Goal: Task Accomplishment & Management: Use online tool/utility

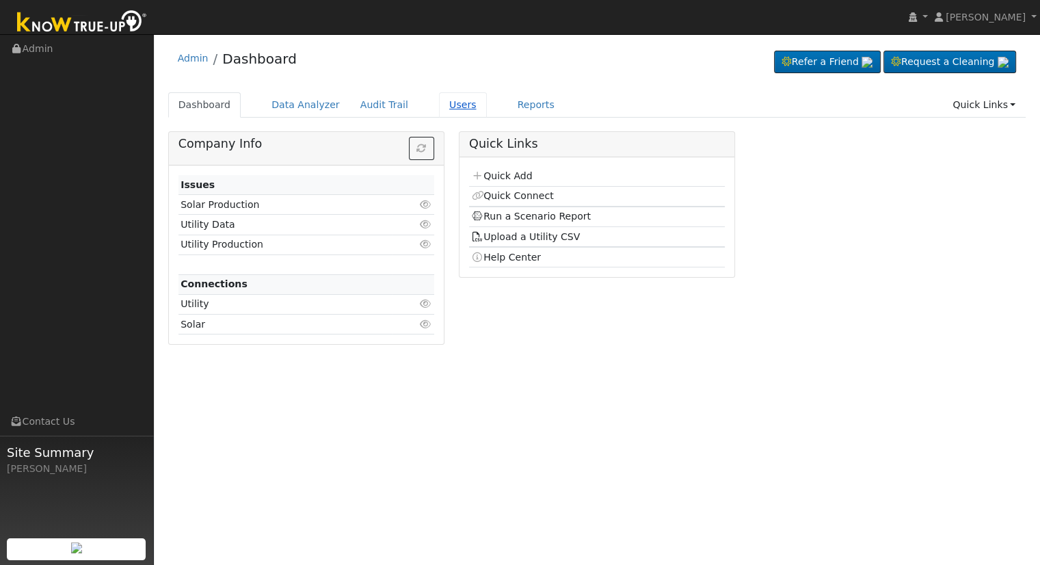
click at [451, 105] on link "Users" at bounding box center [463, 104] width 48 height 25
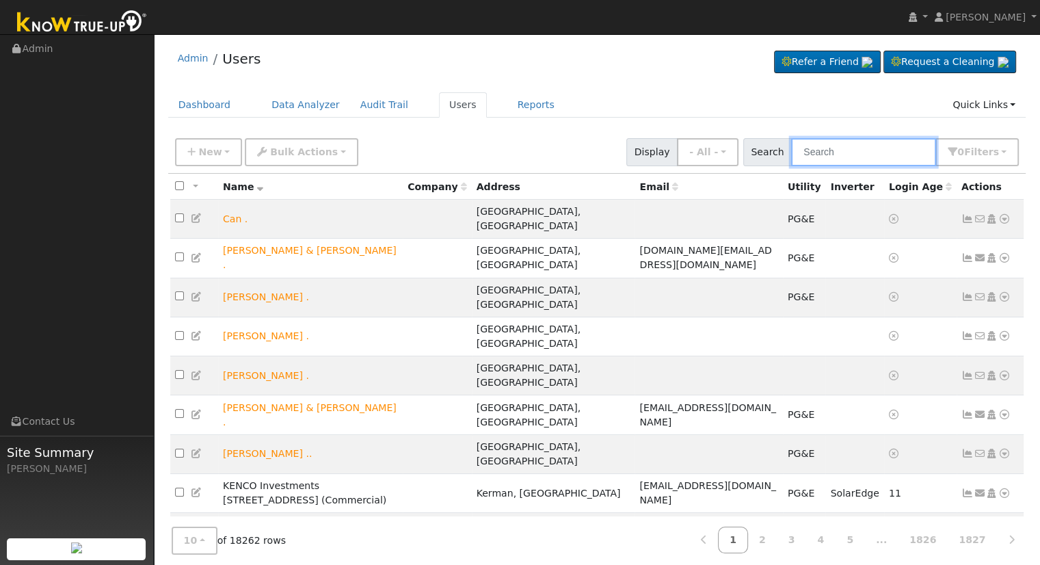
click at [846, 144] on input "text" at bounding box center [863, 152] width 145 height 28
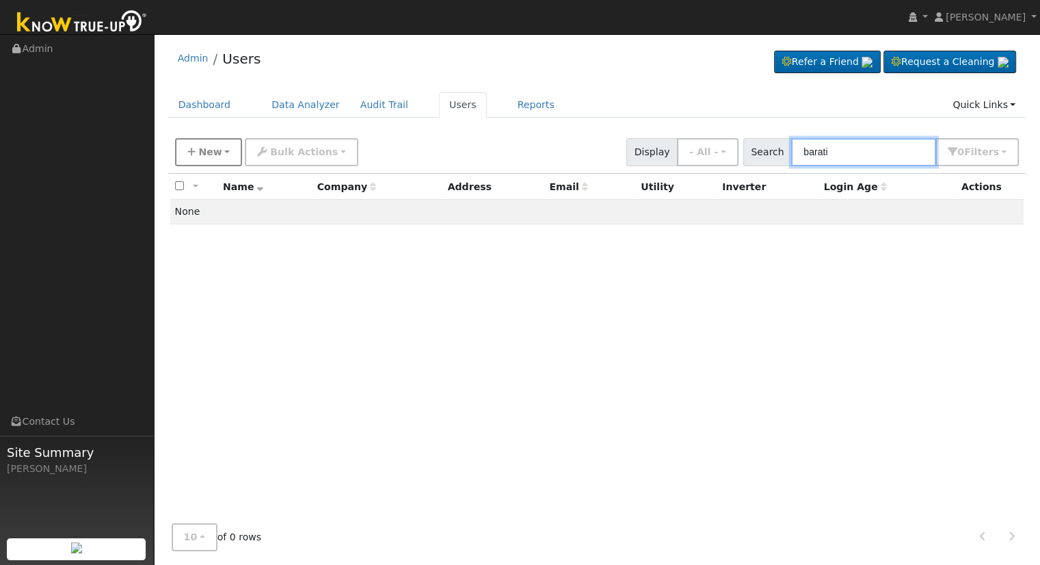
type input "barati"
click at [224, 148] on button "New" at bounding box center [209, 152] width 68 height 28
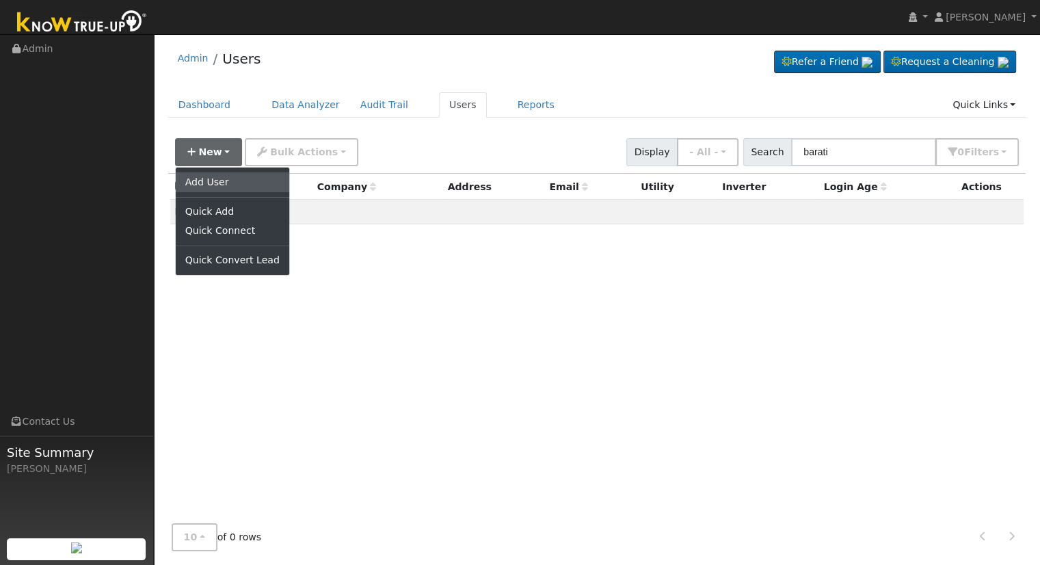
click at [222, 185] on link "Add User" at bounding box center [233, 181] width 114 height 19
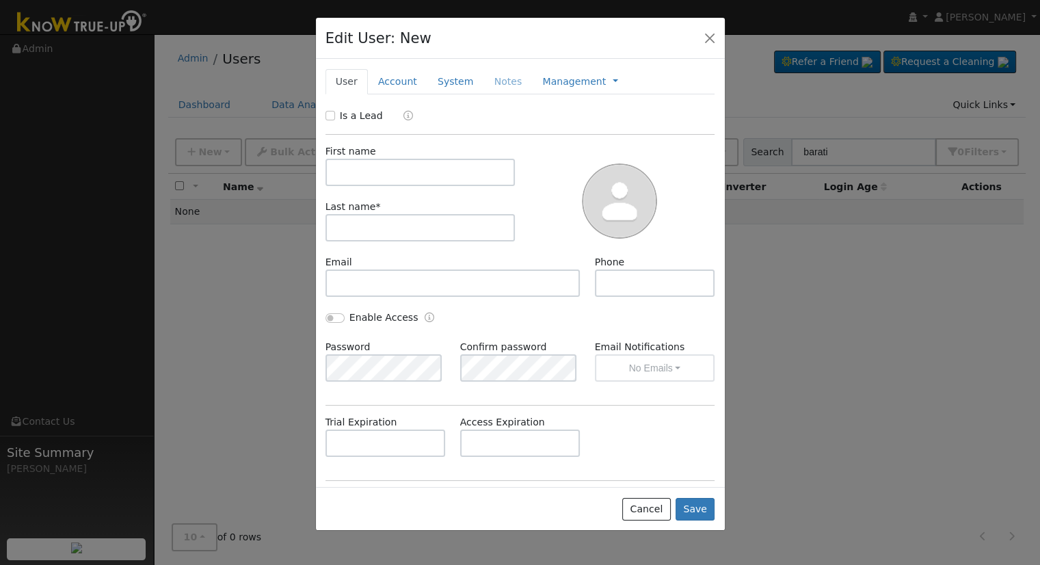
click at [324, 118] on div "Is a Lead" at bounding box center [520, 117] width 404 height 16
click at [330, 113] on input "Is a Lead" at bounding box center [331, 116] width 10 height 10
checkbox input "true"
click at [358, 169] on input "text" at bounding box center [421, 172] width 190 height 27
type input "Habib"
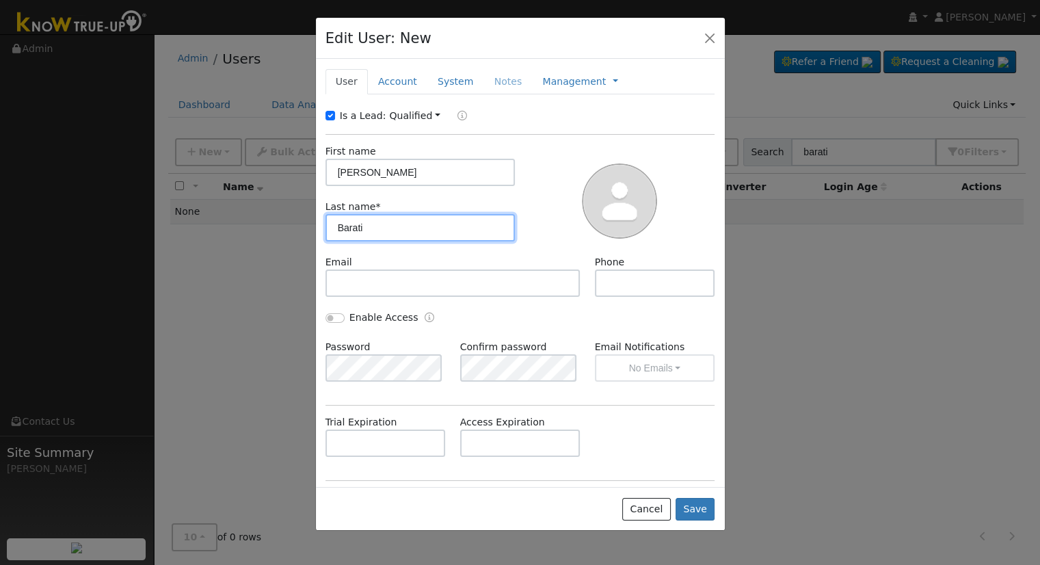
type input "Barati"
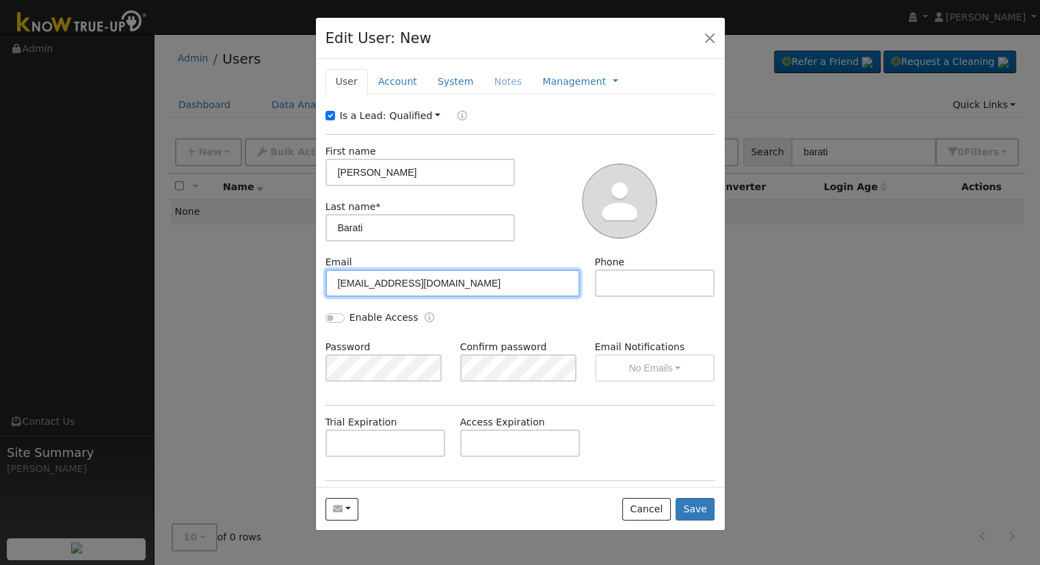
type input "marybarati@yahoo.com"
drag, startPoint x: 472, startPoint y: 287, endPoint x: 242, endPoint y: 284, distance: 229.9
click at [242, 284] on div "Edit User: New Select an Ac... New Account Nickname Cancel Create Are you sure …" at bounding box center [520, 282] width 1040 height 565
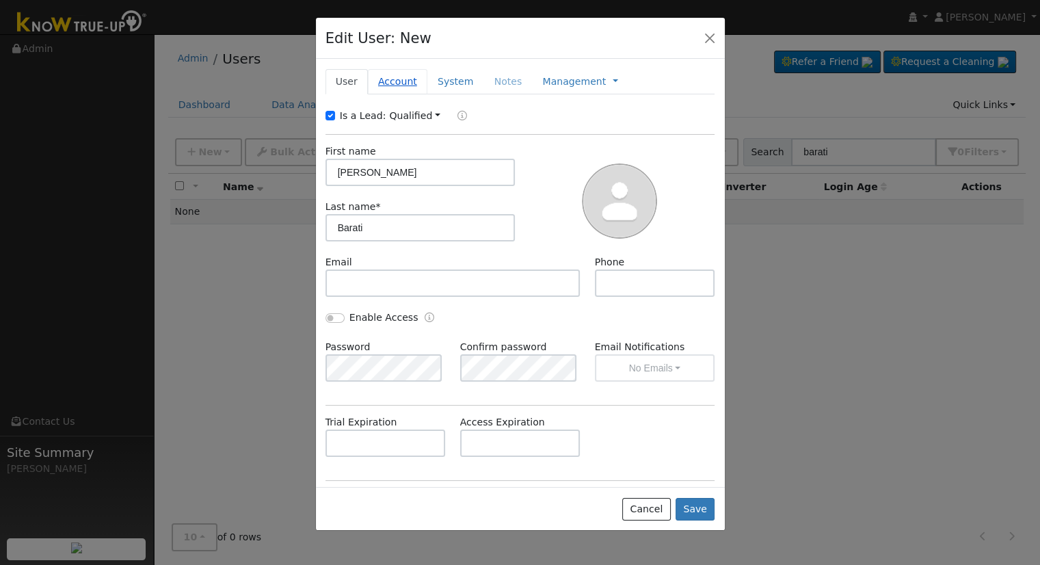
click at [397, 80] on link "Account" at bounding box center [398, 81] width 60 height 25
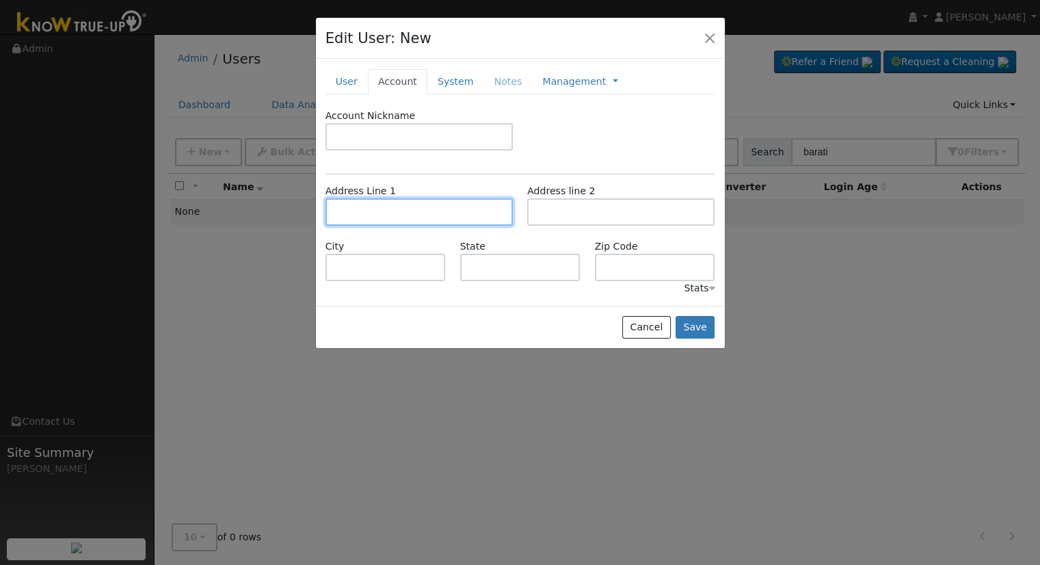
click at [406, 211] on input "text" at bounding box center [419, 211] width 187 height 27
type input "10867 North John Albert Avenue"
type input "[GEOGRAPHIC_DATA]"
type input "CA"
type input "93730"
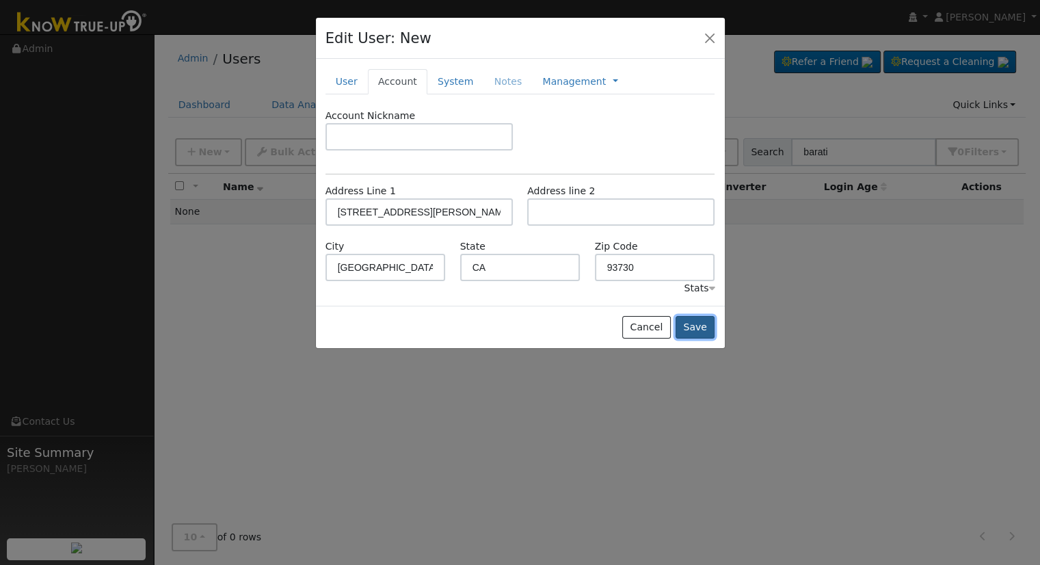
click at [688, 328] on button "Save" at bounding box center [696, 327] width 40 height 23
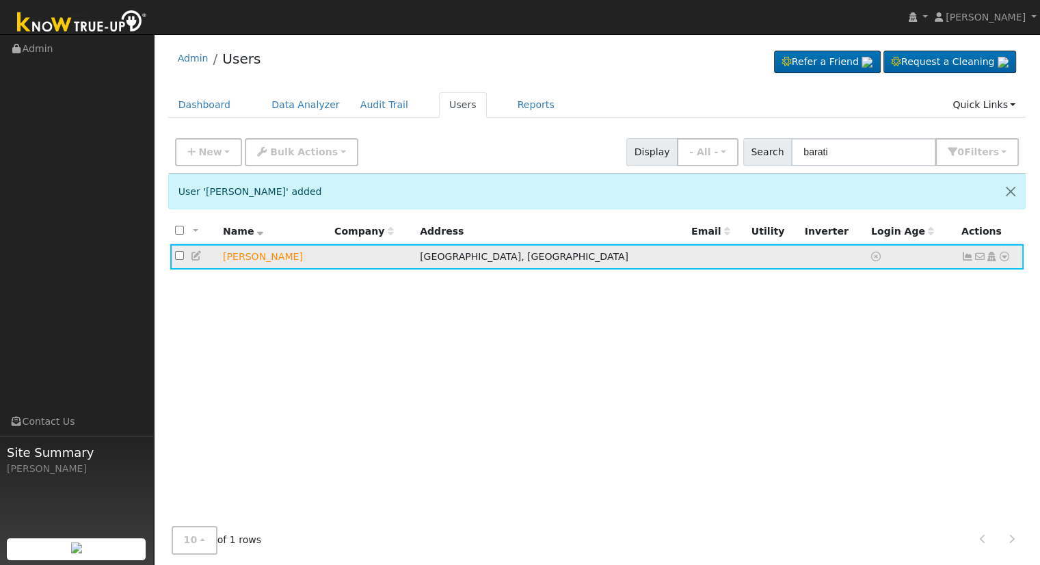
click at [1006, 255] on icon at bounding box center [1005, 257] width 12 height 10
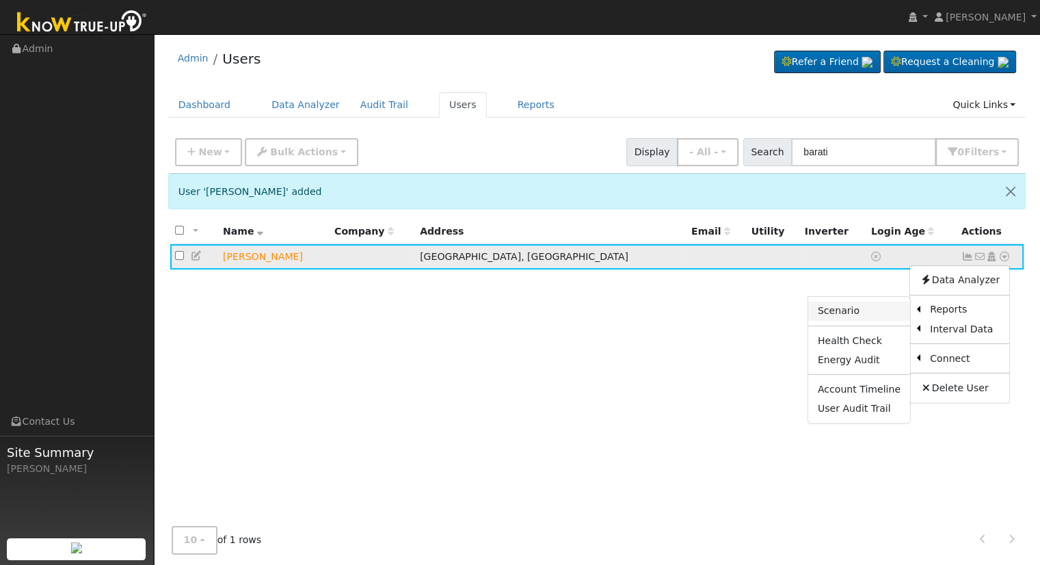
click at [874, 307] on link "Scenario" at bounding box center [860, 311] width 102 height 19
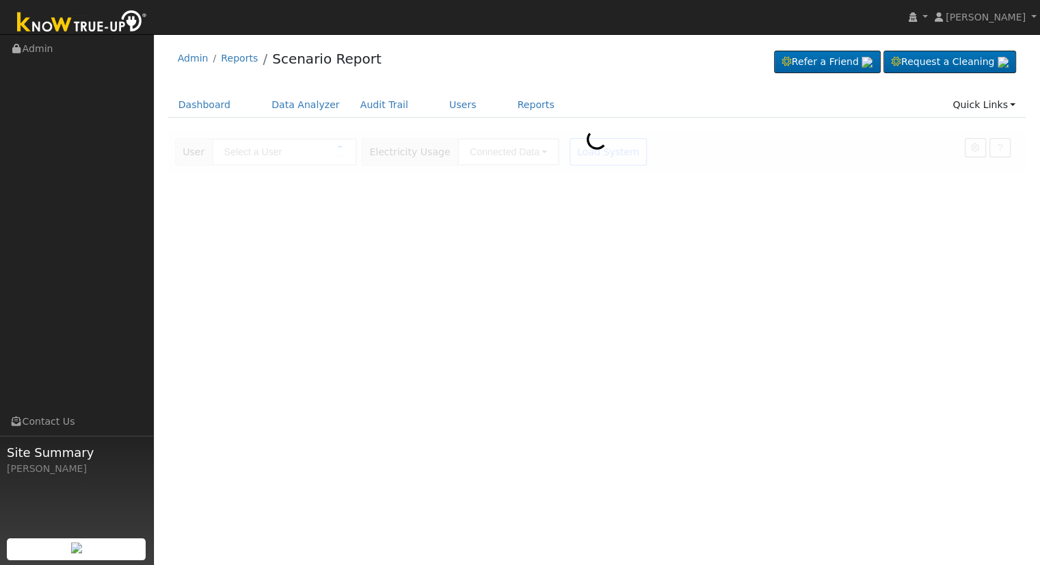
type input "[PERSON_NAME]"
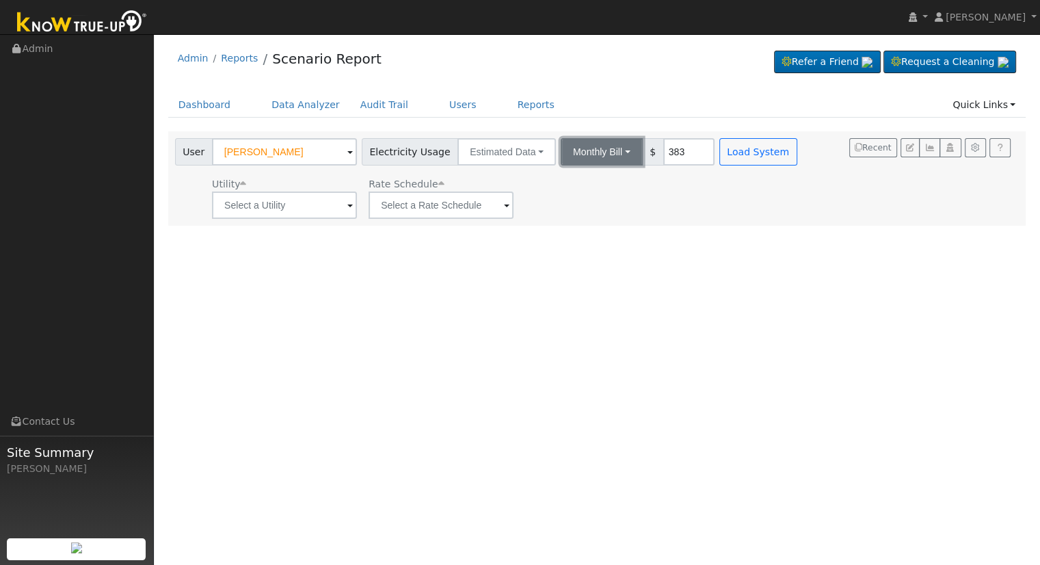
click at [576, 149] on button "Monthly Bill" at bounding box center [602, 151] width 82 height 27
click at [594, 177] on link "Annual Consumption" at bounding box center [584, 181] width 120 height 19
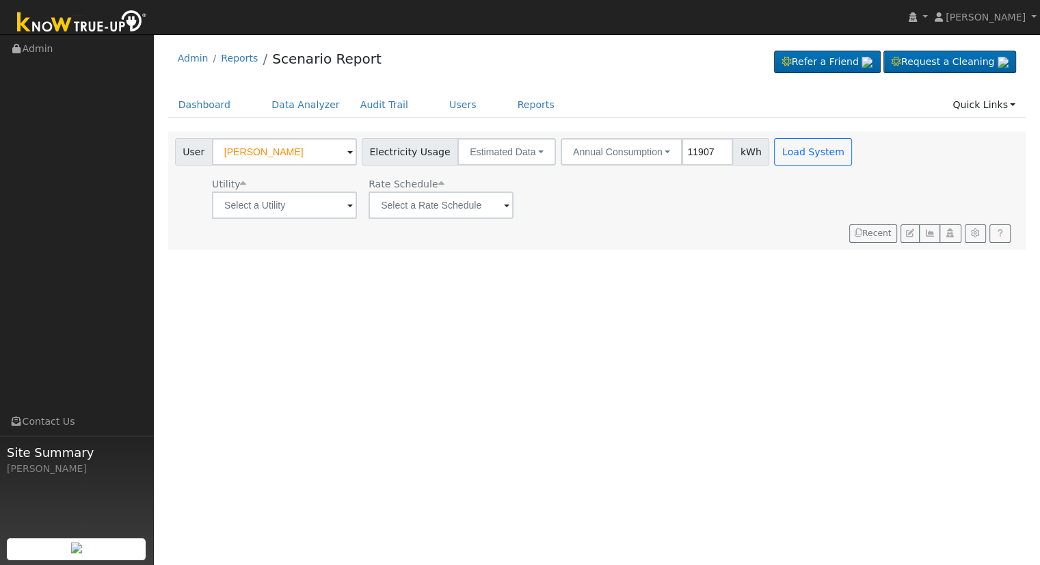
type input "11907"
click at [298, 201] on input "text" at bounding box center [284, 205] width 145 height 27
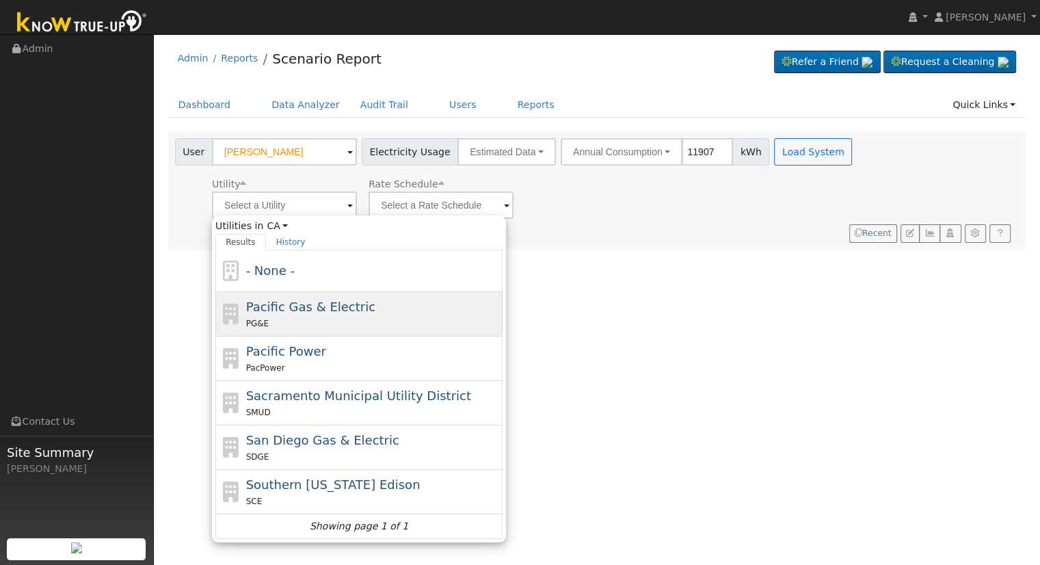
click at [298, 314] on div "Pacific Gas & Electric PG&E" at bounding box center [373, 314] width 254 height 33
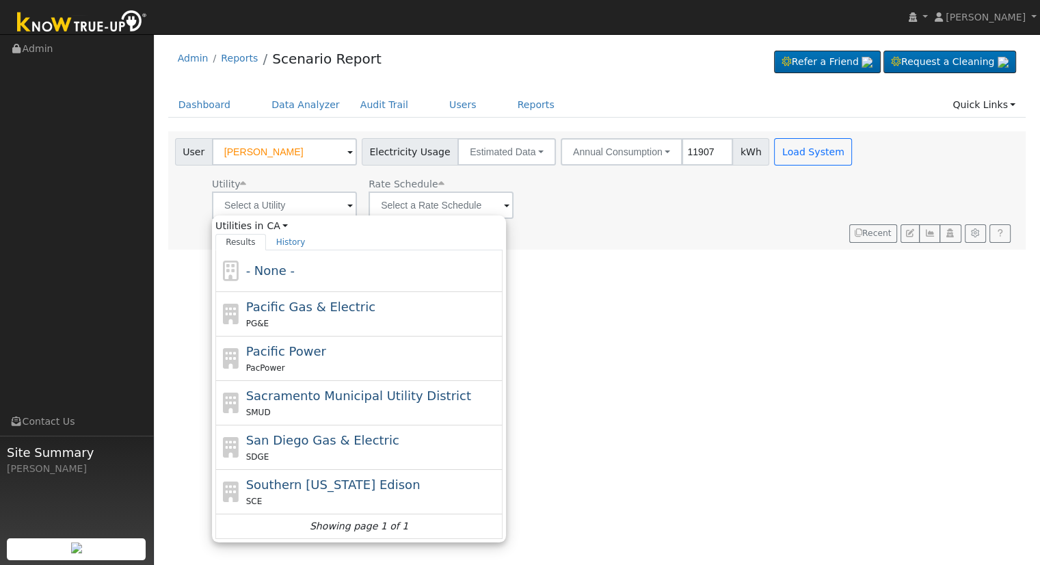
type input "Pacific Gas & Electric"
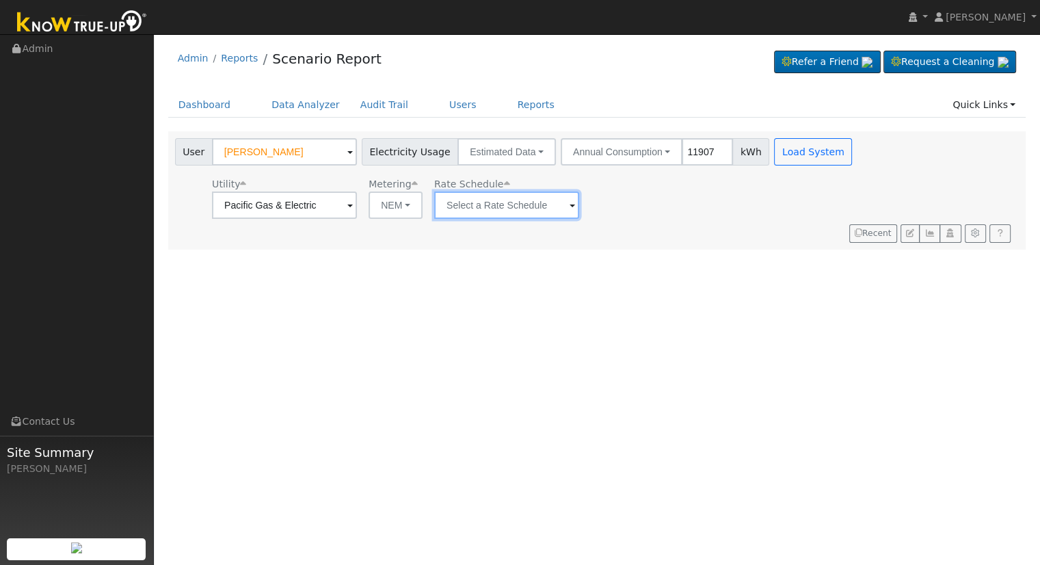
click at [499, 205] on input "text" at bounding box center [506, 205] width 145 height 27
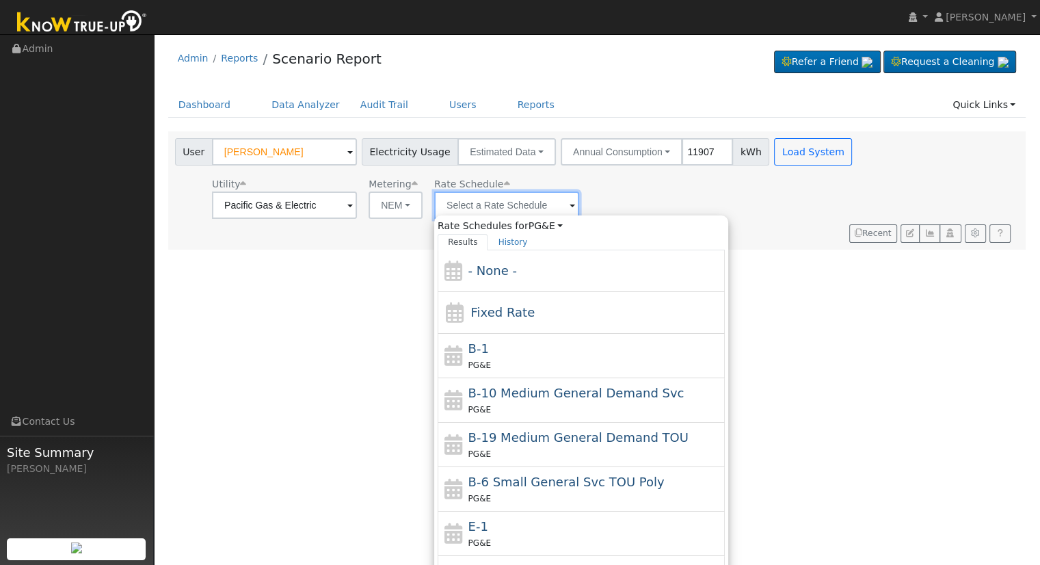
scroll to position [237, 0]
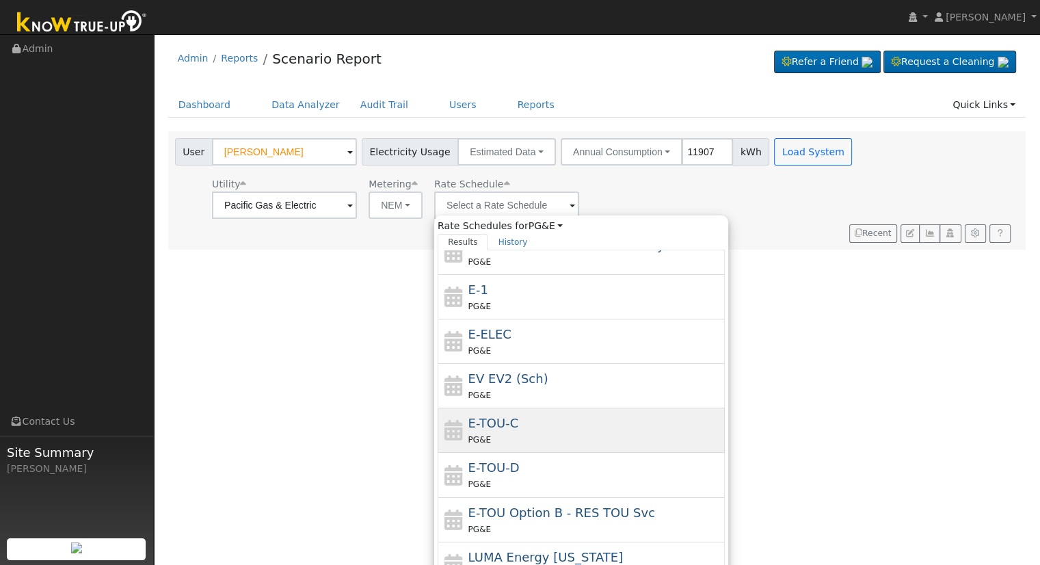
click at [512, 428] on span "E-TOU-C" at bounding box center [494, 423] width 51 height 14
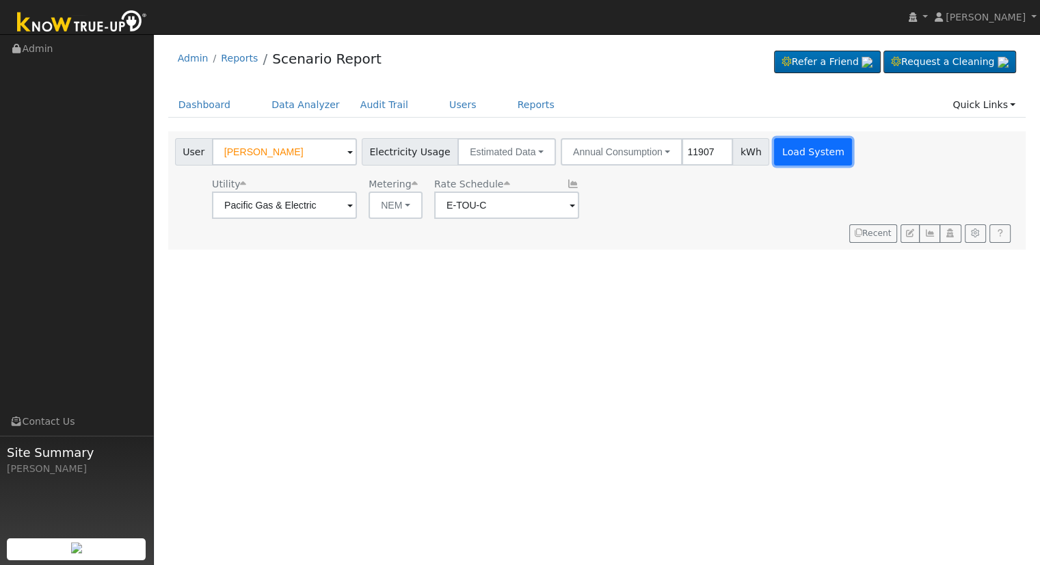
click at [791, 146] on button "Load System" at bounding box center [813, 151] width 78 height 27
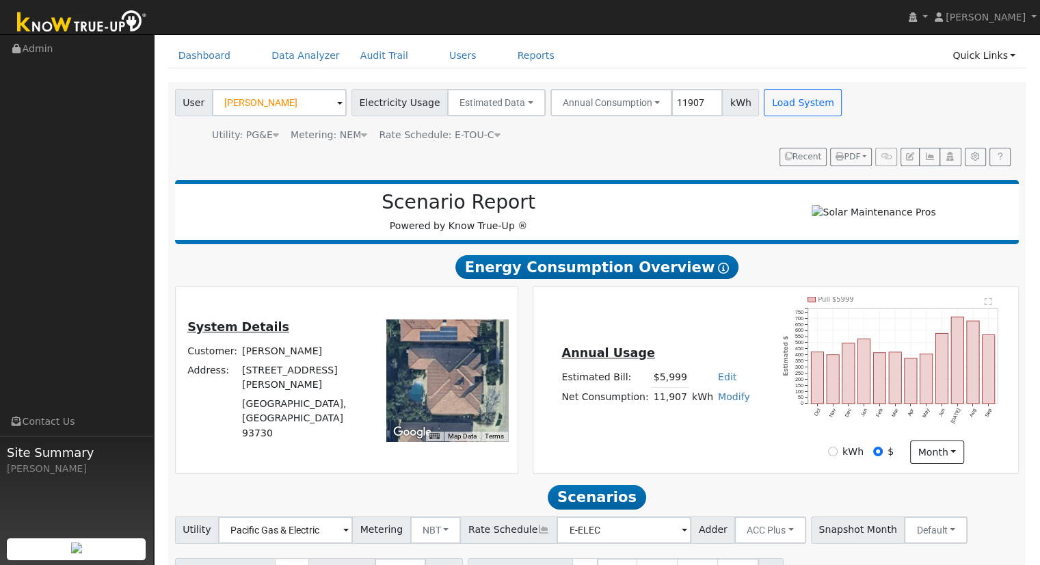
scroll to position [131, 0]
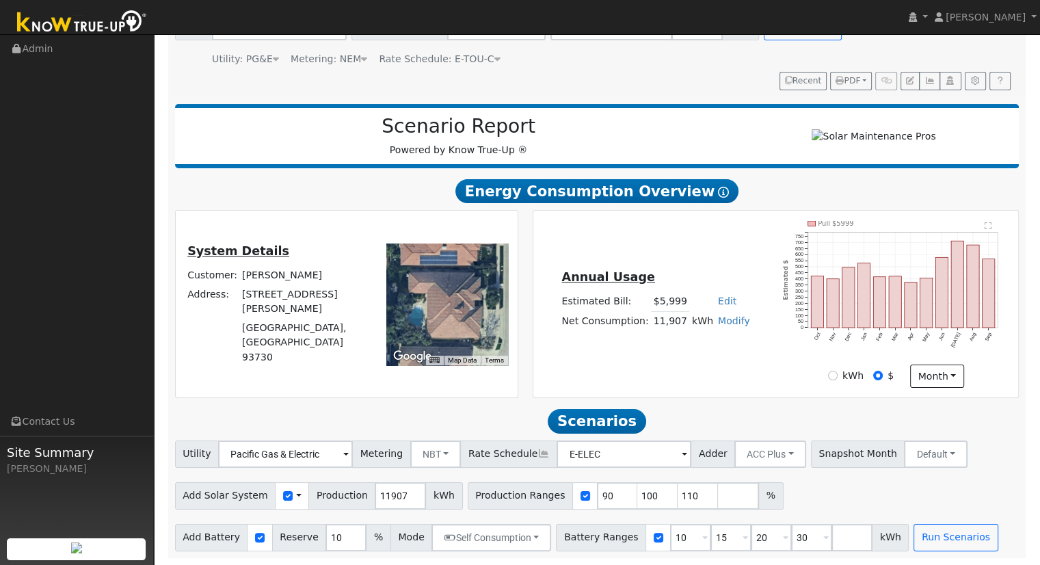
click at [495, 55] on icon at bounding box center [498, 59] width 6 height 10
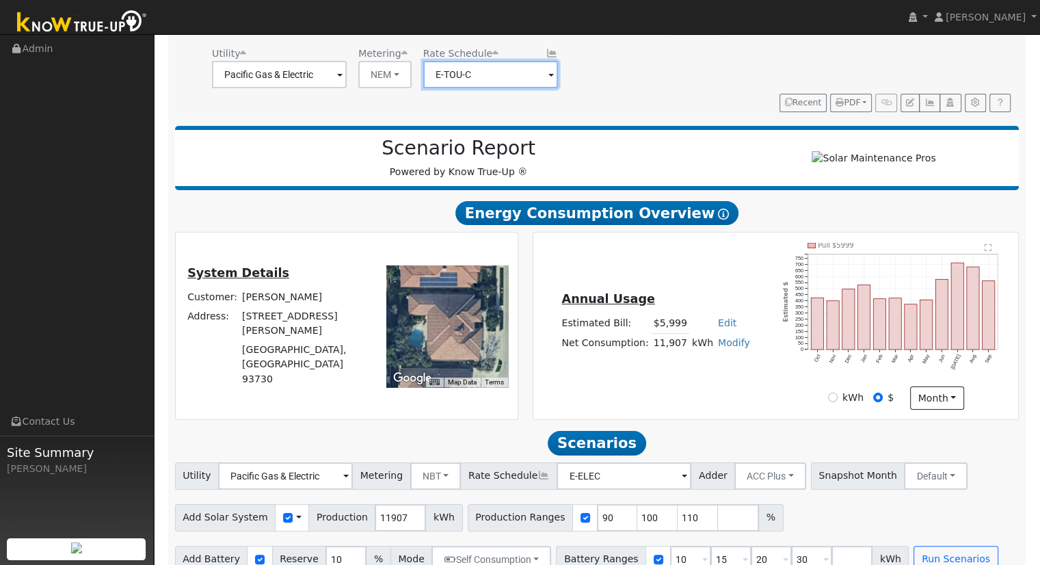
click at [539, 75] on input "E-TOU-C" at bounding box center [490, 74] width 135 height 27
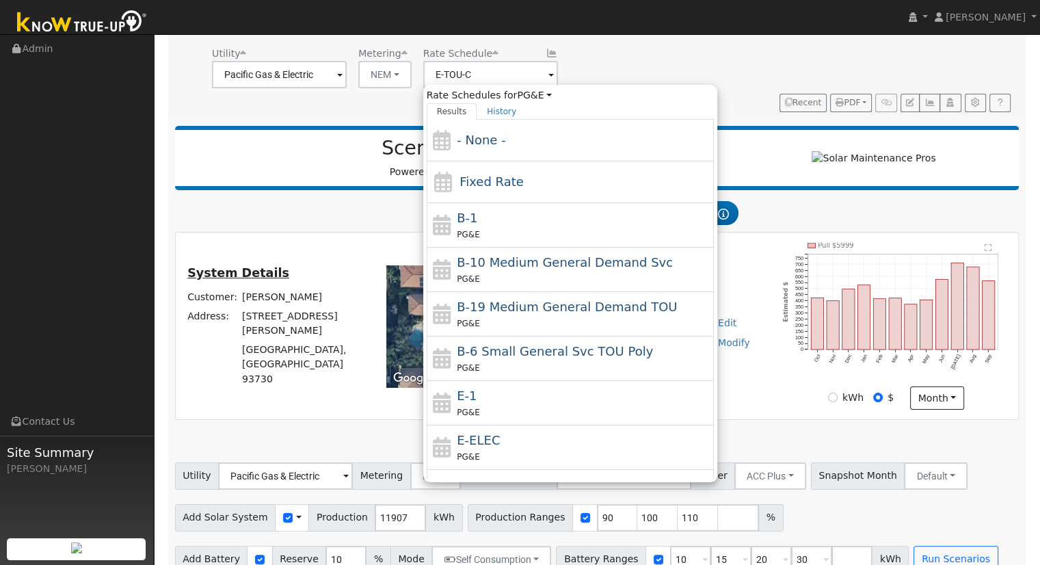
click at [549, 74] on span at bounding box center [551, 76] width 5 height 16
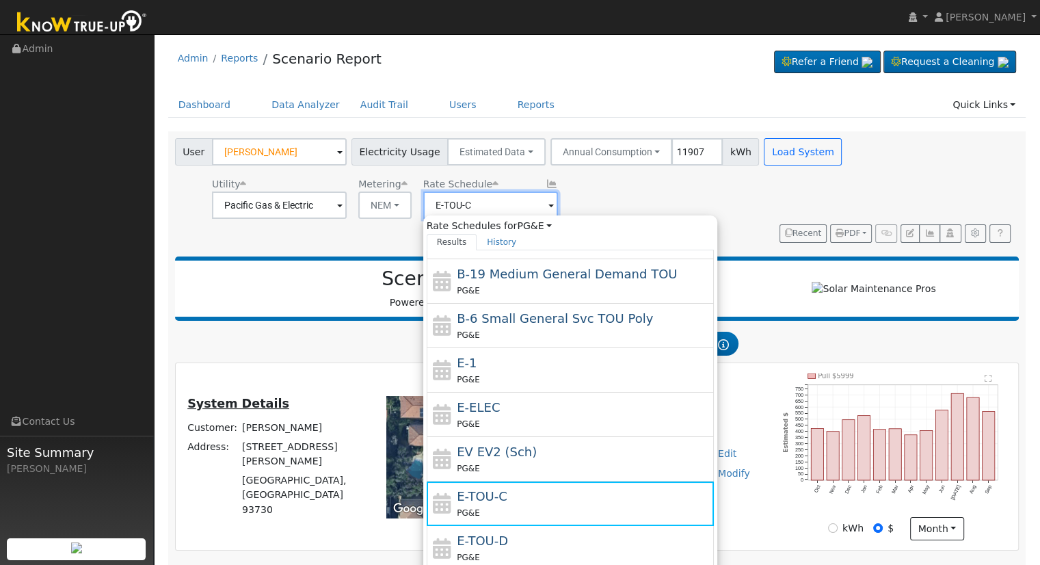
scroll to position [205, 0]
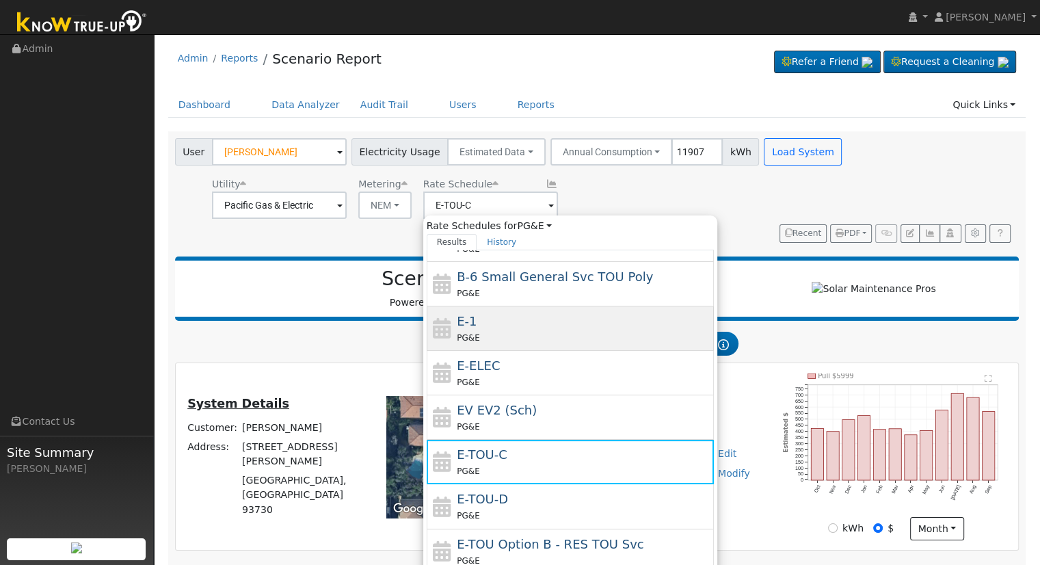
click at [513, 321] on div "E-1 PG&E" at bounding box center [584, 328] width 254 height 33
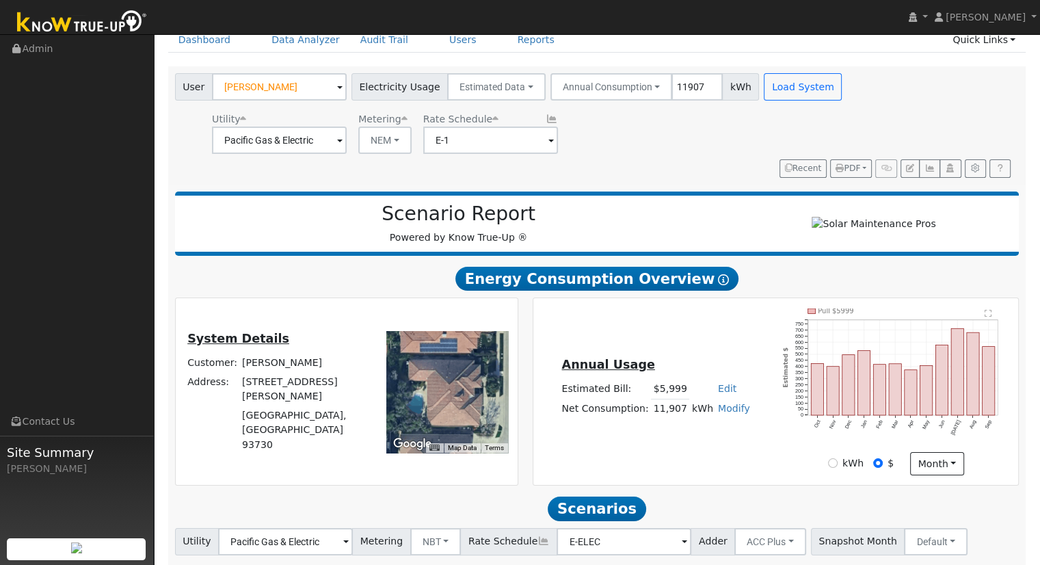
scroll to position [0, 0]
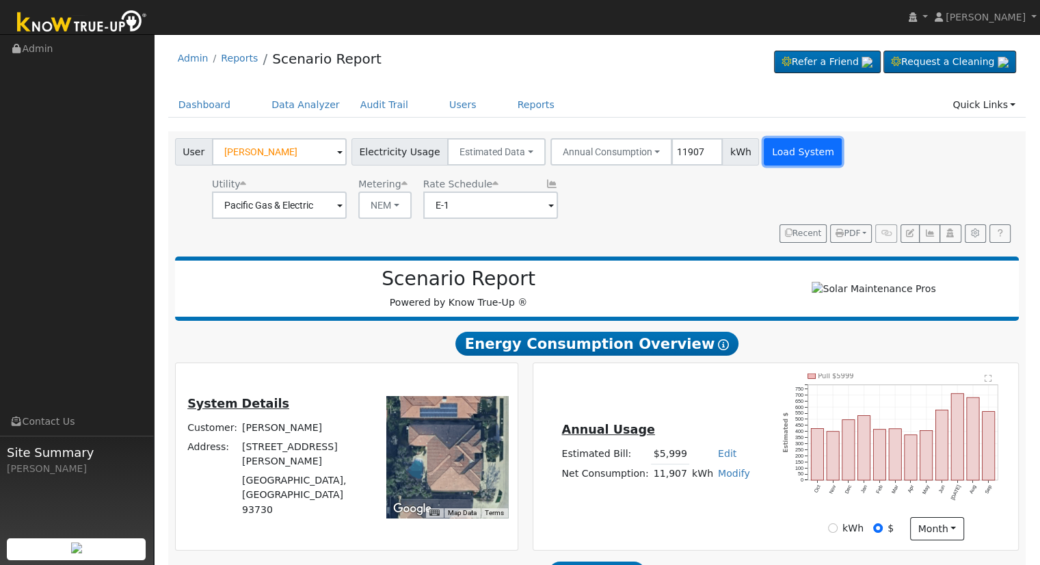
click at [801, 148] on button "Load System" at bounding box center [803, 151] width 78 height 27
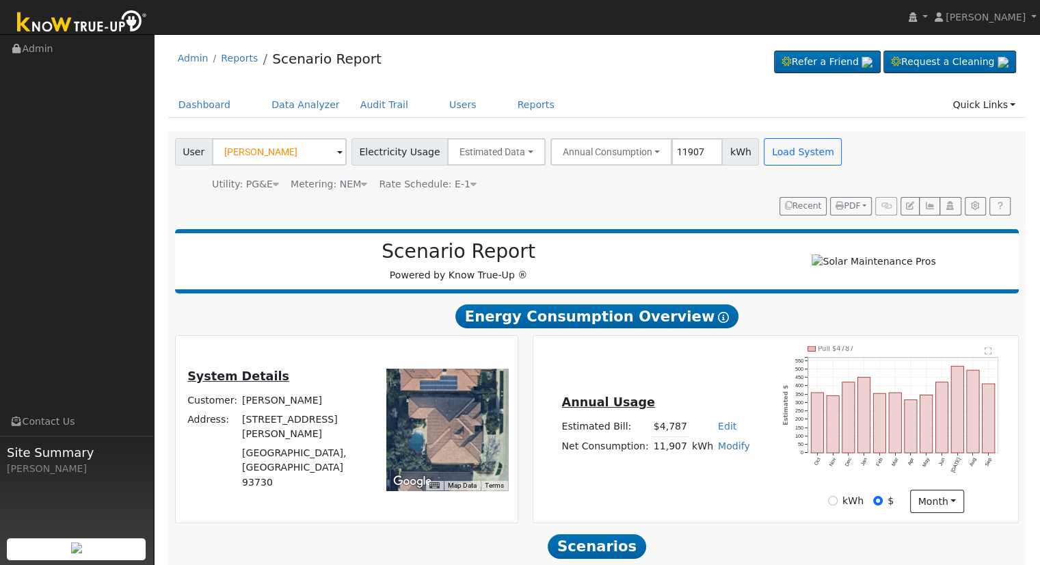
click at [471, 182] on icon at bounding box center [474, 184] width 6 height 10
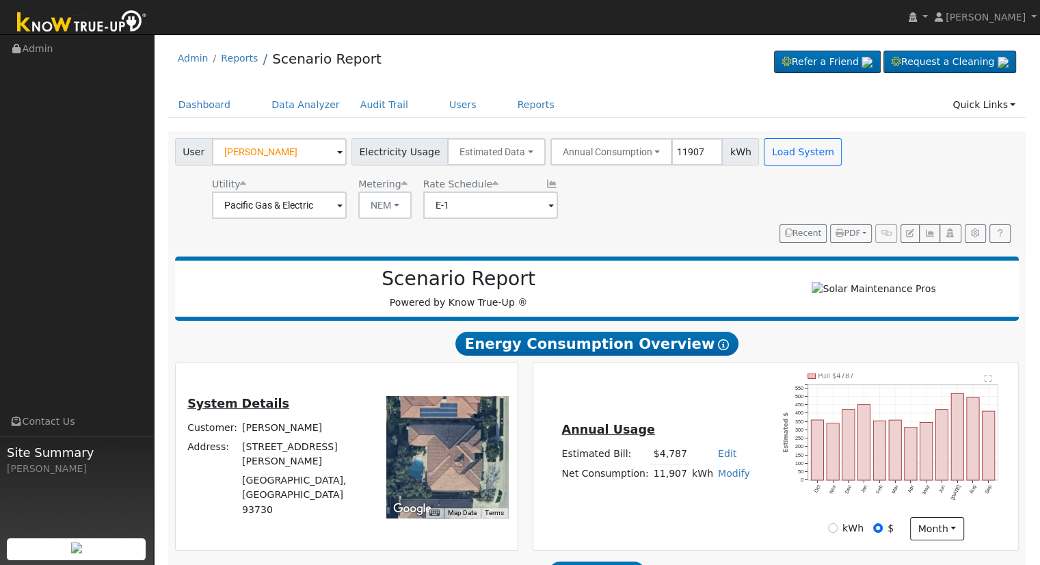
click at [549, 206] on span at bounding box center [551, 206] width 5 height 16
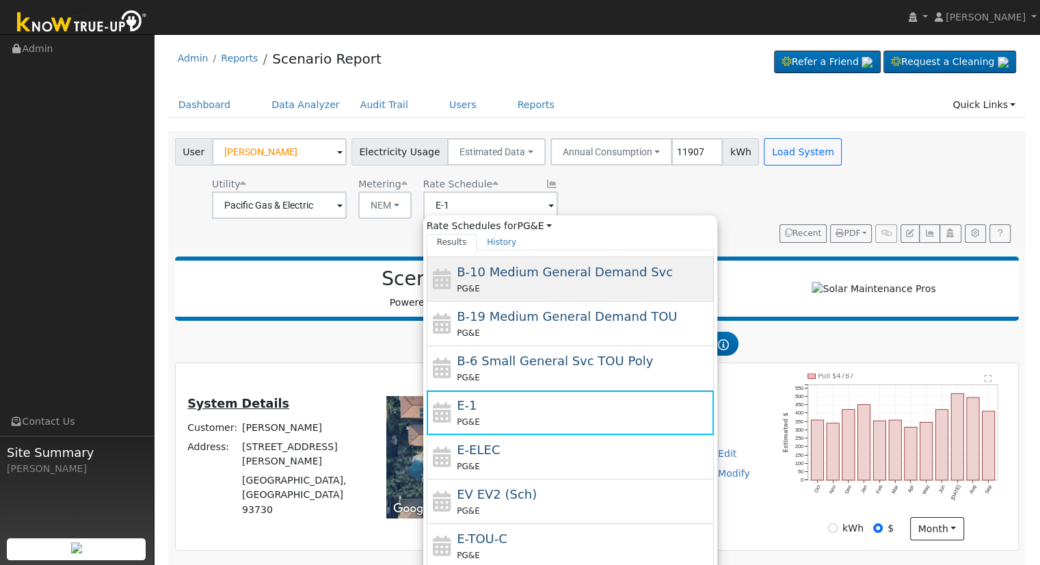
scroll to position [237, 0]
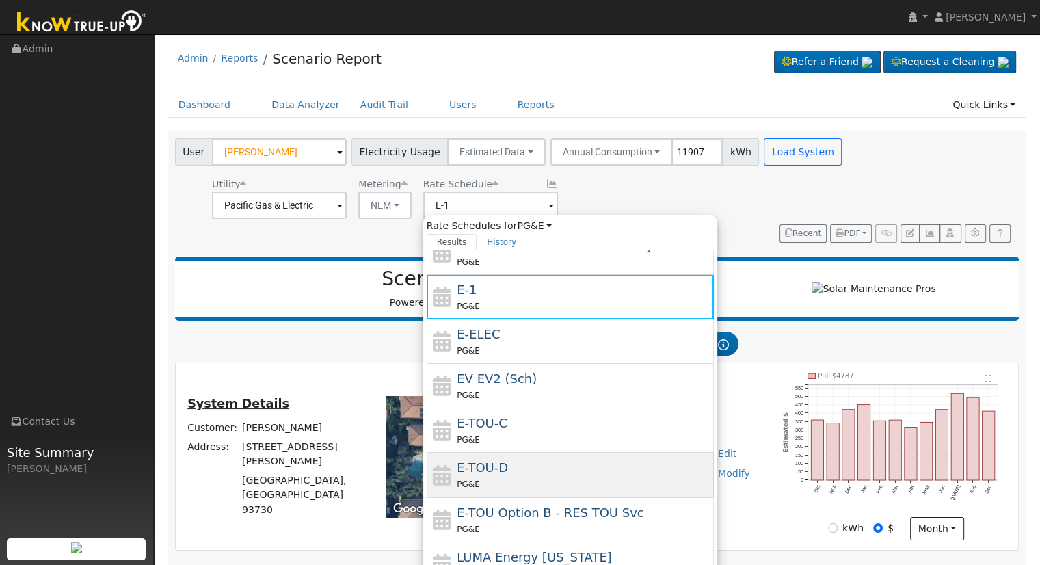
click at [517, 466] on div "E-TOU-D PG&E" at bounding box center [584, 474] width 254 height 33
type input "E-TOU-D"
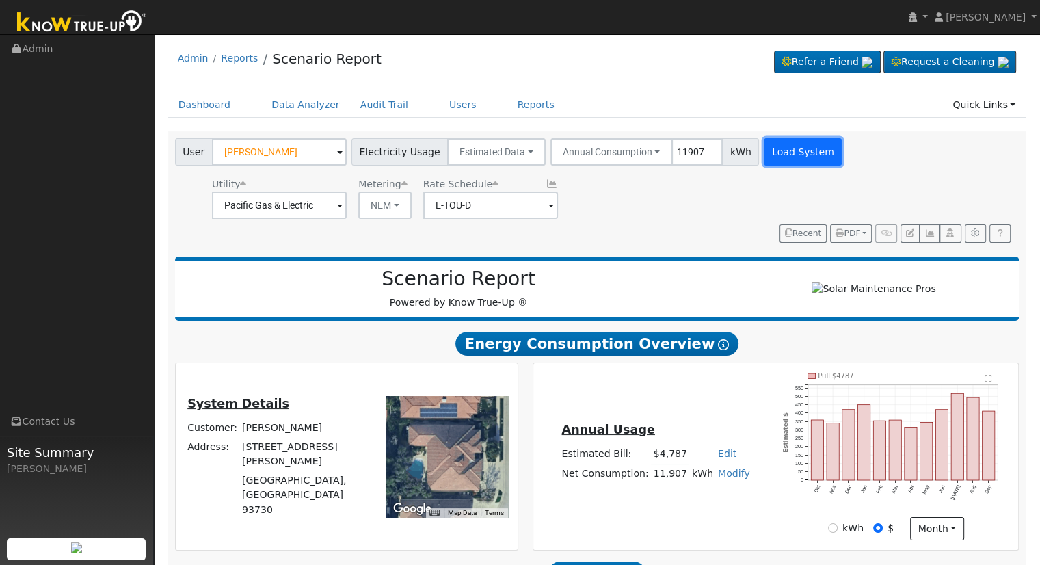
click at [768, 153] on button "Load System" at bounding box center [803, 151] width 78 height 27
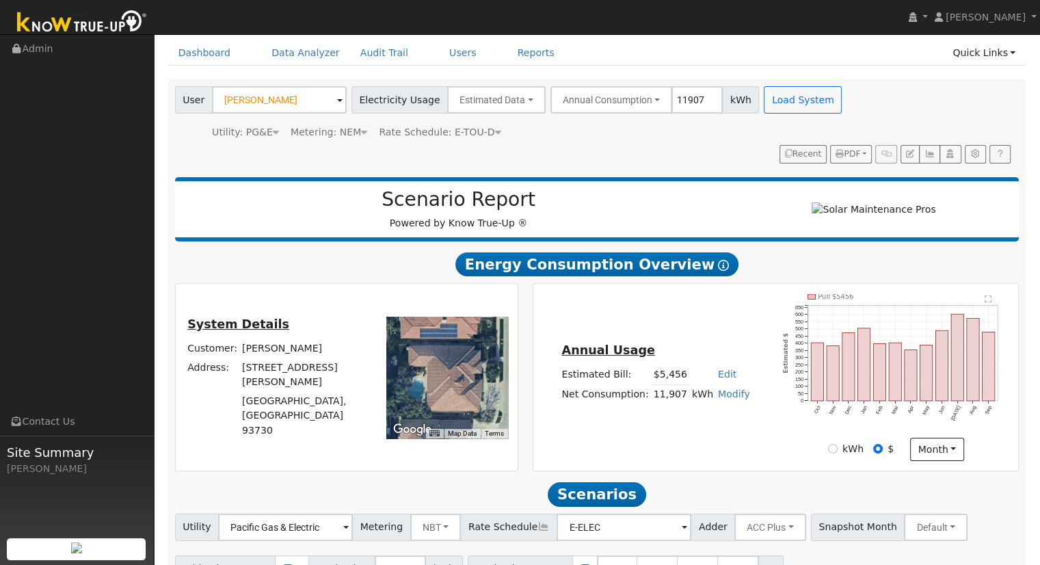
scroll to position [131, 0]
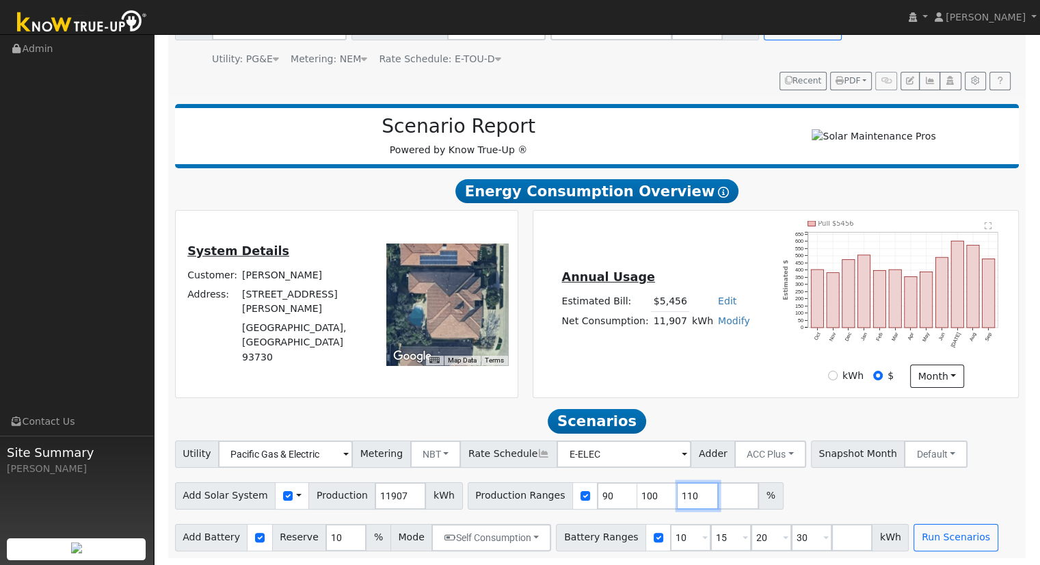
click at [678, 496] on input "110" at bounding box center [698, 495] width 41 height 27
type input "1"
type input "116.511295876"
click at [791, 540] on input "30" at bounding box center [811, 537] width 41 height 27
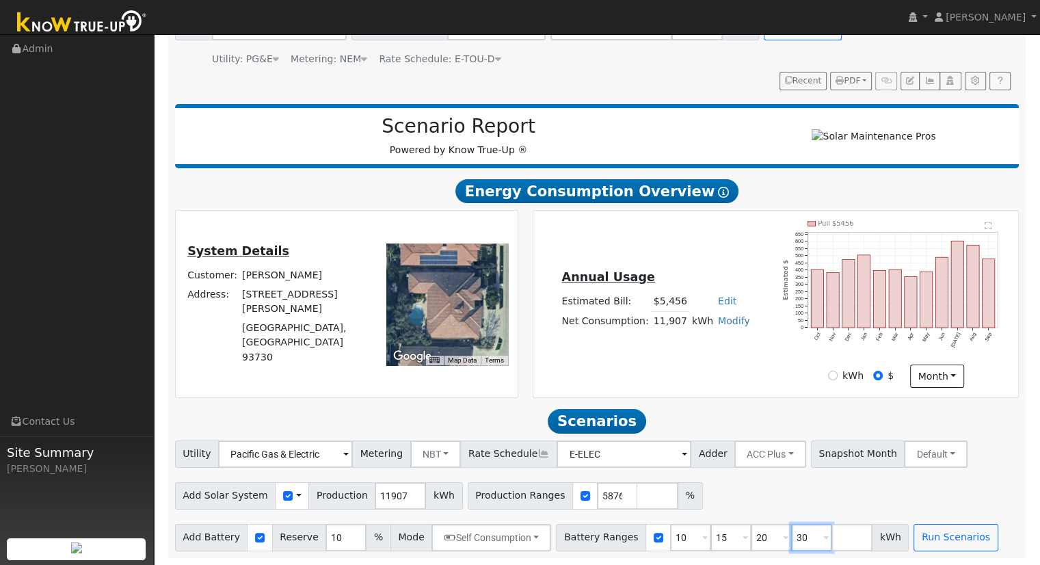
scroll to position [0, 0]
type input "3"
type input "2"
type input "13.5"
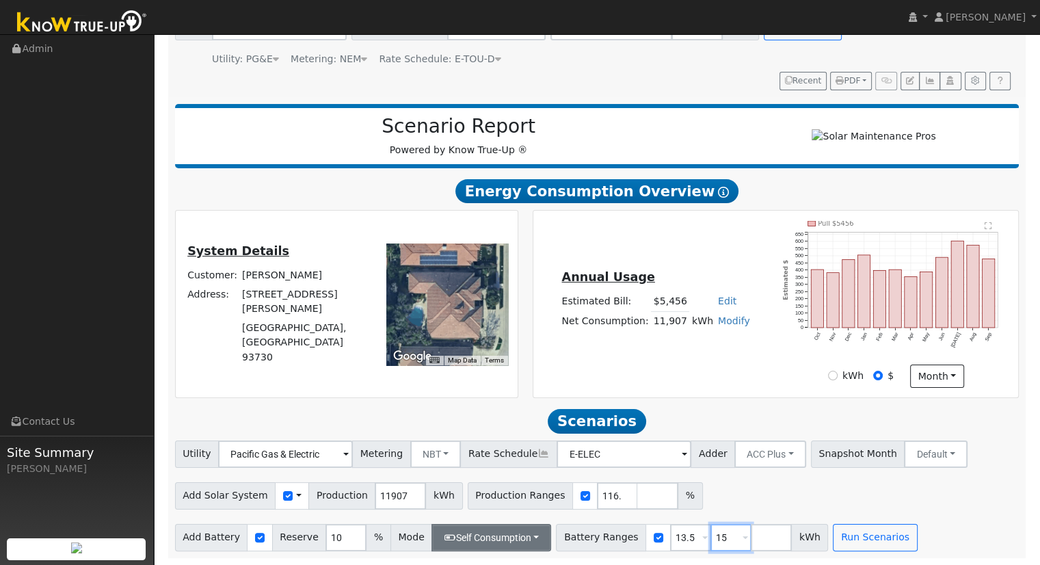
type input "15"
click at [503, 539] on button "Self Consumption" at bounding box center [492, 537] width 120 height 27
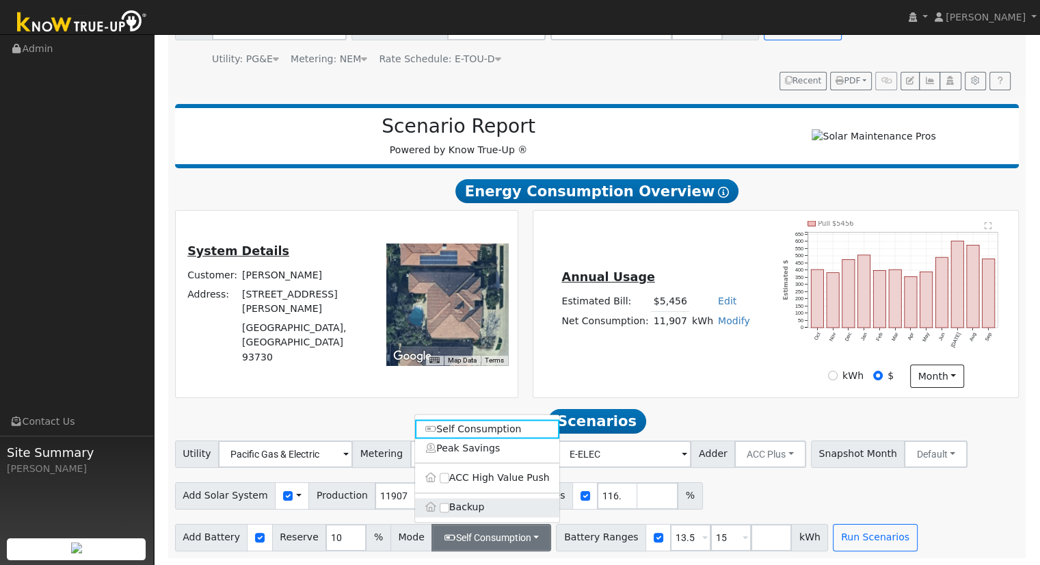
click at [486, 515] on label "Backup" at bounding box center [487, 507] width 144 height 19
click at [449, 512] on input "Backup" at bounding box center [445, 508] width 10 height 10
type input "20"
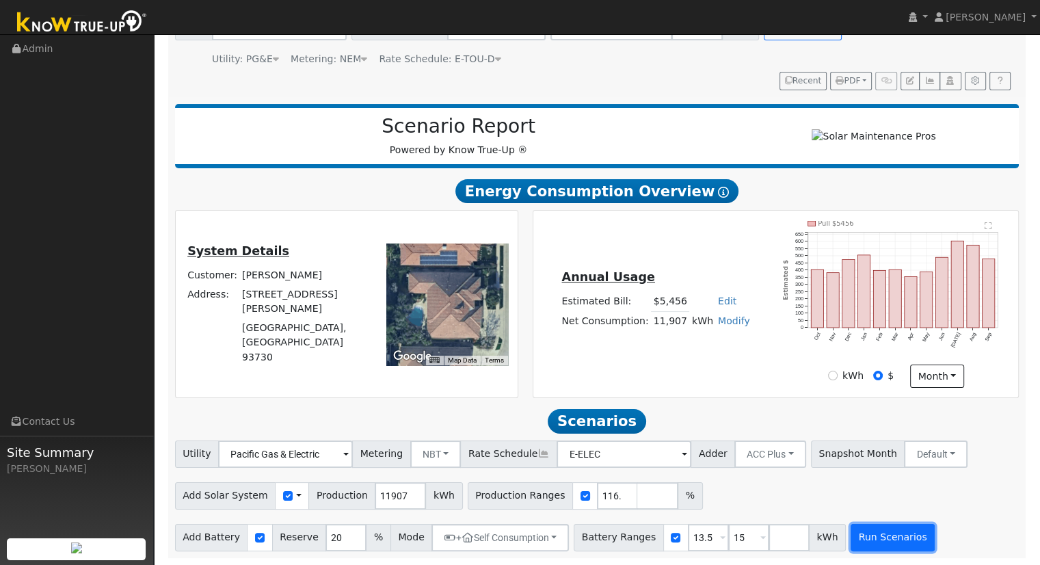
click at [851, 534] on button "Run Scenarios" at bounding box center [893, 537] width 84 height 27
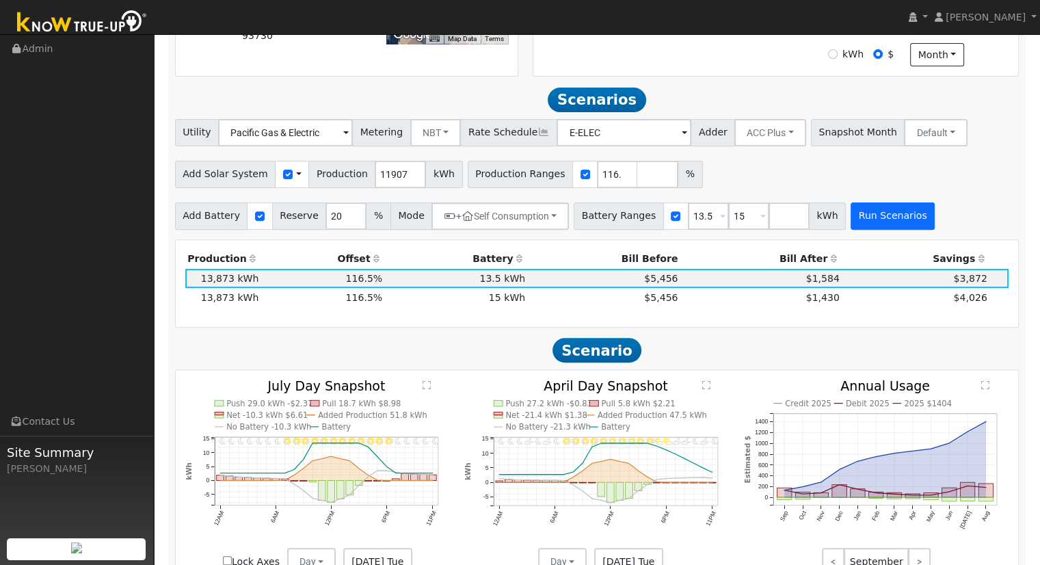
scroll to position [497, 0]
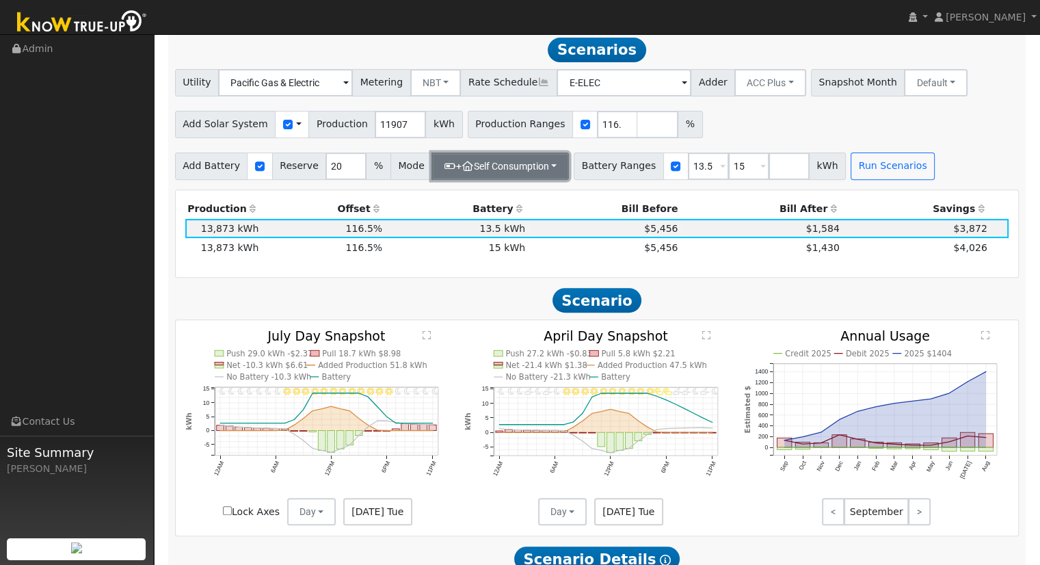
click at [539, 165] on button "+ Self Consumption" at bounding box center [500, 166] width 137 height 27
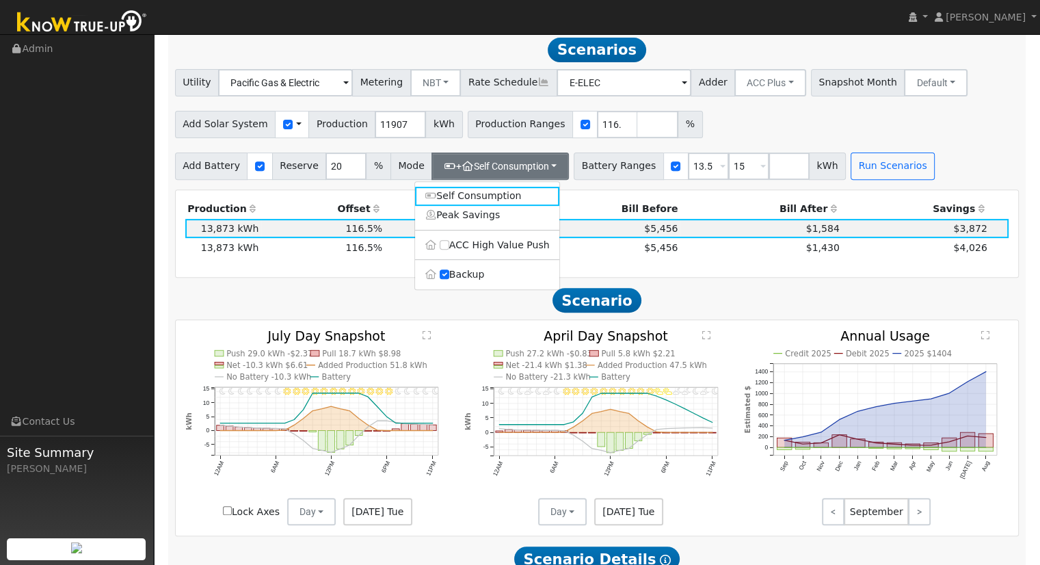
click at [759, 128] on div "Add Solar System Use CSV Data Production 11907 kWh Production Ranges 116.511295…" at bounding box center [597, 122] width 850 height 32
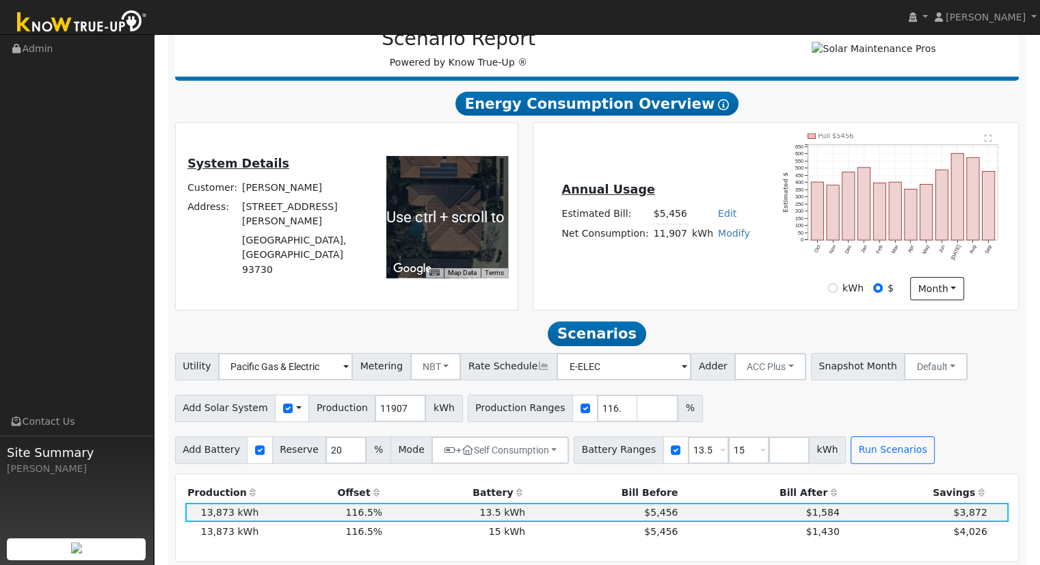
scroll to position [86, 0]
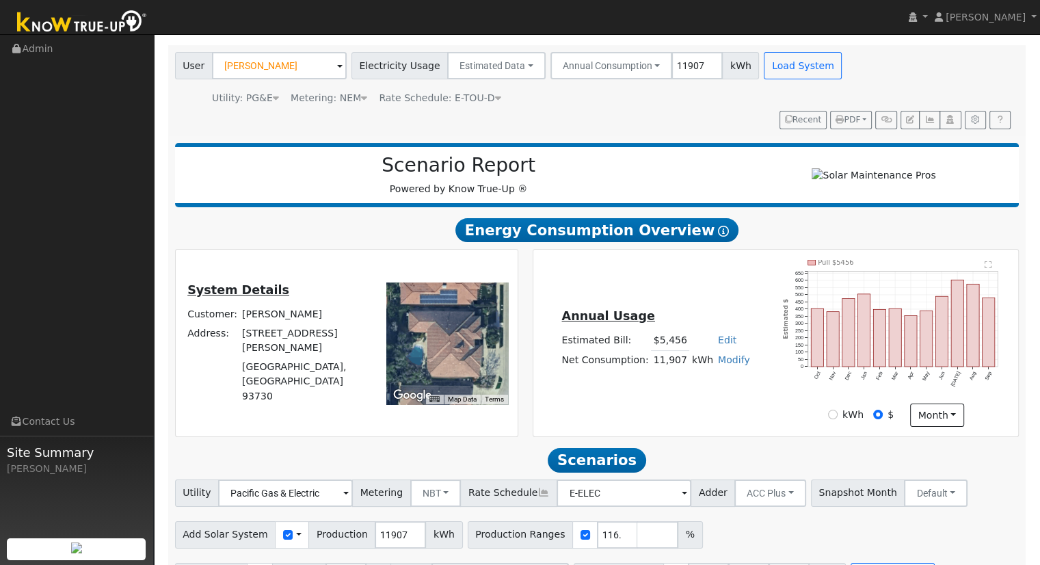
click at [463, 101] on span "Rate Schedule: E-TOU-D" at bounding box center [440, 97] width 122 height 11
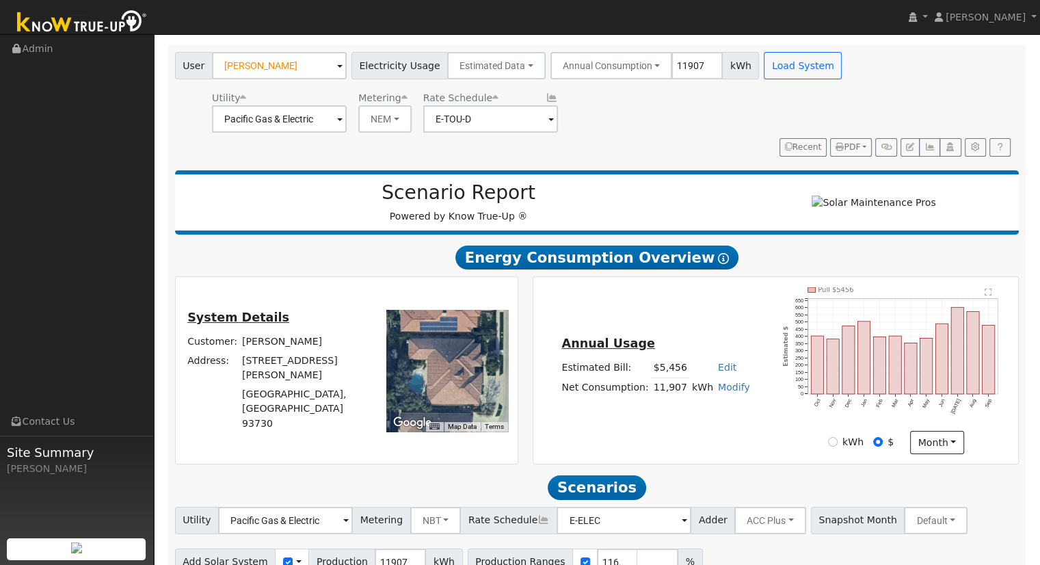
click at [549, 122] on span at bounding box center [551, 120] width 5 height 16
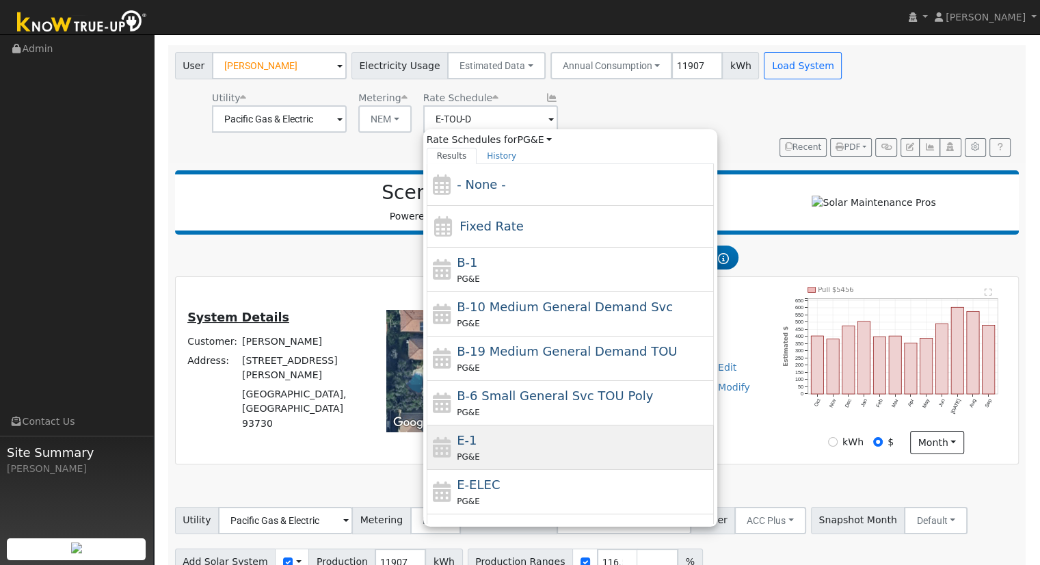
click at [501, 449] on div "PG&E" at bounding box center [584, 456] width 254 height 14
type input "E-1"
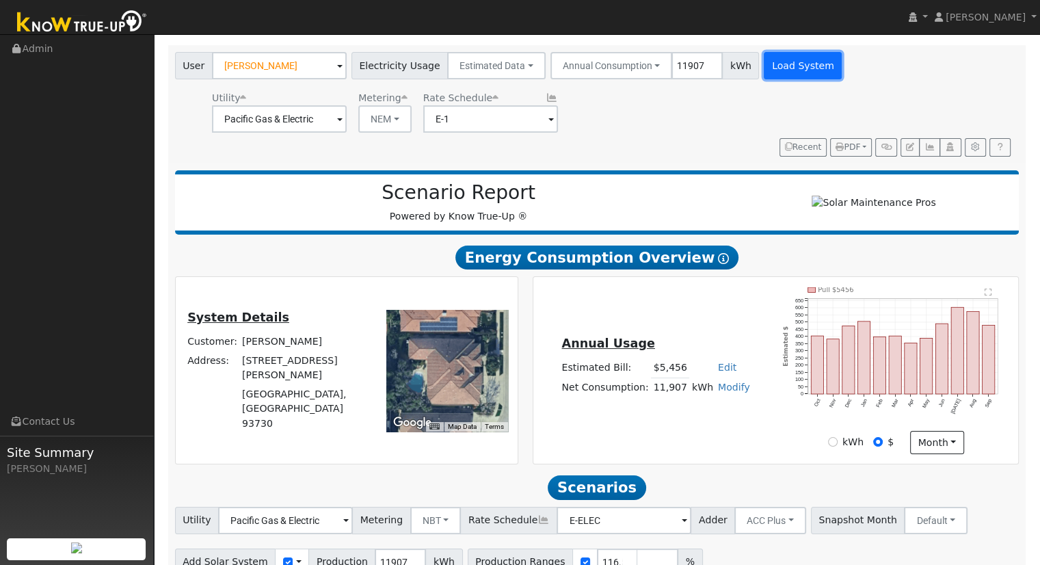
click at [764, 64] on button "Load System" at bounding box center [803, 65] width 78 height 27
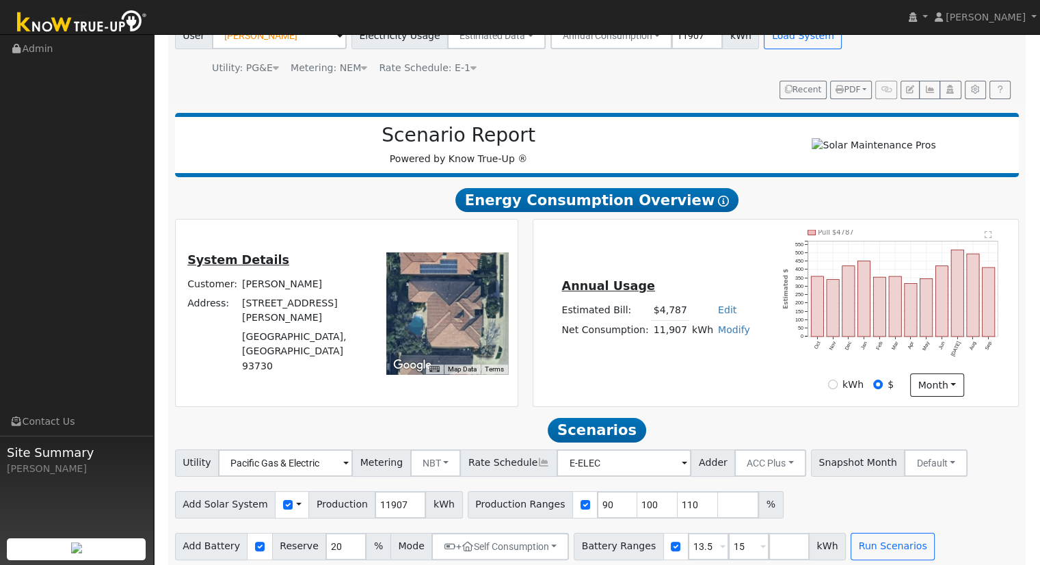
scroll to position [131, 0]
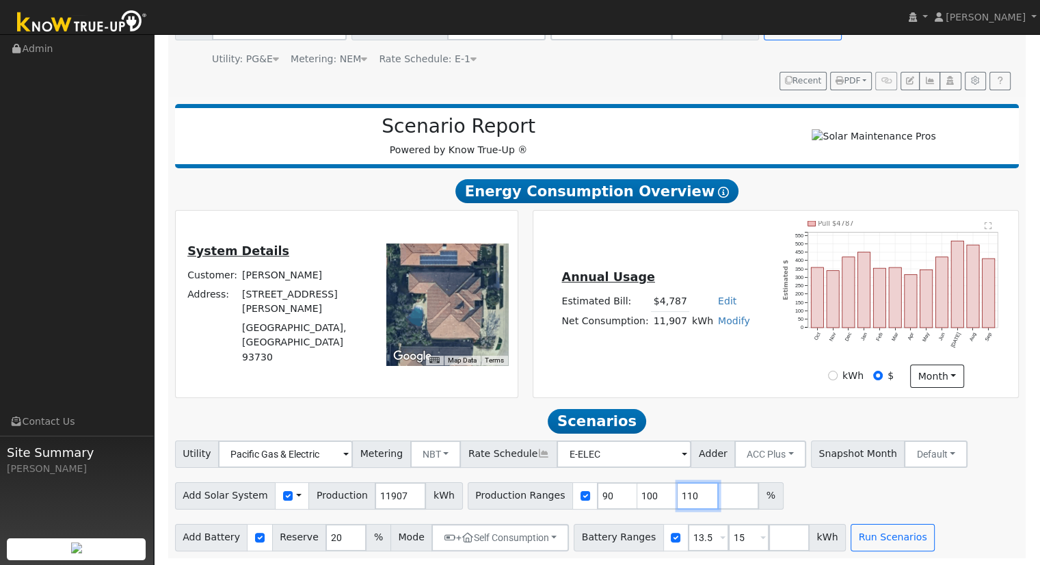
click at [678, 483] on input "110" at bounding box center [698, 495] width 41 height 27
type input "1"
click at [722, 301] on link "Edit" at bounding box center [727, 301] width 18 height 11
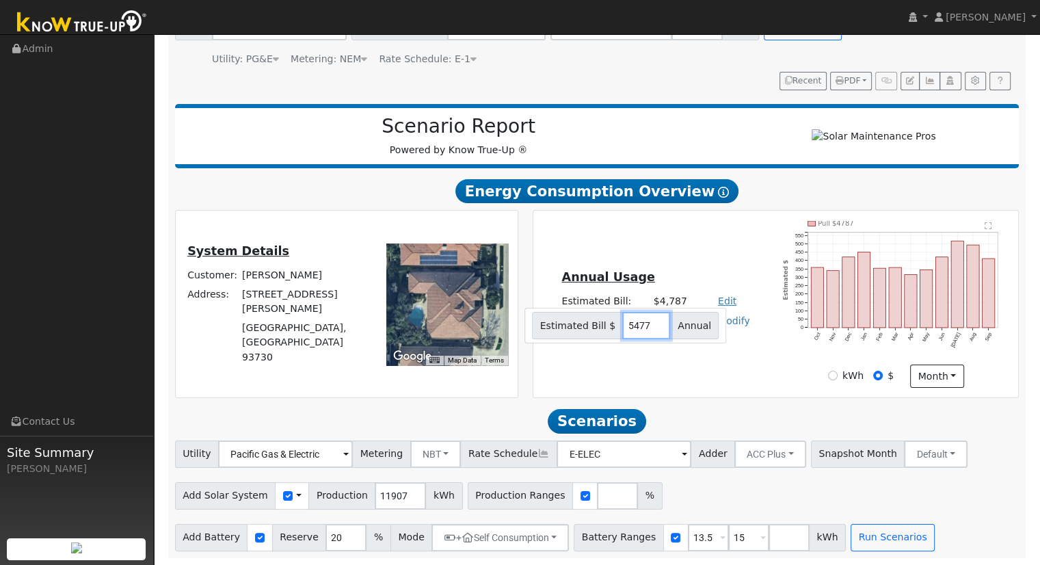
type input "5477"
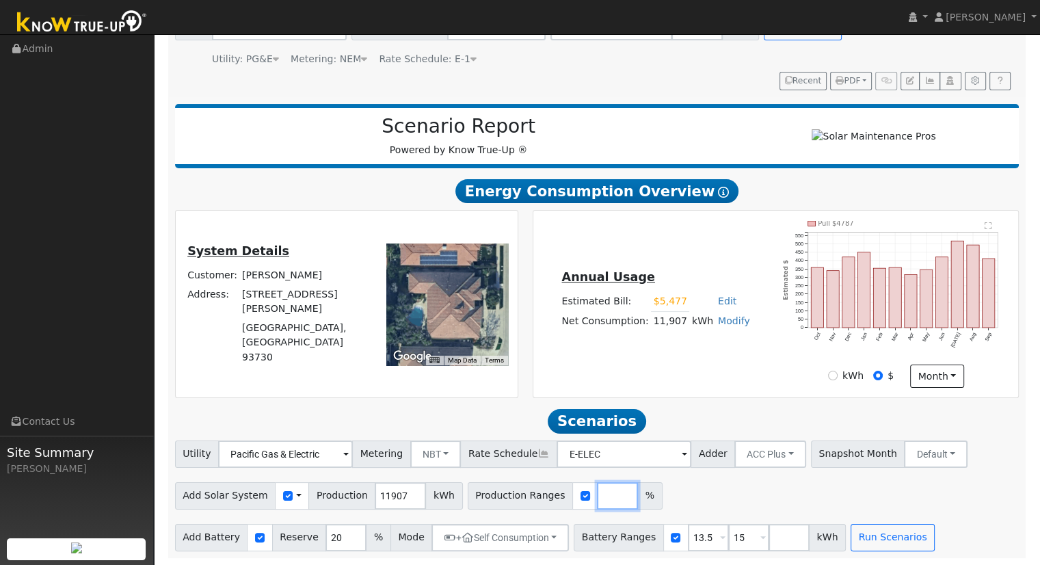
click at [597, 489] on input "number" at bounding box center [617, 495] width 41 height 27
click at [597, 495] on input "number" at bounding box center [617, 495] width 41 height 27
type input "116.906021667"
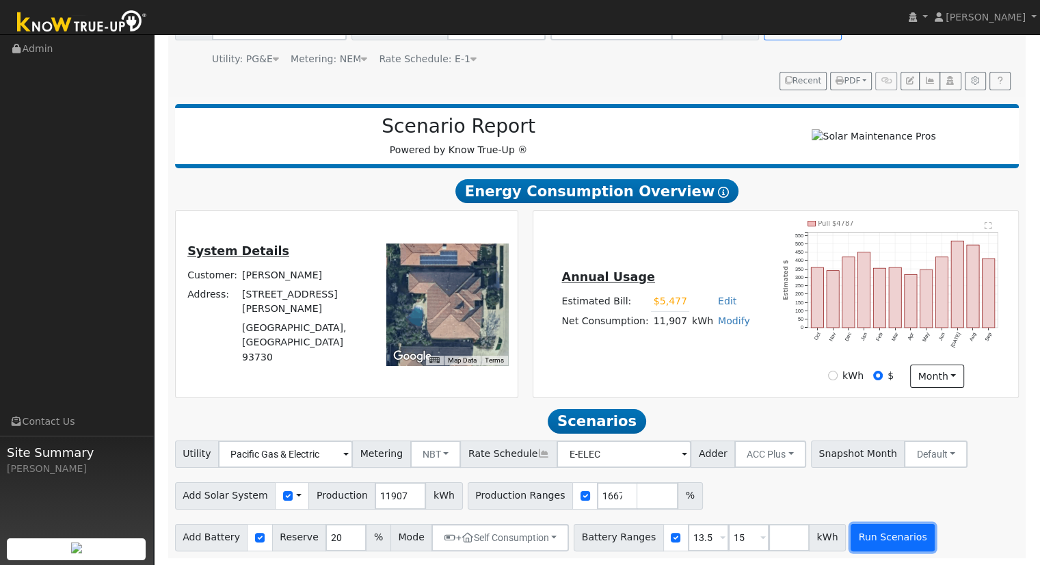
click at [864, 540] on button "Run Scenarios" at bounding box center [893, 537] width 84 height 27
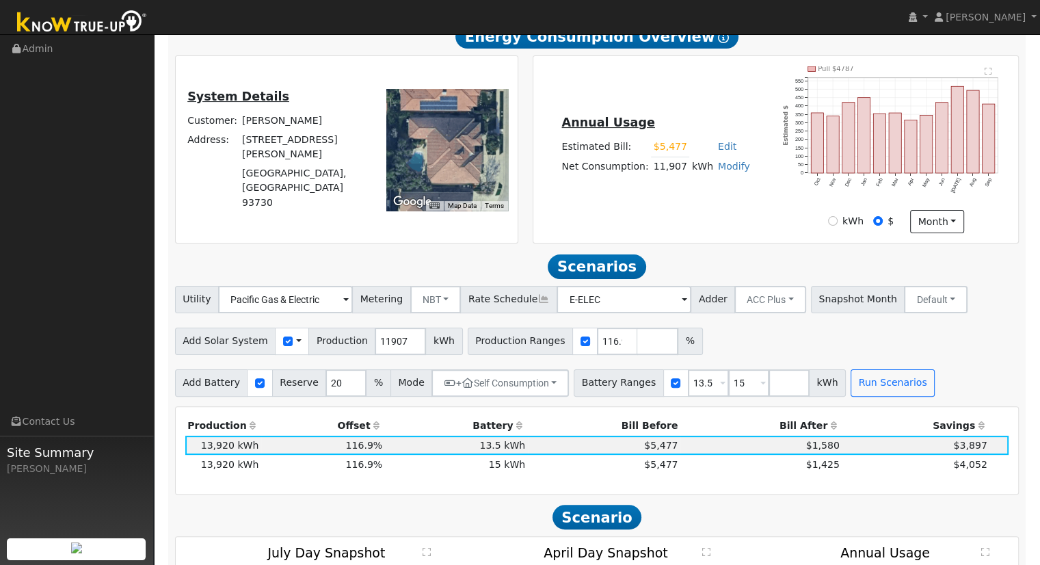
scroll to position [479, 0]
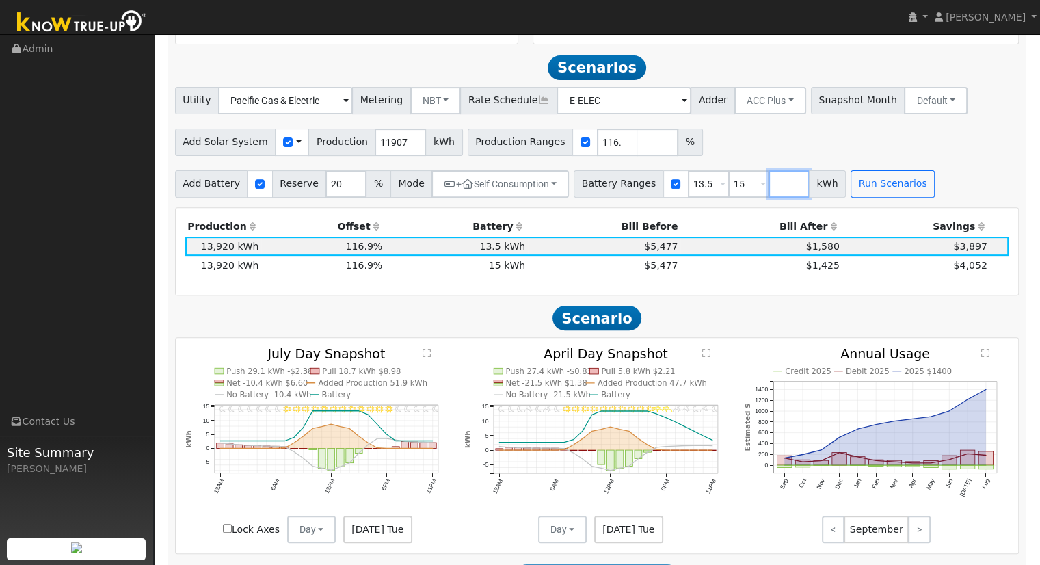
click at [769, 185] on input "number" at bounding box center [789, 183] width 41 height 27
type input "20"
click at [690, 185] on input "13.5" at bounding box center [708, 183] width 41 height 27
type input "15"
type input "20"
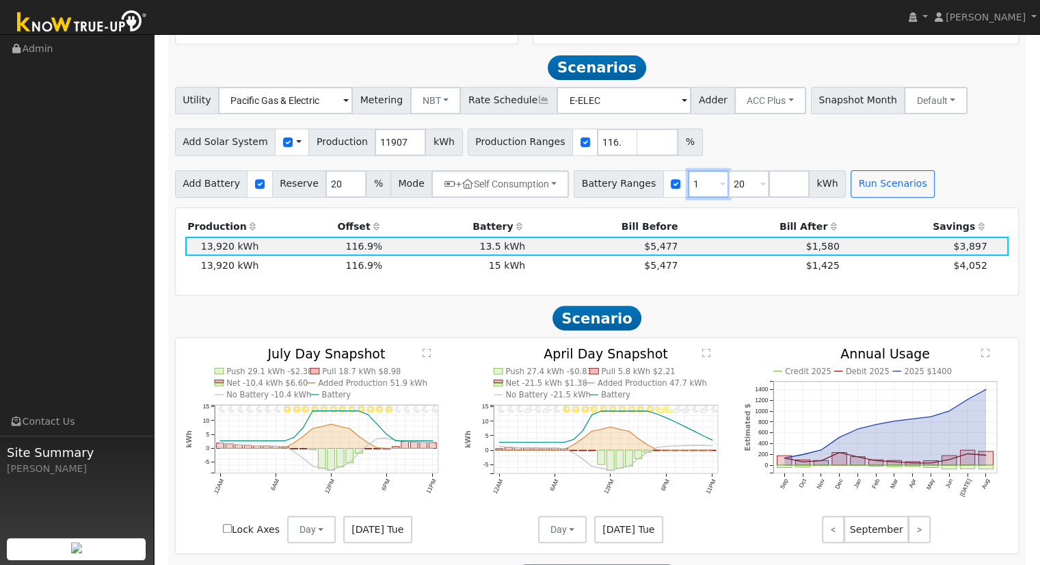
type input "20"
type input "27"
click at [638, 147] on input "number" at bounding box center [658, 142] width 41 height 27
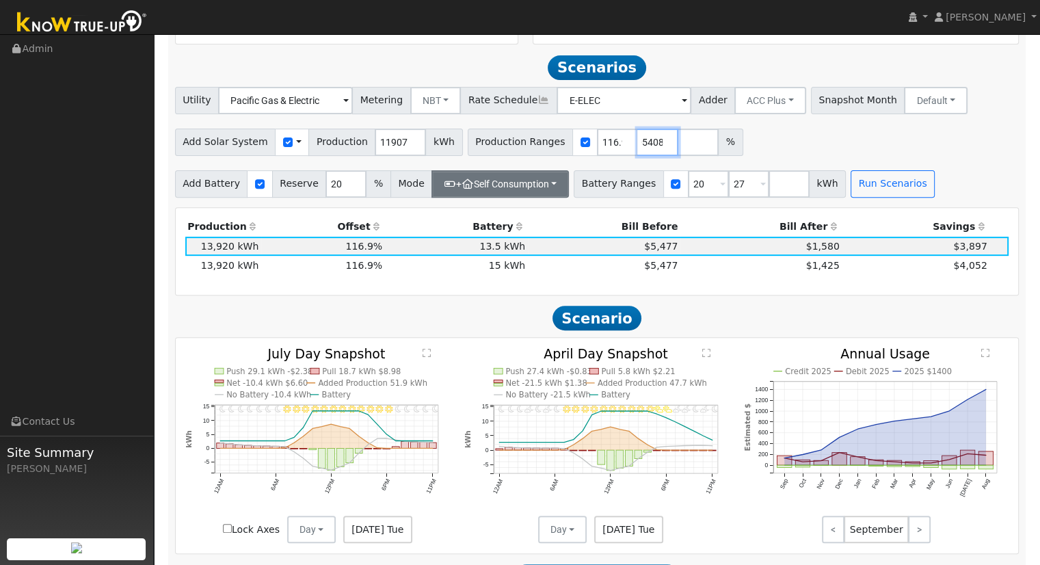
type input "127.630805408"
click at [510, 189] on button "+ Self Consumption" at bounding box center [500, 183] width 137 height 27
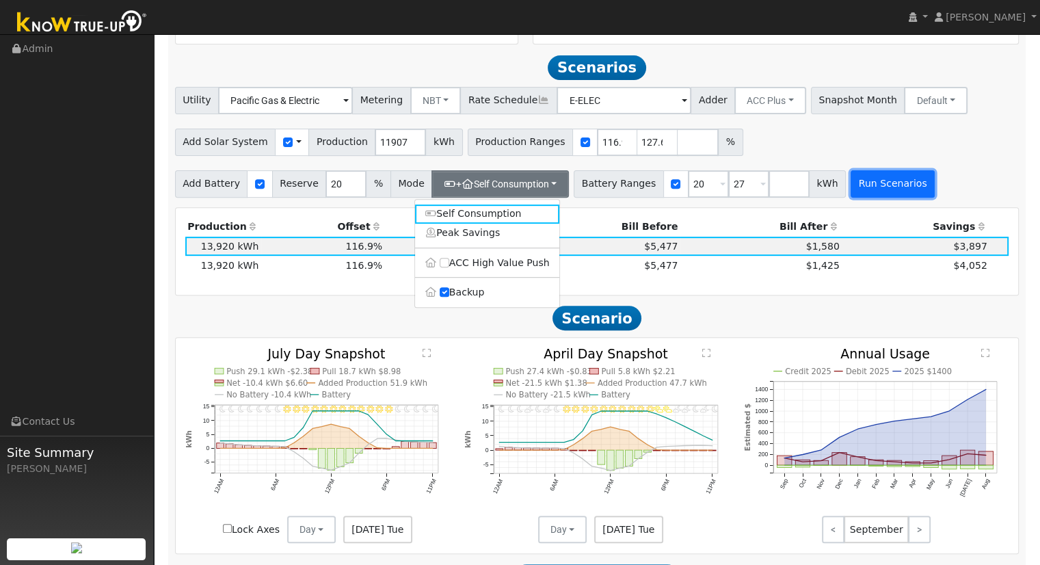
click at [859, 192] on button "Run Scenarios" at bounding box center [893, 183] width 84 height 27
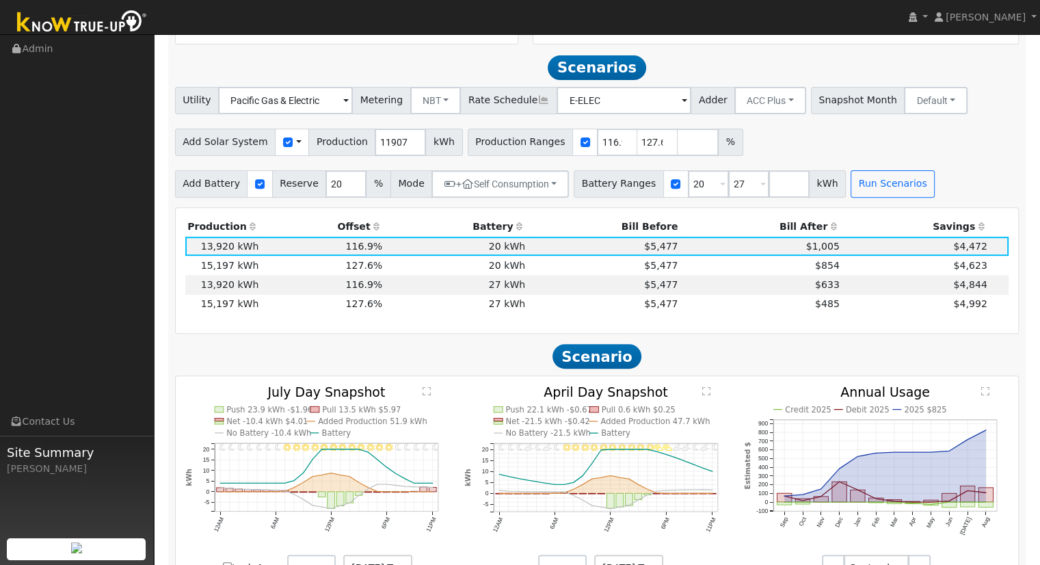
scroll to position [497, 0]
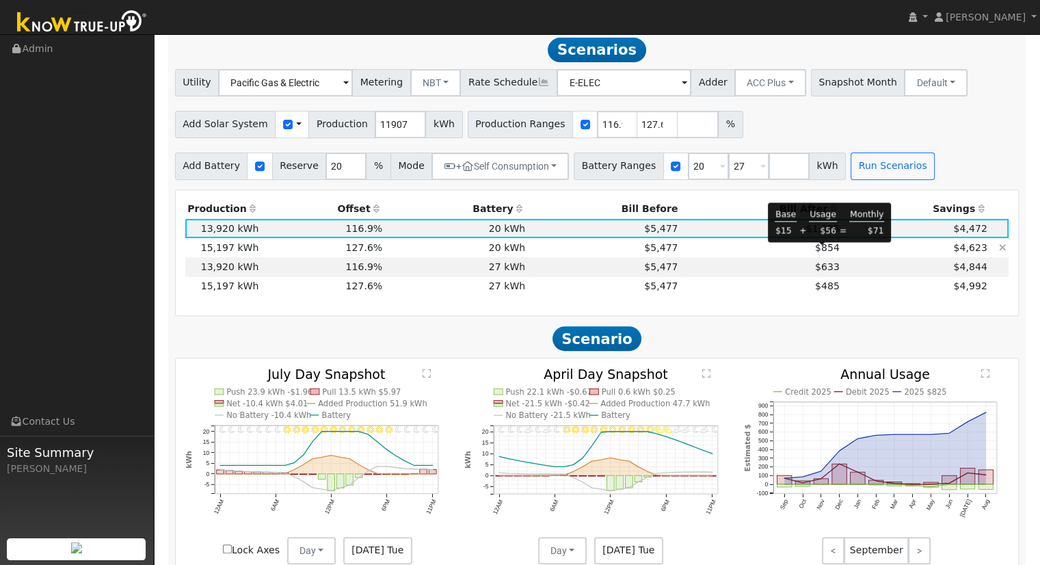
click at [826, 250] on span "$854" at bounding box center [827, 247] width 25 height 11
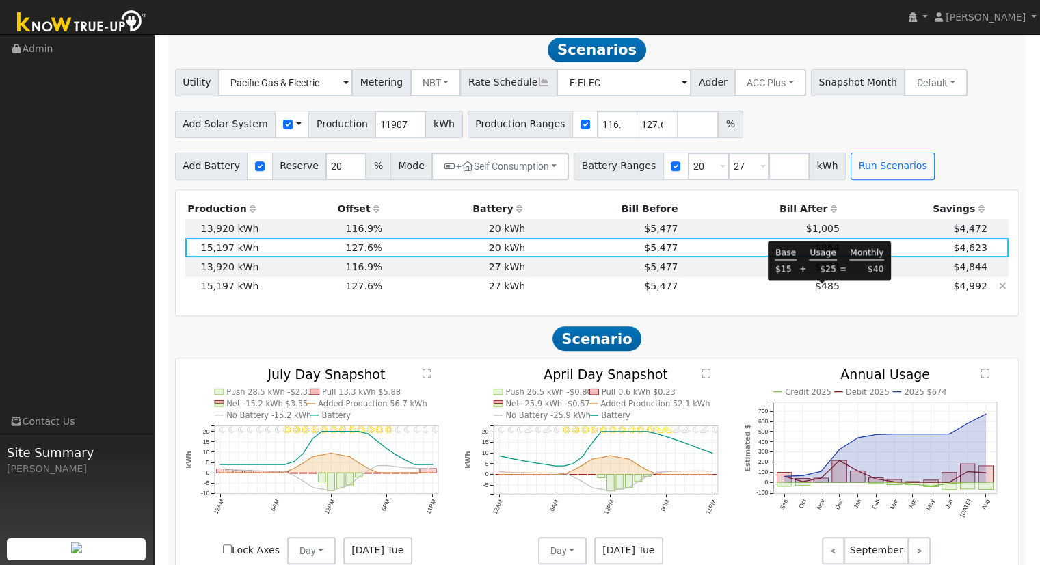
click at [820, 291] on span "$485" at bounding box center [827, 285] width 25 height 11
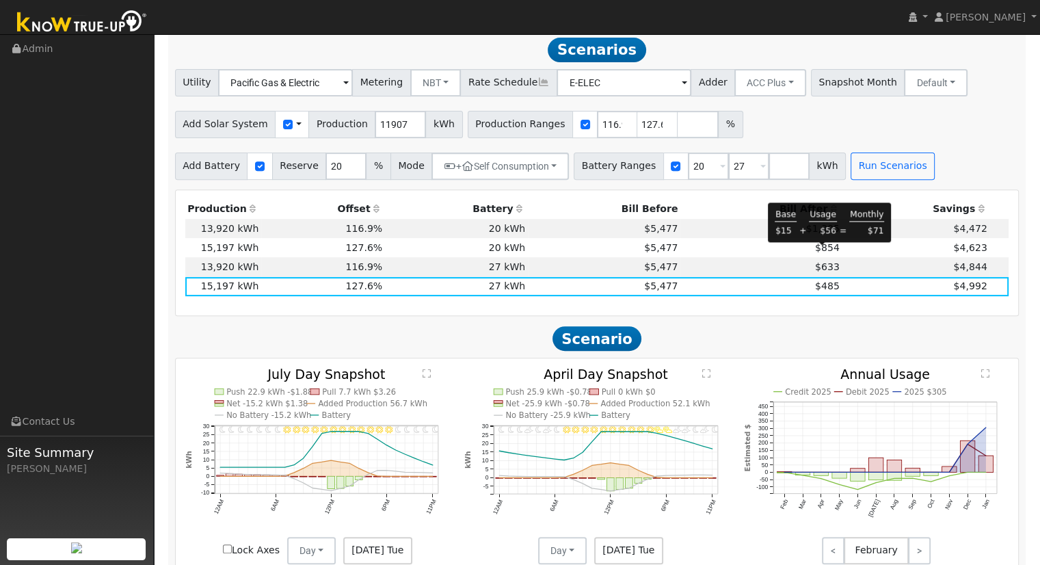
click at [821, 250] on span "$854" at bounding box center [827, 247] width 25 height 11
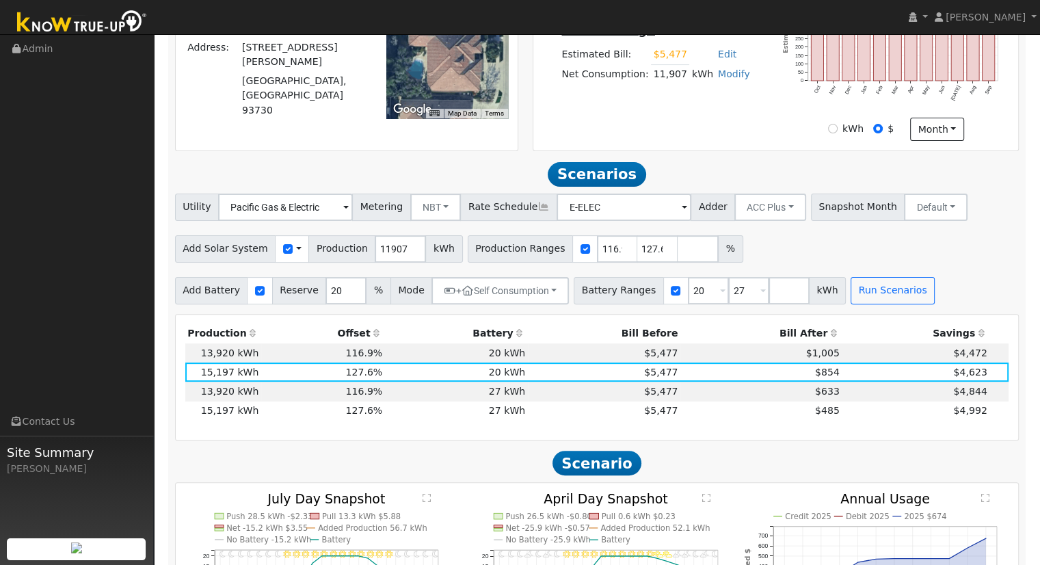
scroll to position [291, 0]
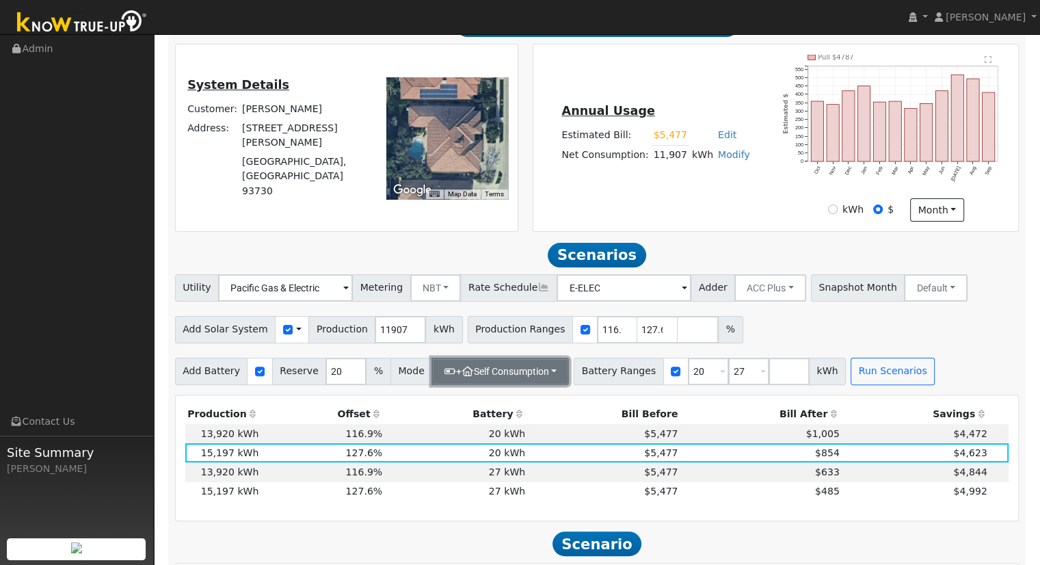
click at [503, 373] on button "+ Self Consumption" at bounding box center [500, 371] width 137 height 27
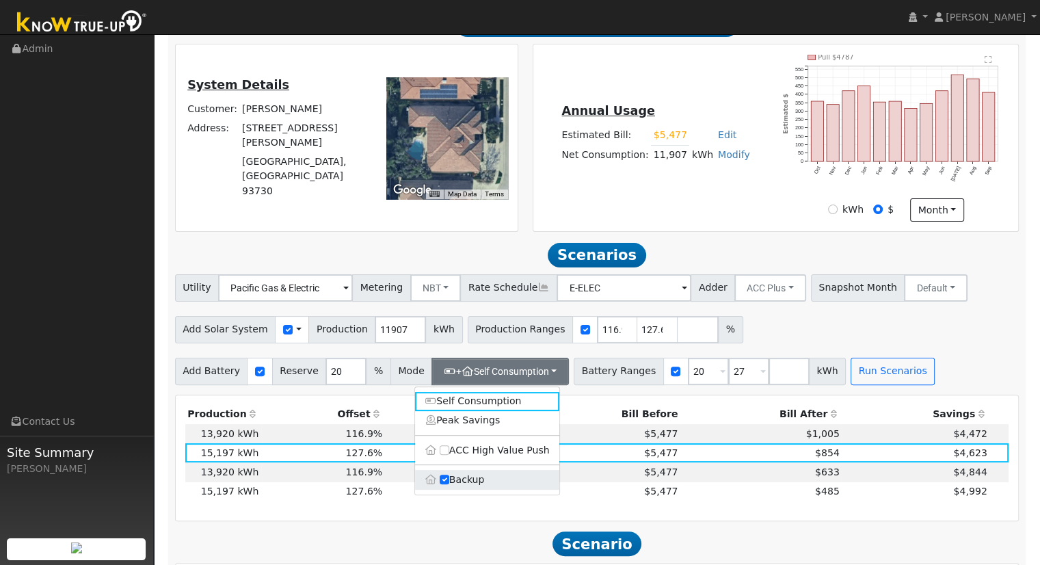
click at [479, 489] on label "Backup" at bounding box center [487, 479] width 144 height 19
click at [449, 484] on input "Backup" at bounding box center [445, 480] width 10 height 10
type input "10"
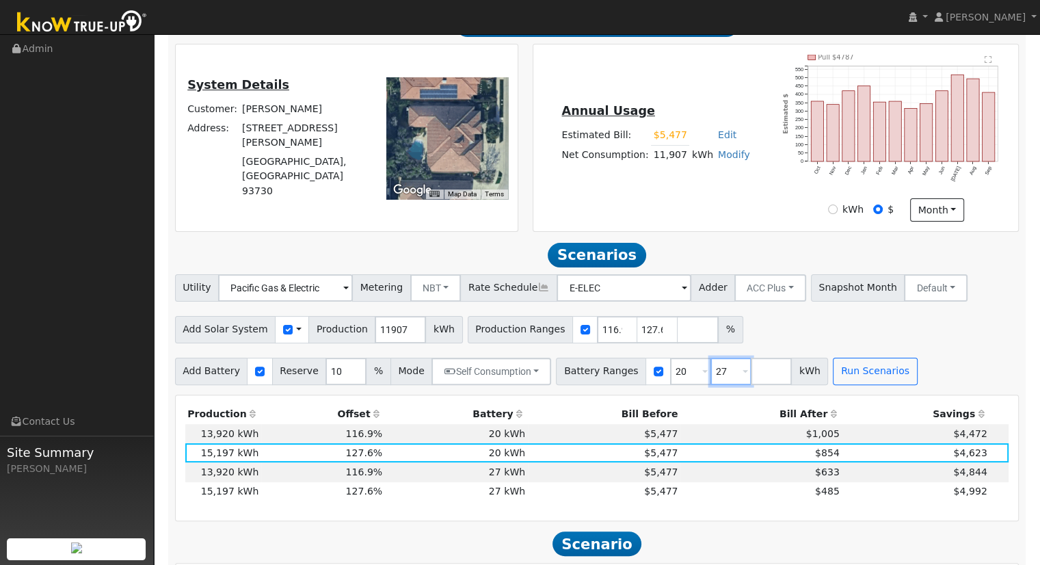
click at [711, 374] on input "27" at bounding box center [731, 371] width 41 height 27
type input "2"
type input "127.630805408"
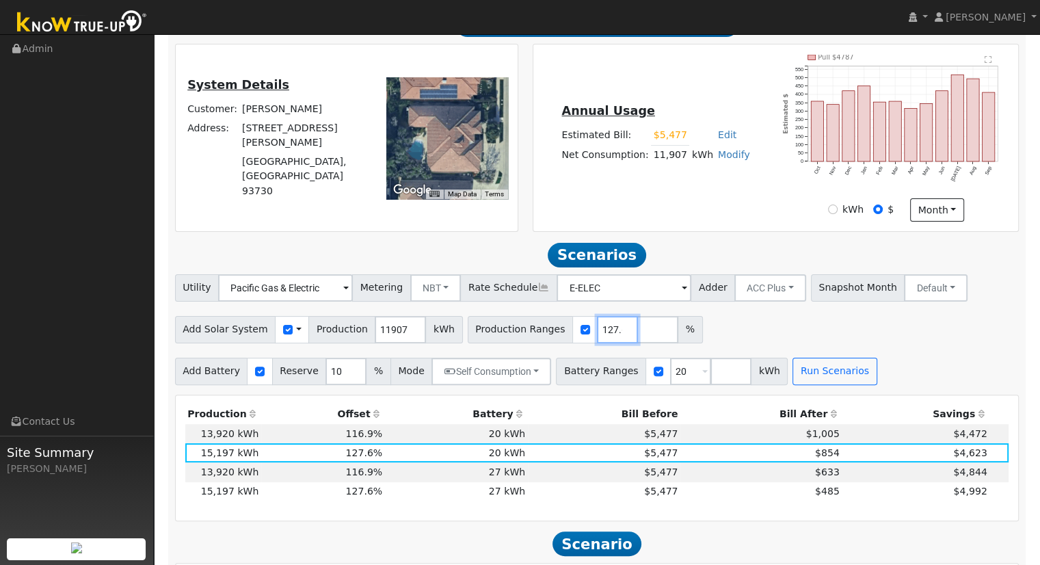
scroll to position [0, 47]
type input "127.630805408"
click at [817, 384] on button "Run Scenarios" at bounding box center [835, 371] width 84 height 27
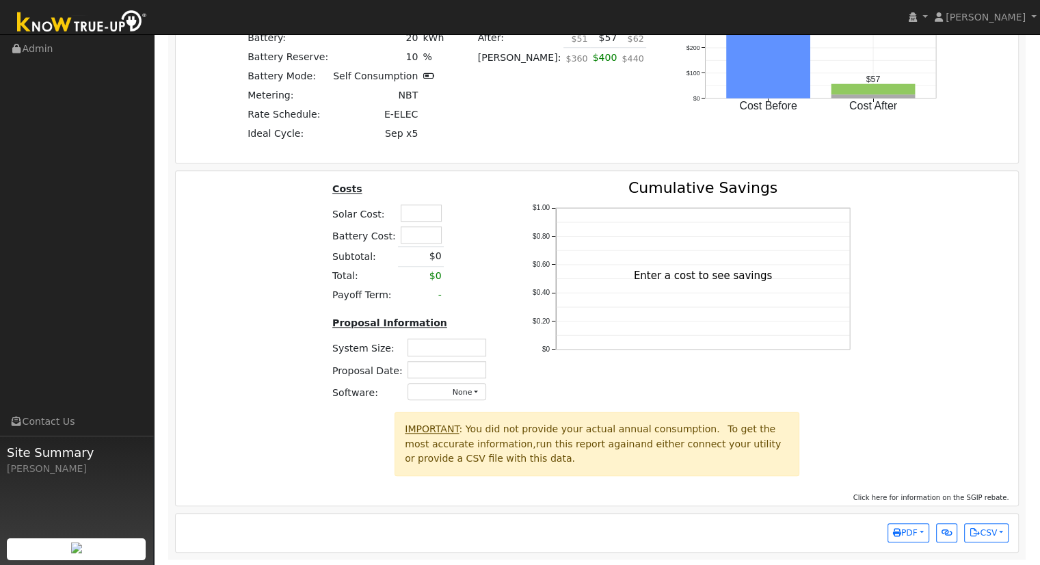
scroll to position [1102, 0]
click at [423, 214] on input "text" at bounding box center [421, 211] width 41 height 17
type input "$48,950"
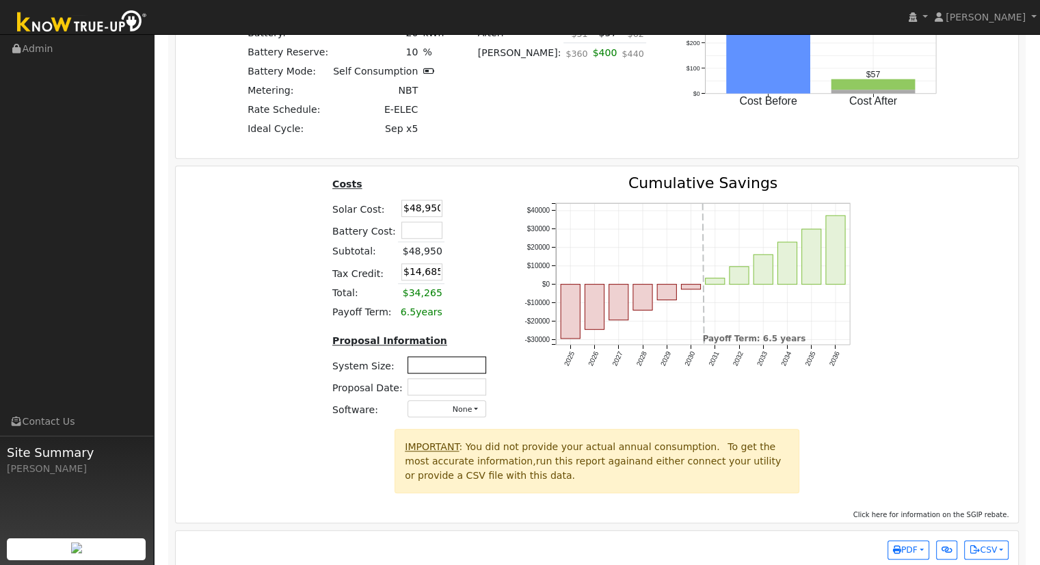
click at [468, 367] on input "text" at bounding box center [447, 364] width 79 height 17
type input "9.43"
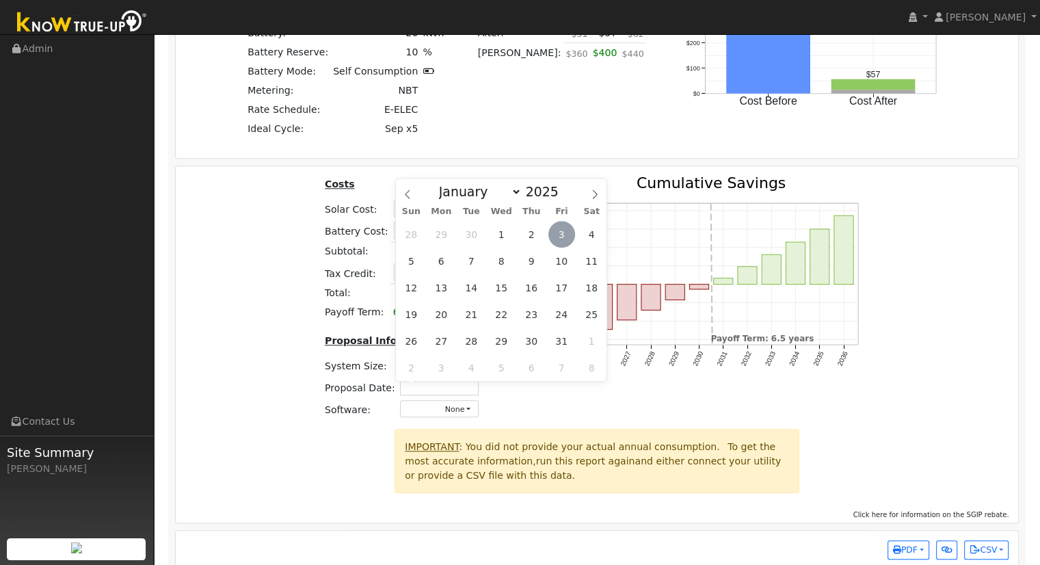
click at [568, 235] on span "3" at bounding box center [562, 234] width 27 height 27
type input "10/03/2025"
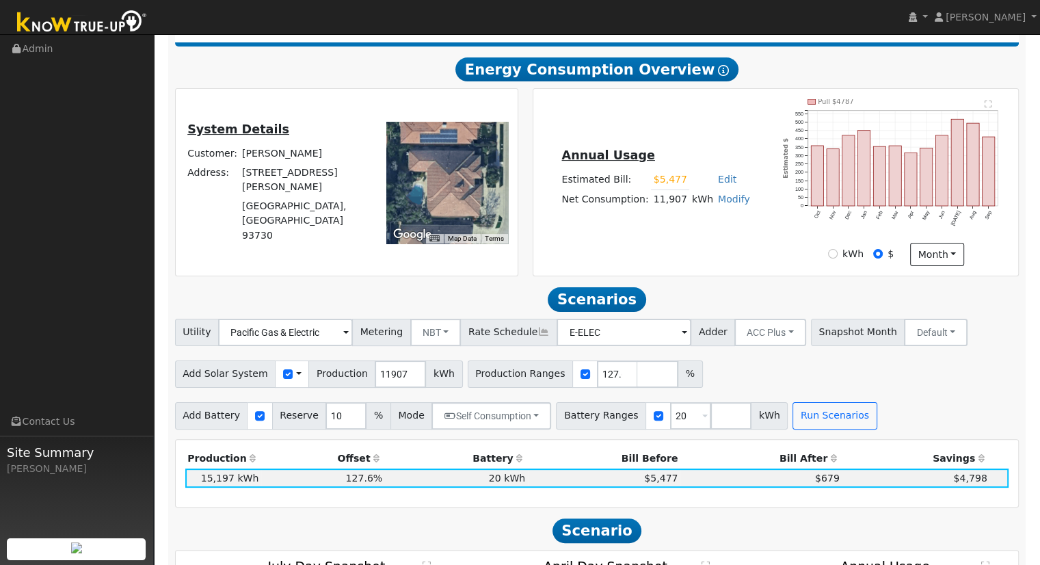
scroll to position [281, 0]
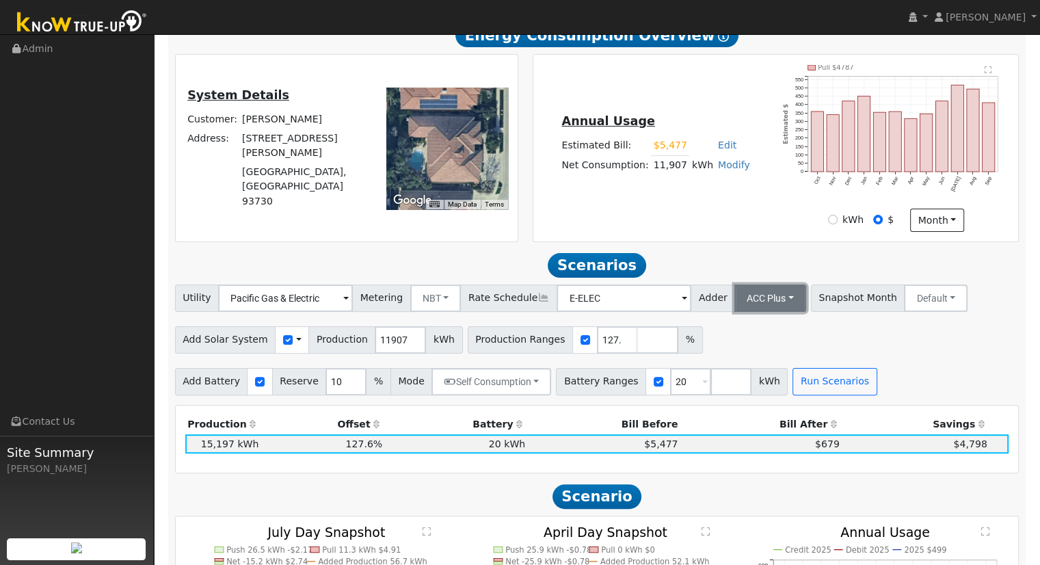
click at [739, 301] on button "ACC Plus" at bounding box center [771, 298] width 72 height 27
click at [752, 370] on link "SB-535" at bounding box center [755, 366] width 95 height 19
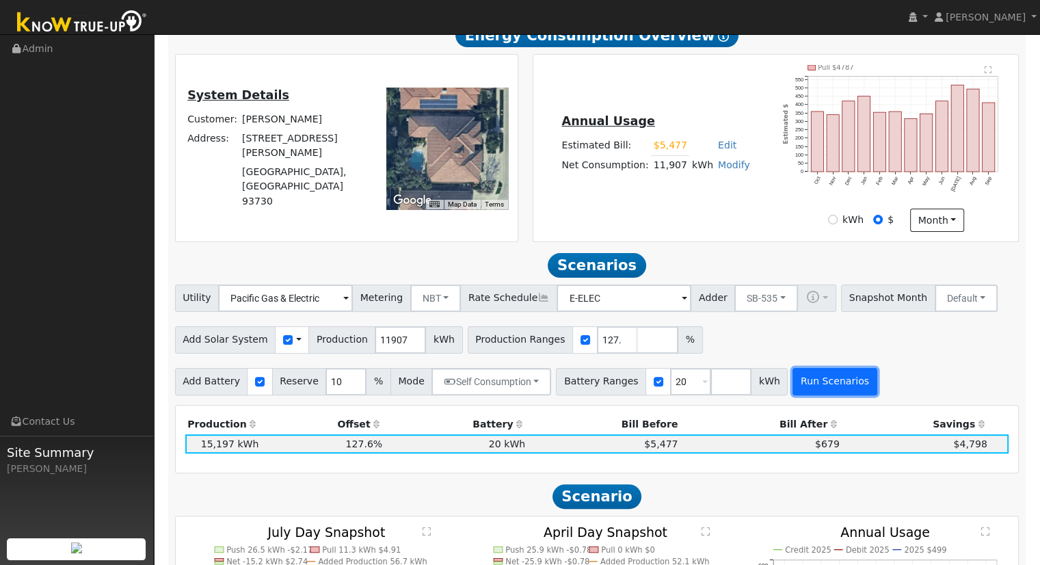
click at [793, 384] on button "Run Scenarios" at bounding box center [835, 381] width 84 height 27
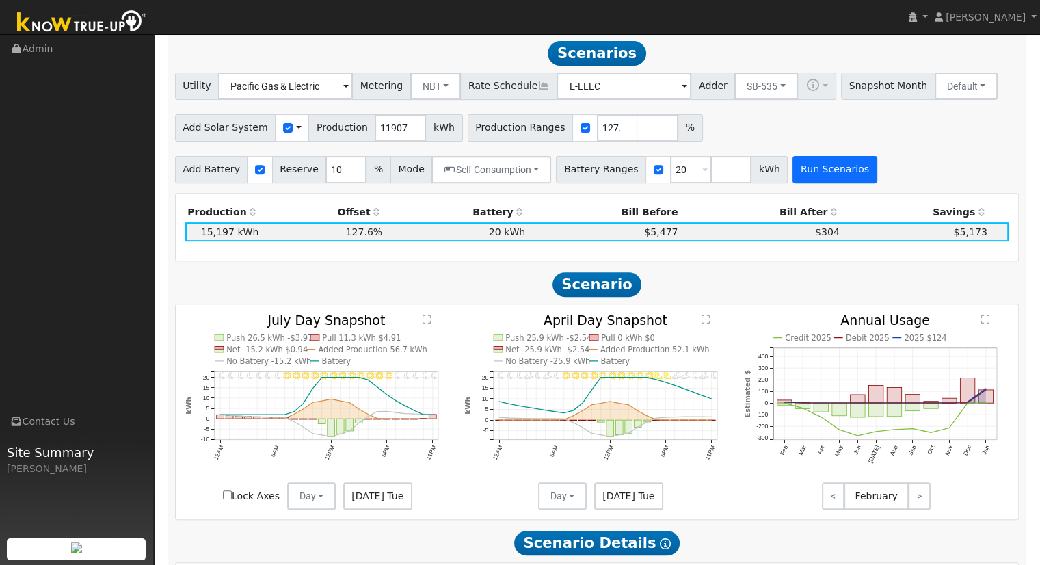
scroll to position [497, 0]
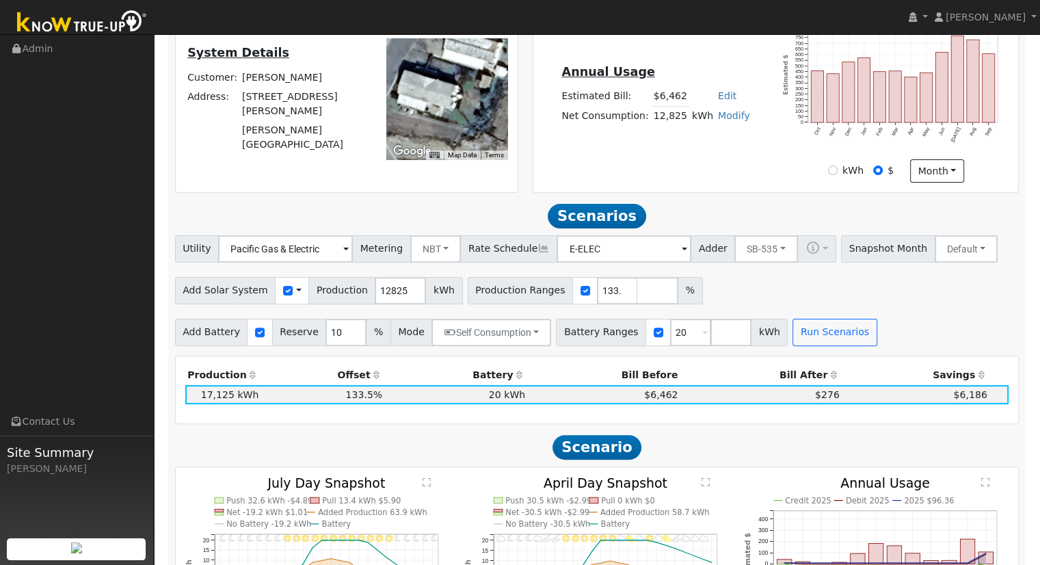
scroll to position [363, 0]
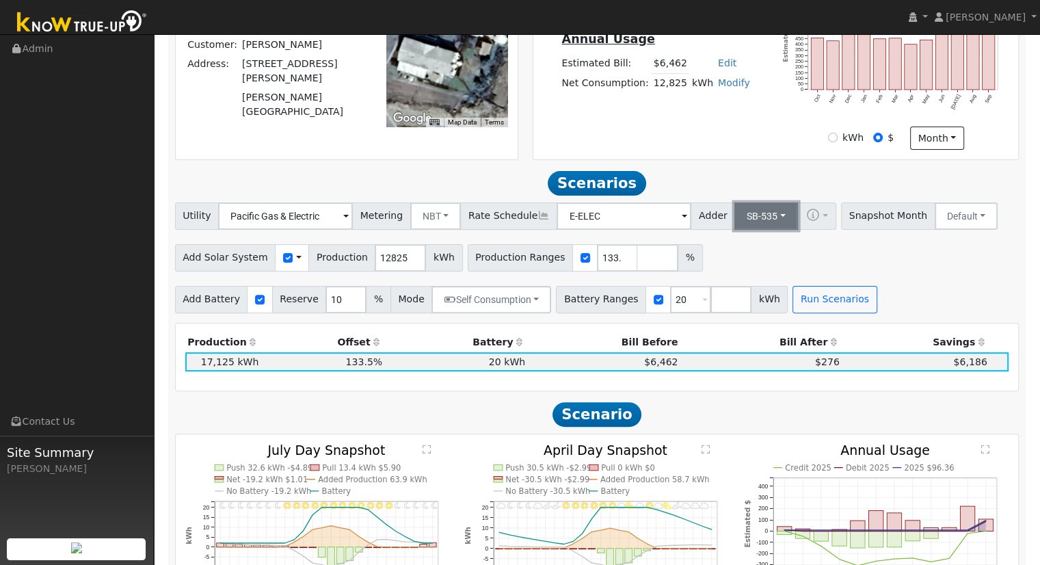
click at [743, 222] on button "SB-535" at bounding box center [767, 215] width 64 height 27
click at [742, 274] on link "ACC Plus" at bounding box center [755, 265] width 95 height 19
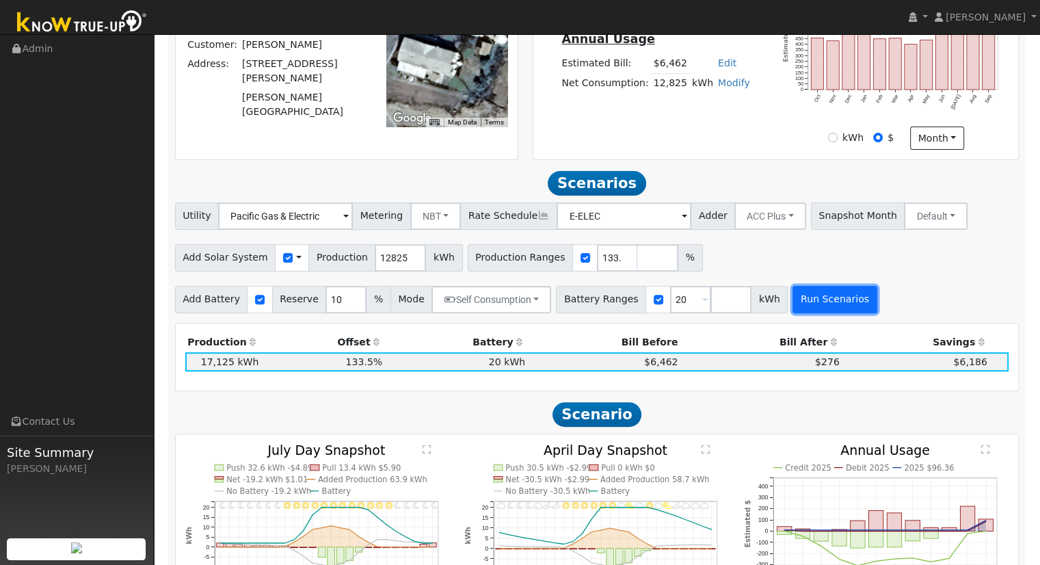
click at [818, 307] on button "Run Scenarios" at bounding box center [835, 299] width 84 height 27
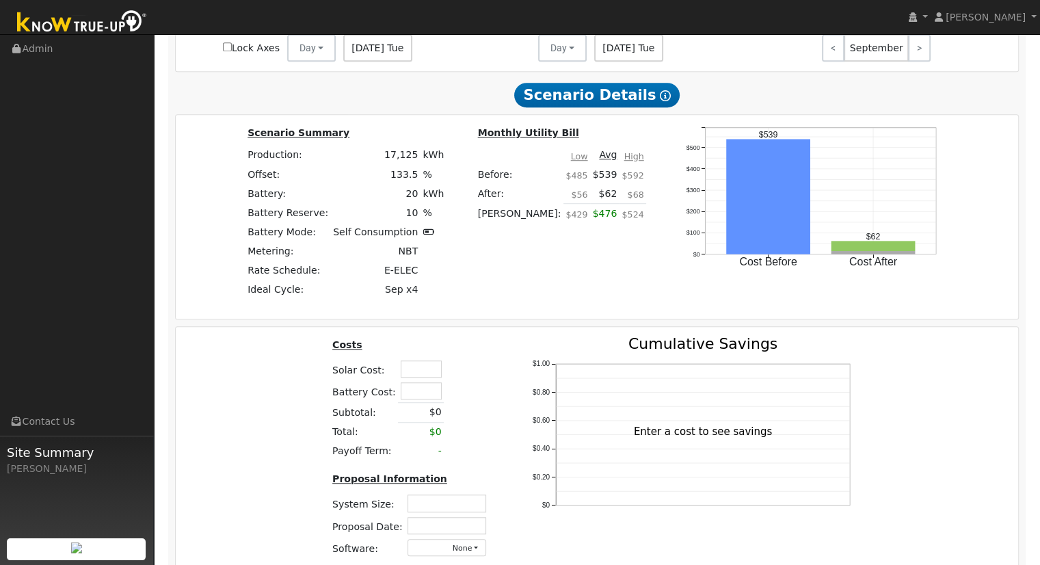
scroll to position [975, 0]
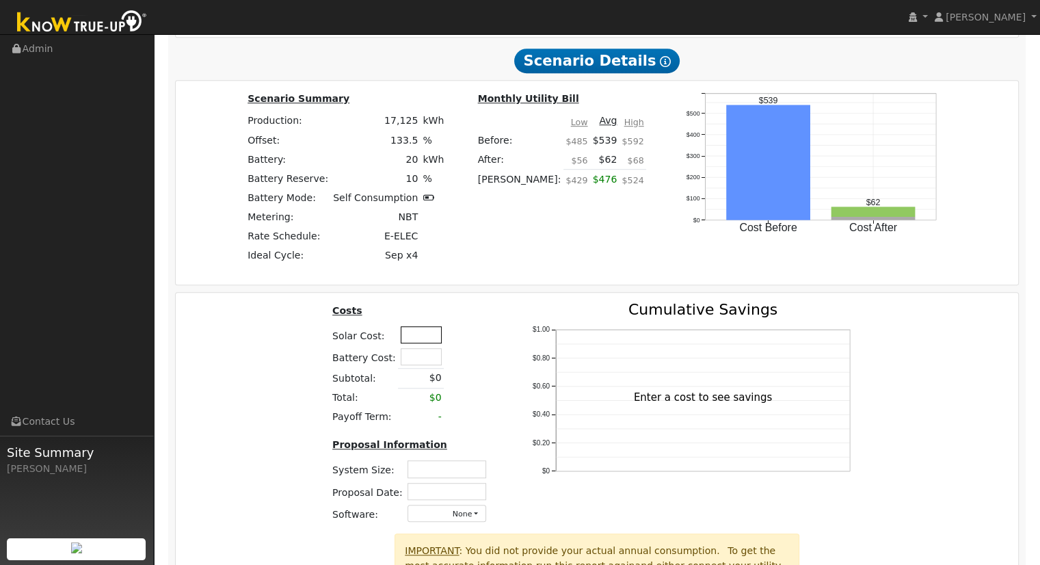
click at [422, 339] on input "text" at bounding box center [421, 334] width 41 height 17
type input "$55,960"
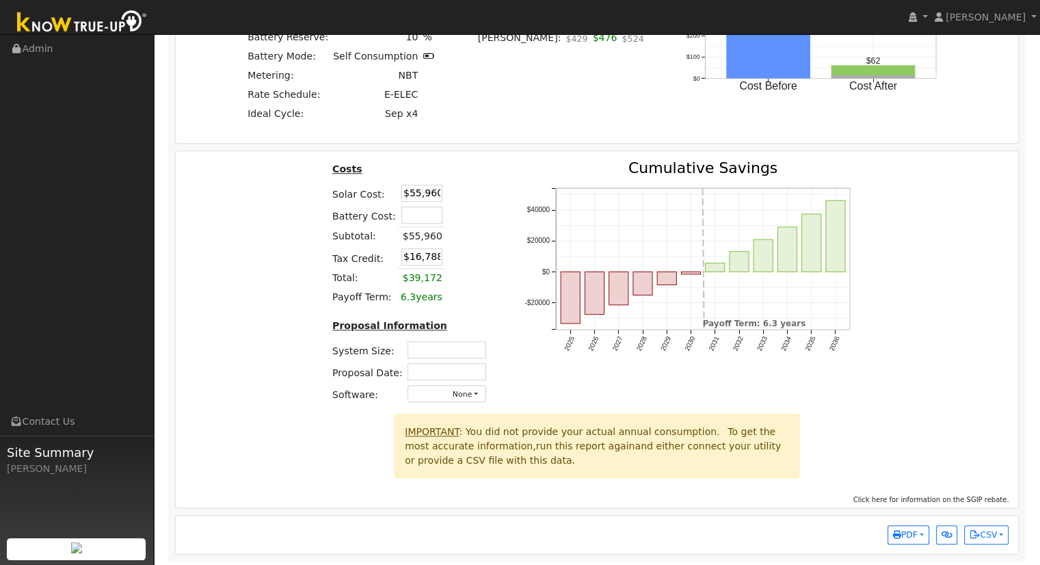
scroll to position [1124, 0]
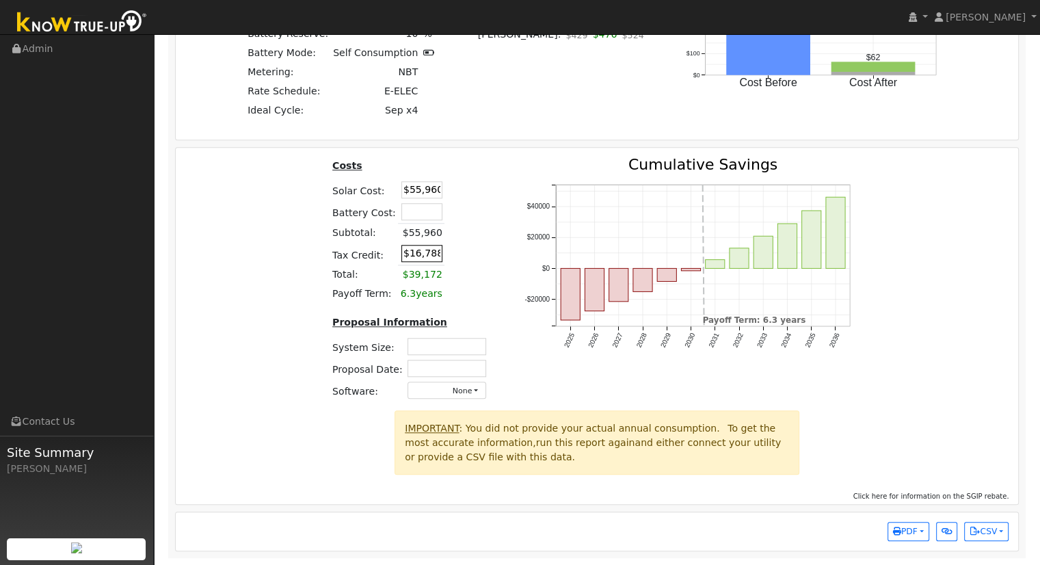
drag, startPoint x: 413, startPoint y: 255, endPoint x: 418, endPoint y: 250, distance: 7.3
click at [413, 254] on input "$16,788" at bounding box center [422, 253] width 41 height 17
type input "$17,788"
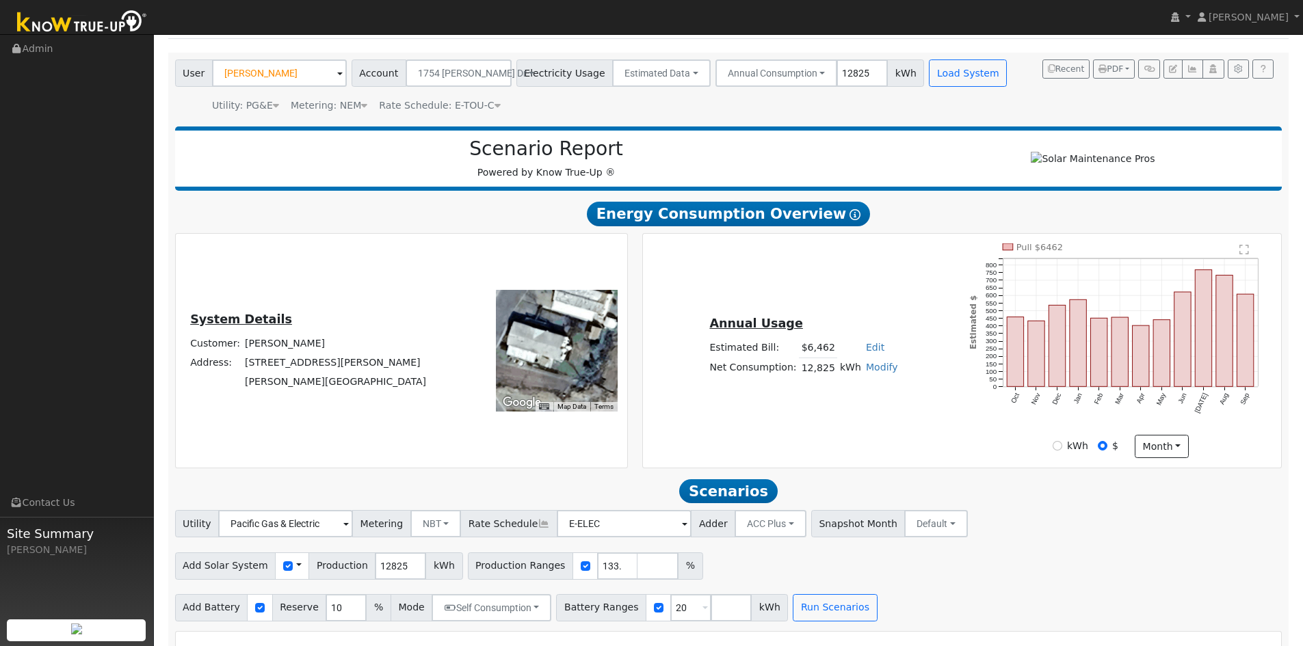
scroll to position [0, 0]
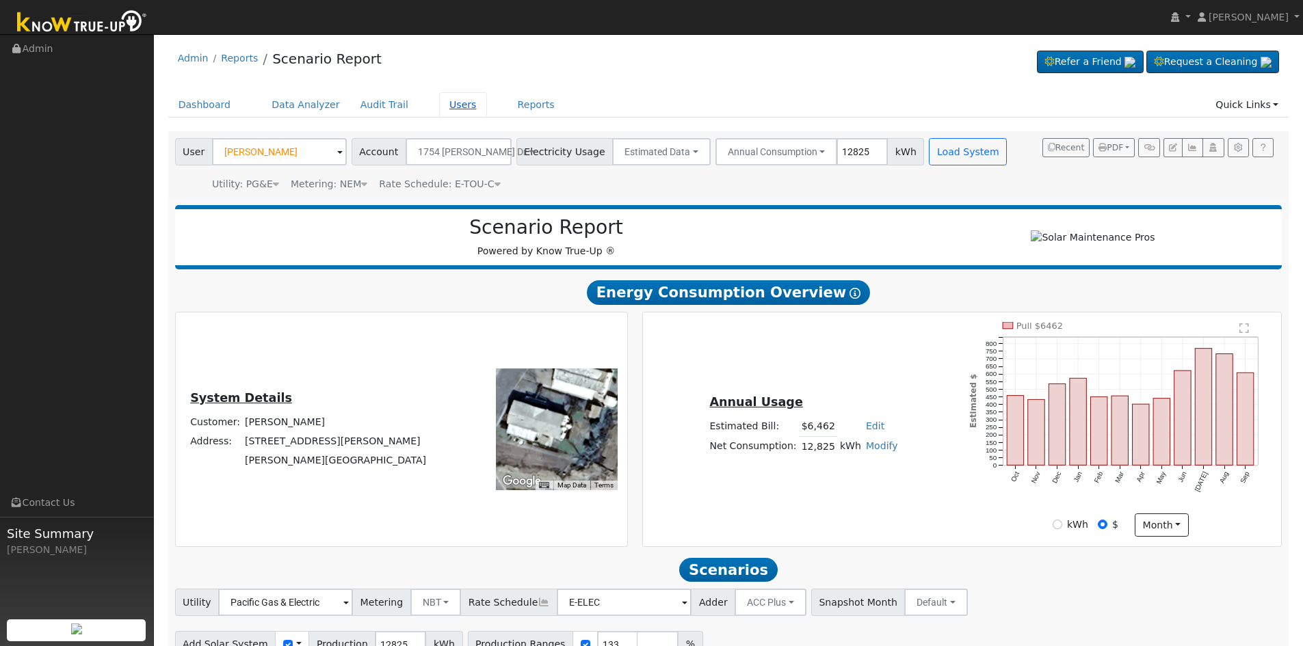
click at [439, 101] on link "Users" at bounding box center [463, 104] width 48 height 25
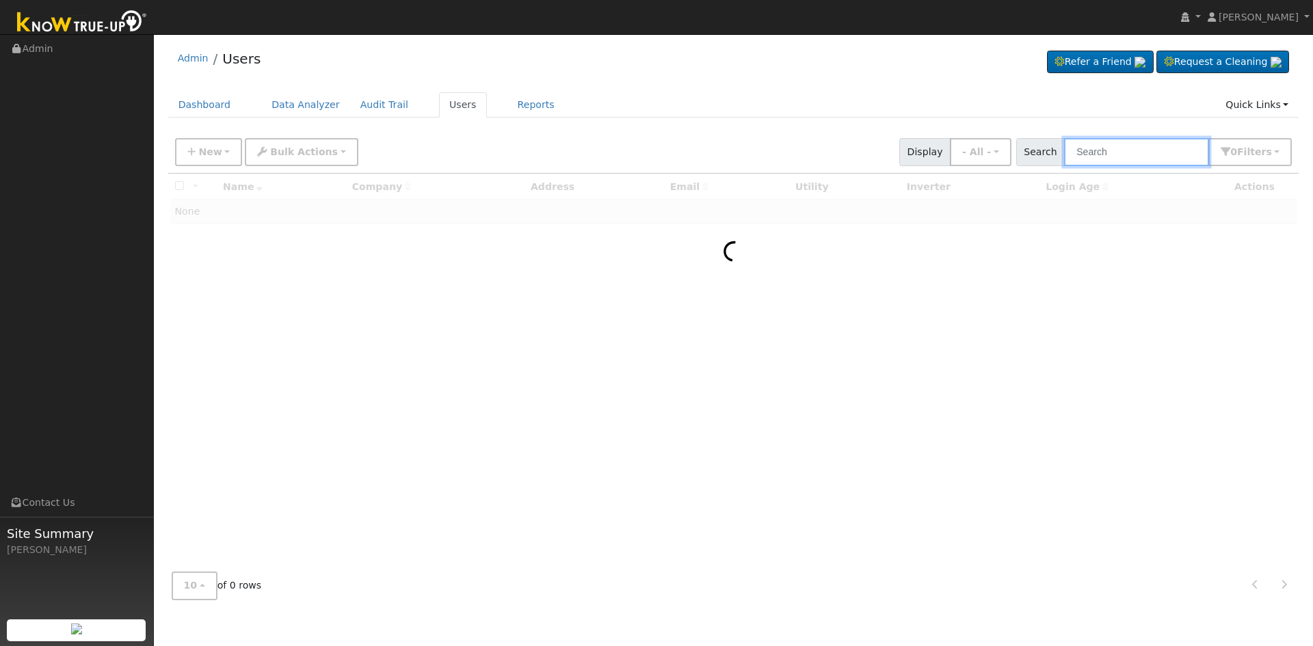
click at [1110, 151] on input "text" at bounding box center [1136, 152] width 145 height 28
click at [1087, 150] on input "[GEOGRAPHIC_DATA]" at bounding box center [1136, 152] width 145 height 28
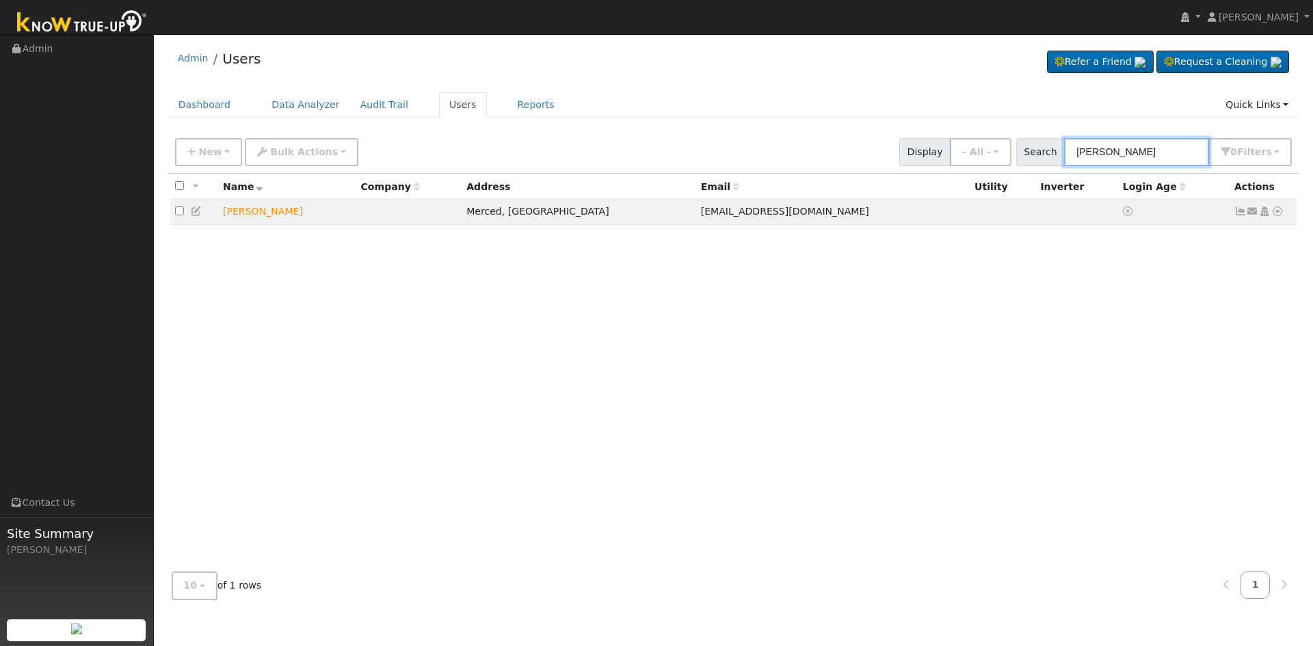
drag, startPoint x: 1175, startPoint y: 151, endPoint x: 936, endPoint y: 129, distance: 239.7
click at [948, 135] on div "New Add User Quick Add Quick Connect Quick Convert Lead Bulk Actions Send Email…" at bounding box center [733, 149] width 1123 height 33
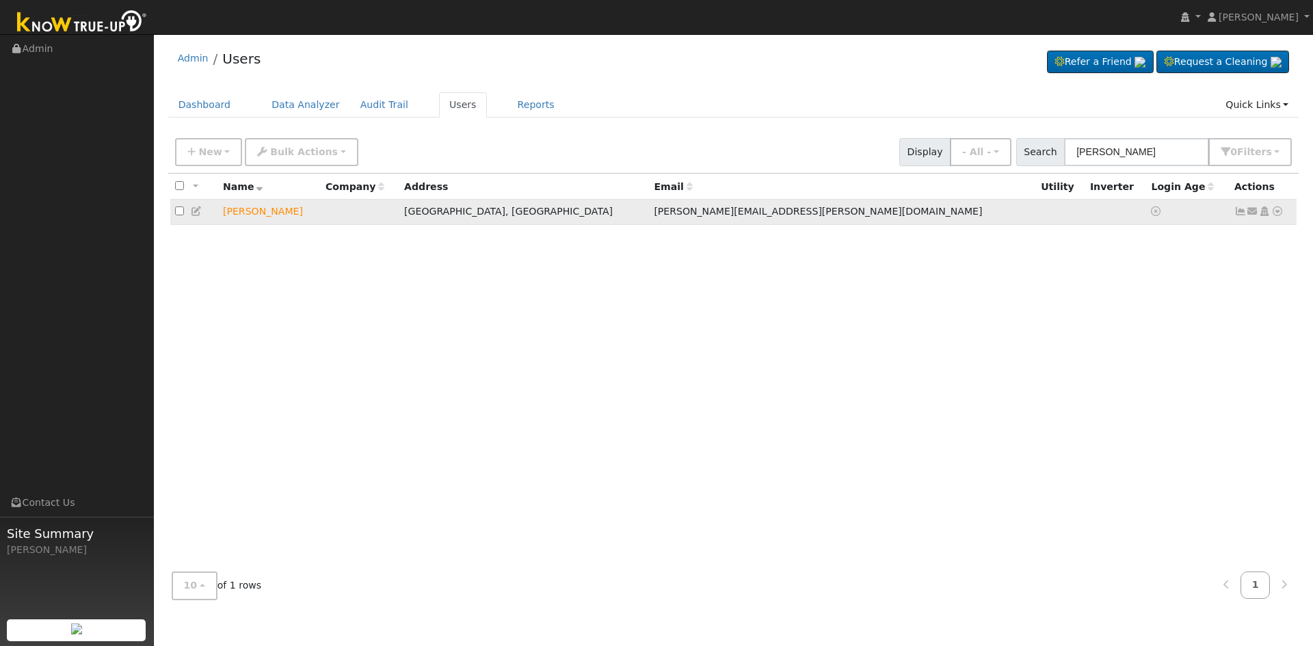
click at [1275, 212] on icon at bounding box center [1278, 212] width 12 height 10
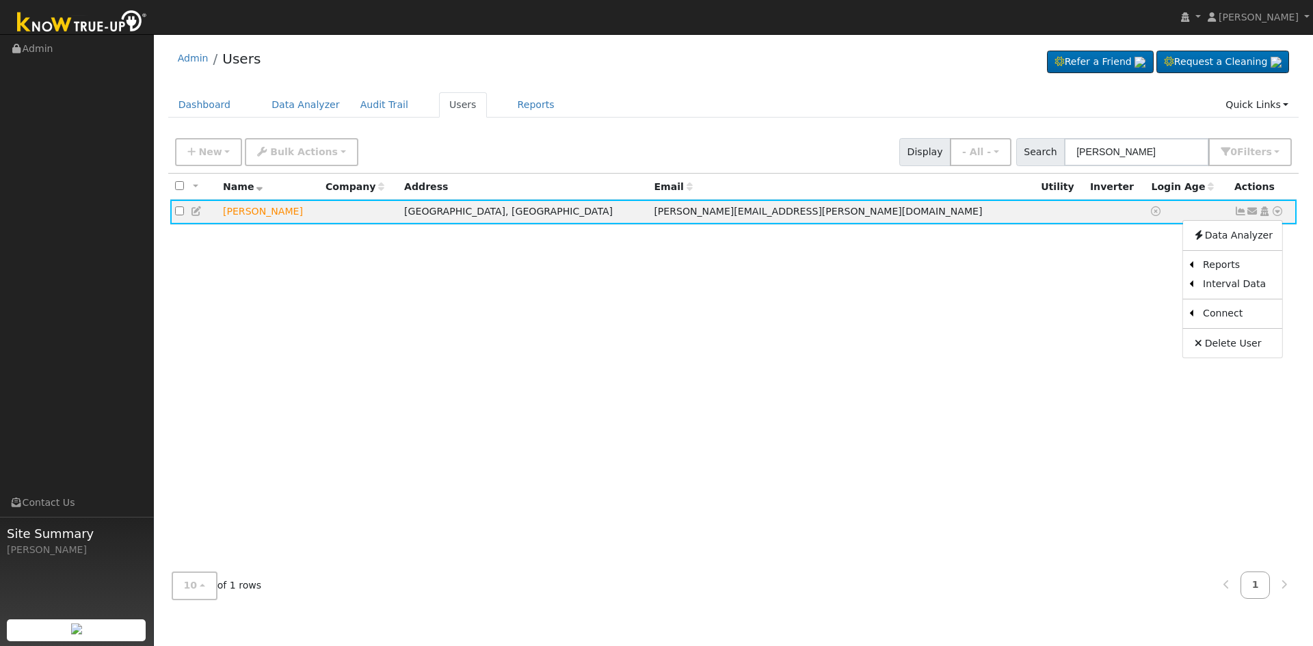
click at [824, 283] on div "All None All on page None on page Name Company Address Email Utility Inverter L…" at bounding box center [733, 368] width 1131 height 388
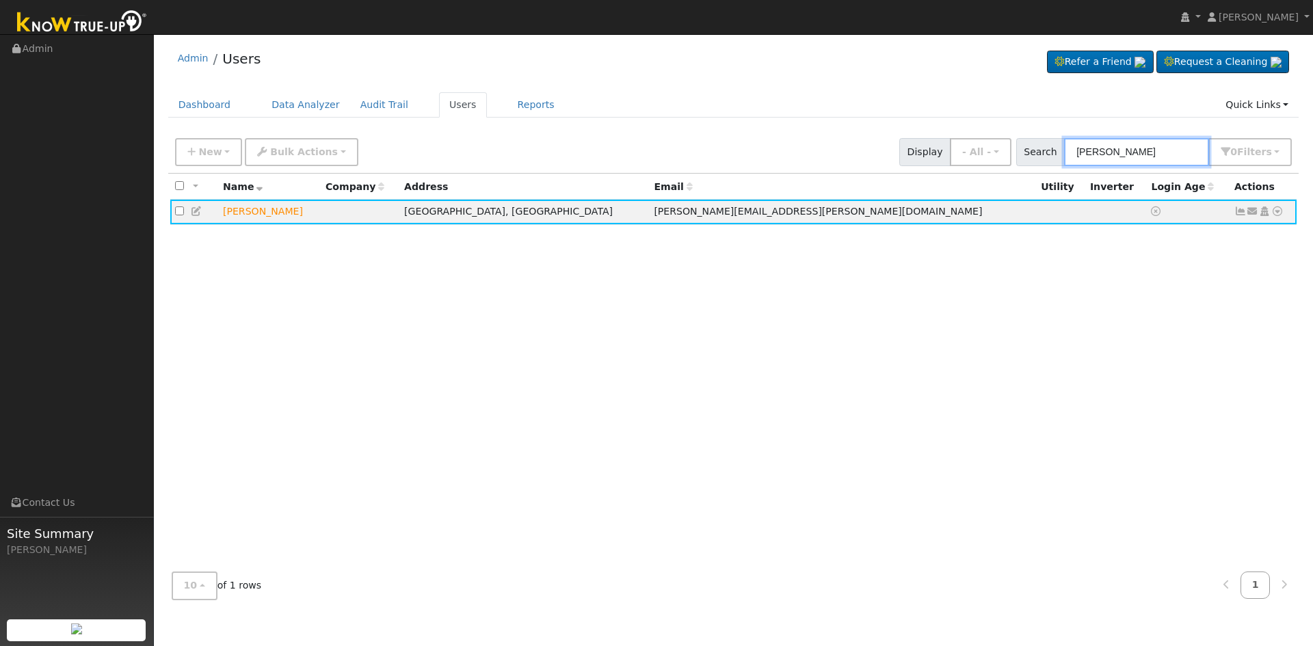
click at [1139, 144] on input "[PERSON_NAME]" at bounding box center [1136, 152] width 145 height 28
drag, startPoint x: 1142, startPoint y: 148, endPoint x: 1041, endPoint y: 150, distance: 100.6
click at [1047, 152] on div "Search [PERSON_NAME] 0 Filter s My accounts Role Show - All - Show Leads Admin …" at bounding box center [1155, 152] width 276 height 28
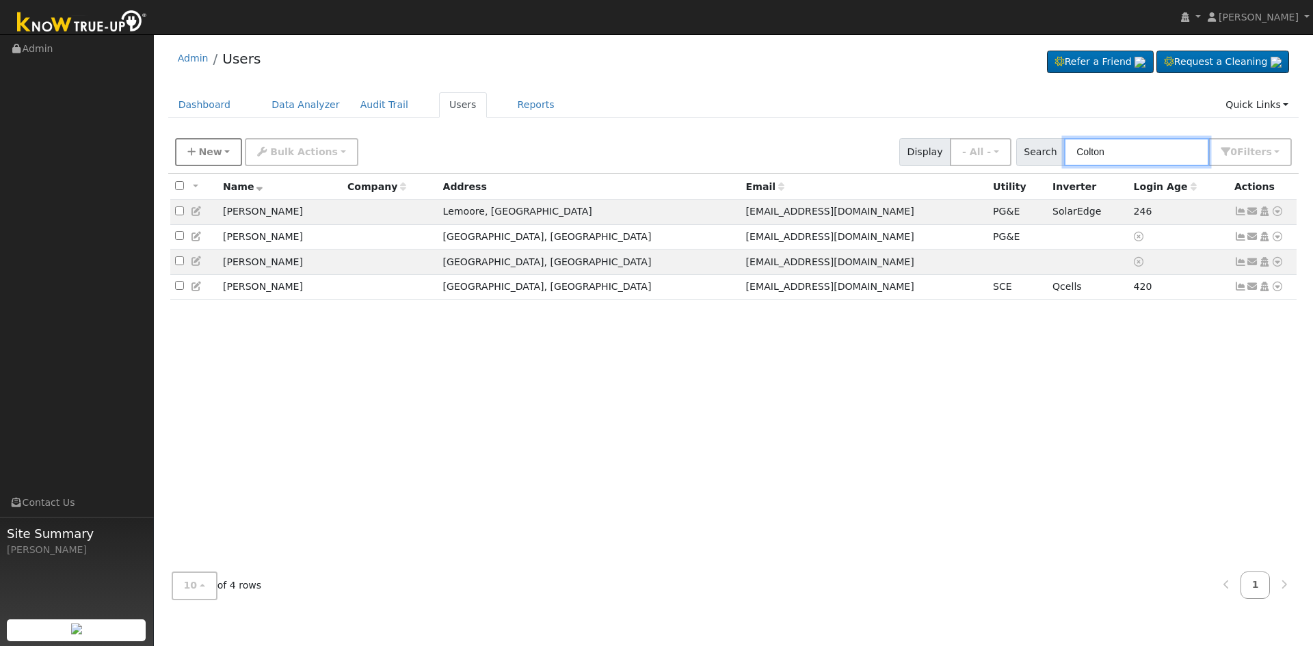
type input "Colton"
click at [201, 145] on button "New" at bounding box center [209, 152] width 68 height 28
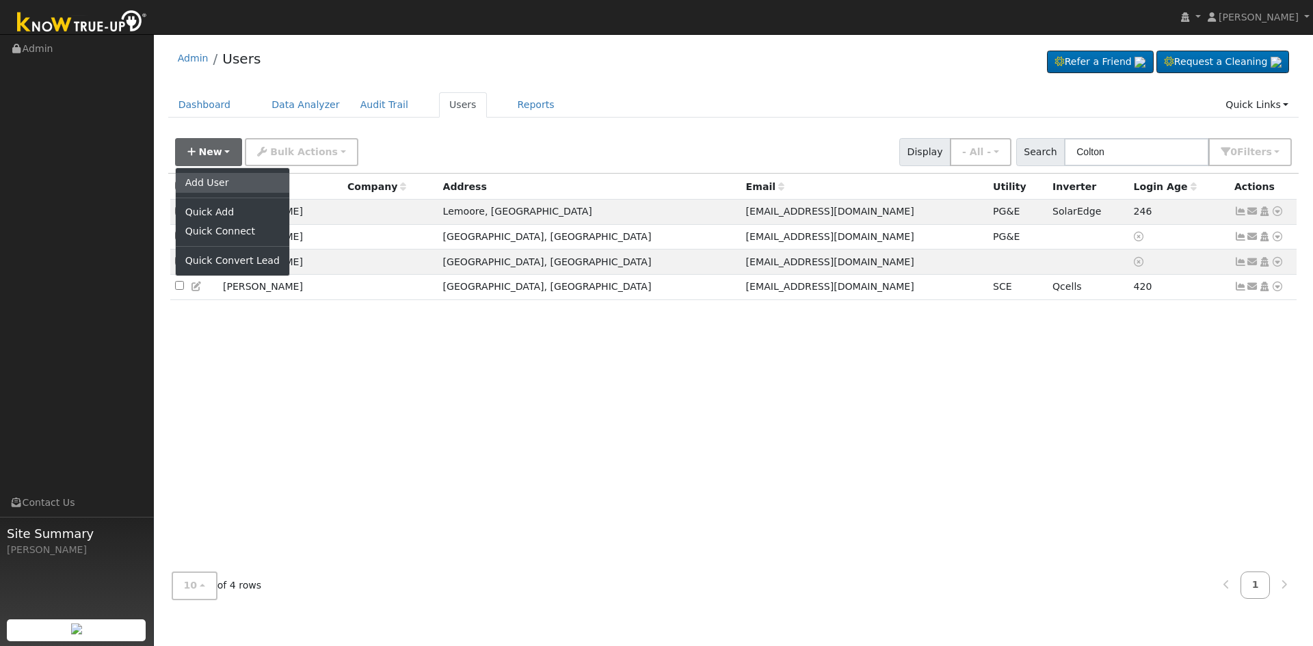
click at [226, 184] on link "Add User" at bounding box center [233, 182] width 114 height 19
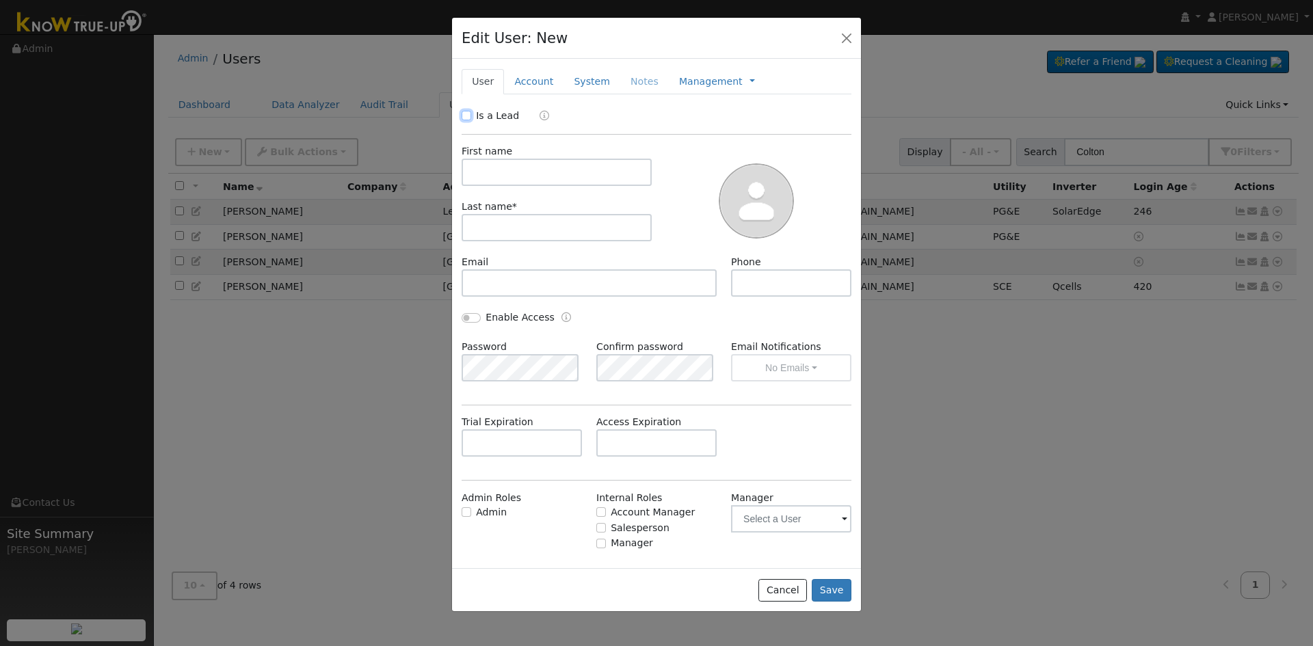
click at [466, 120] on input "Is a Lead" at bounding box center [467, 116] width 10 height 10
checkbox input "true"
click at [529, 170] on input "text" at bounding box center [557, 172] width 190 height 27
type input "Colton"
type input "Pfister"
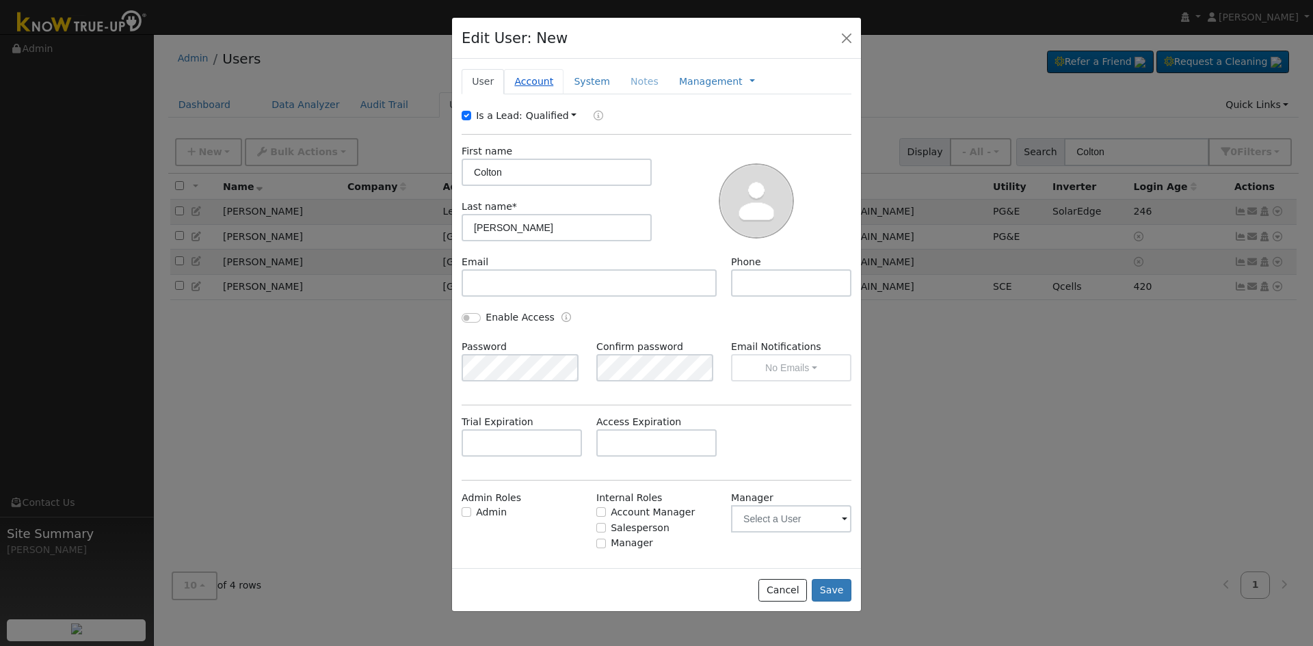
click at [545, 79] on link "Account" at bounding box center [534, 81] width 60 height 25
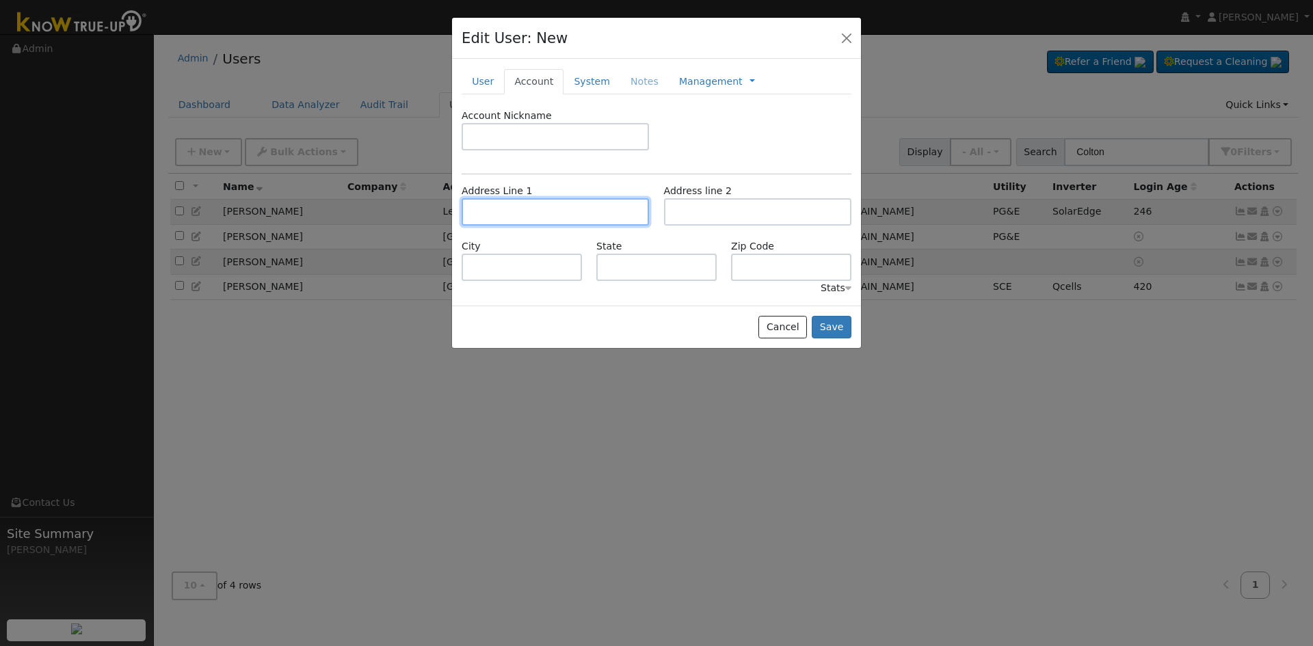
click at [521, 215] on input "text" at bounding box center [555, 211] width 187 height 27
type input "210 East Audubon Drive"
type input "Fresno"
type input "CA"
type input "93720"
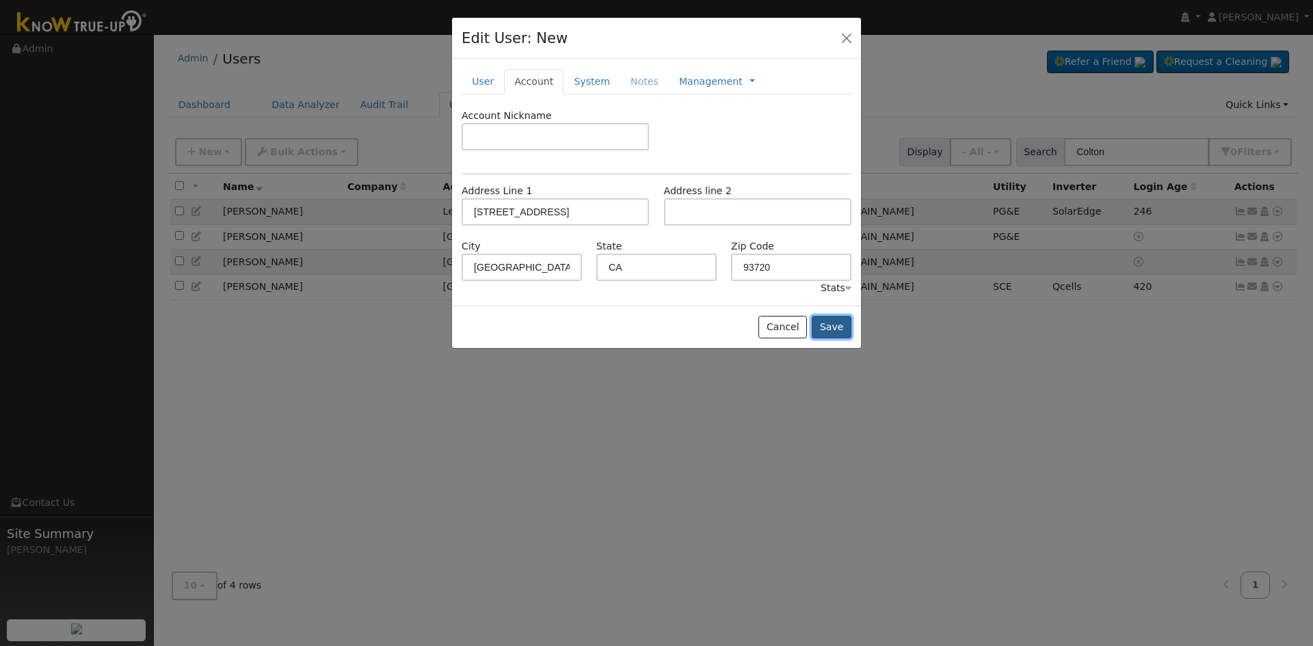
click at [835, 326] on button "Save" at bounding box center [832, 327] width 40 height 23
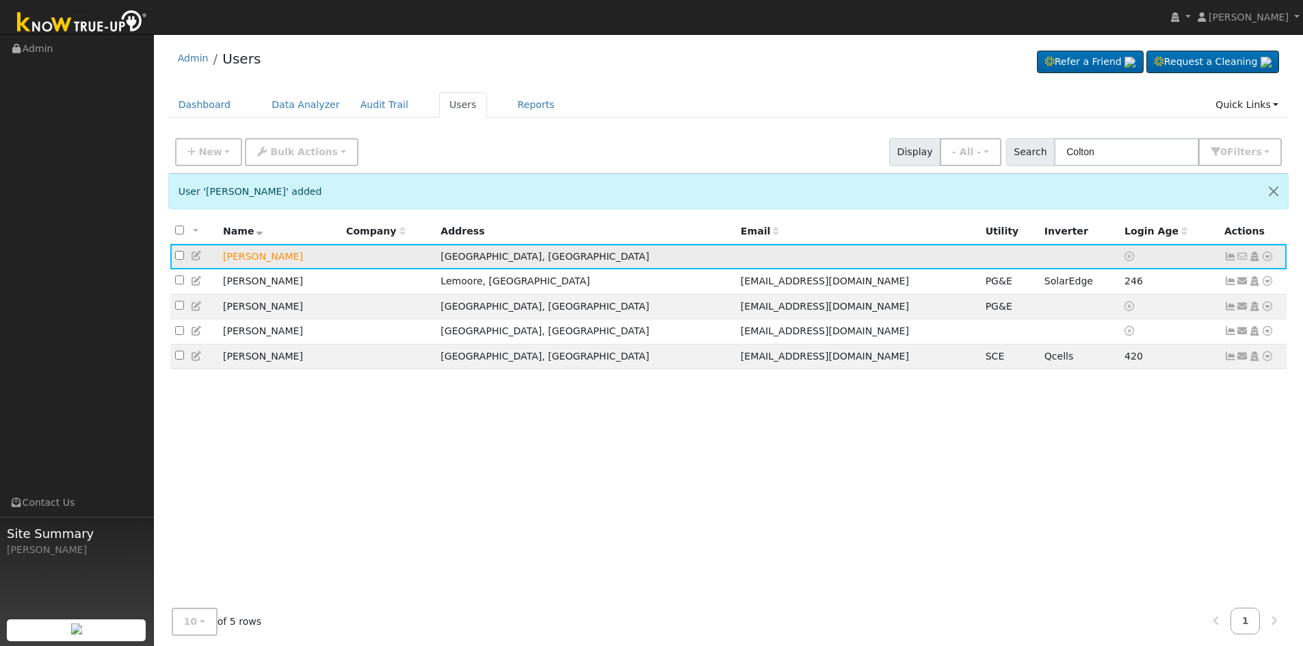
click at [1269, 259] on icon at bounding box center [1267, 257] width 12 height 10
drag, startPoint x: 1129, startPoint y: 361, endPoint x: 1104, endPoint y: 355, distance: 25.9
click at [0, 0] on link "Utility" at bounding box center [0, 0] width 0 height 0
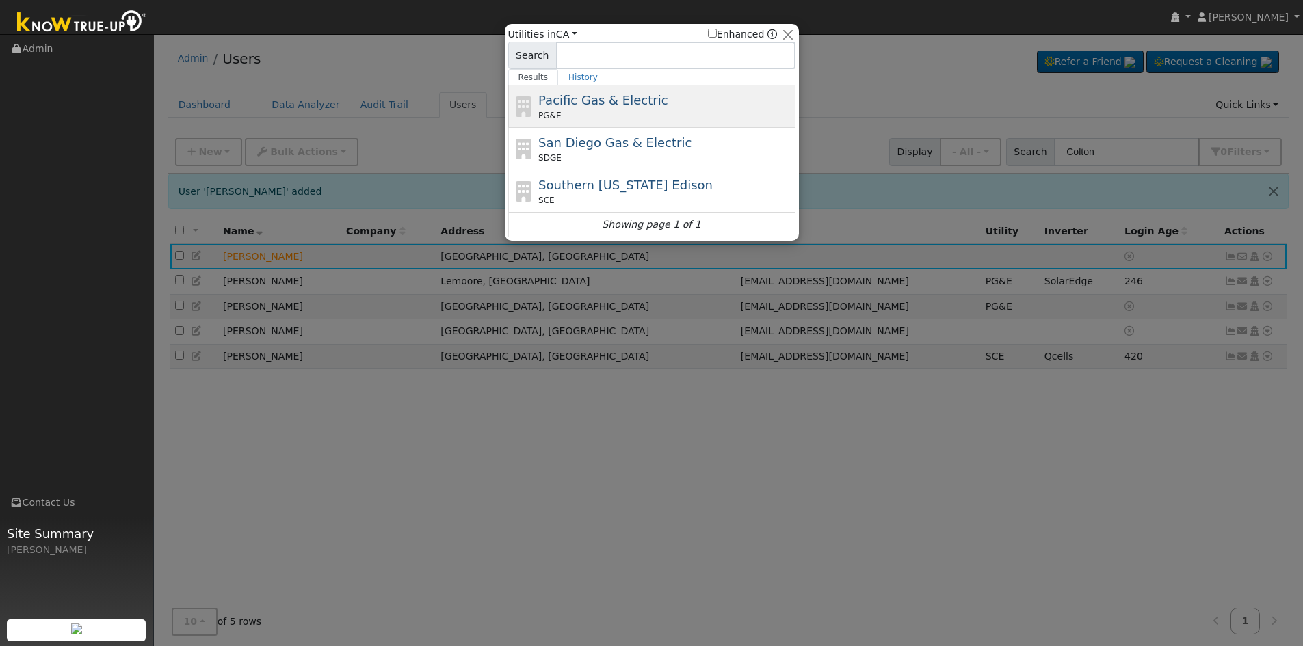
click at [594, 105] on span "Pacific Gas & Electric" at bounding box center [602, 100] width 129 height 14
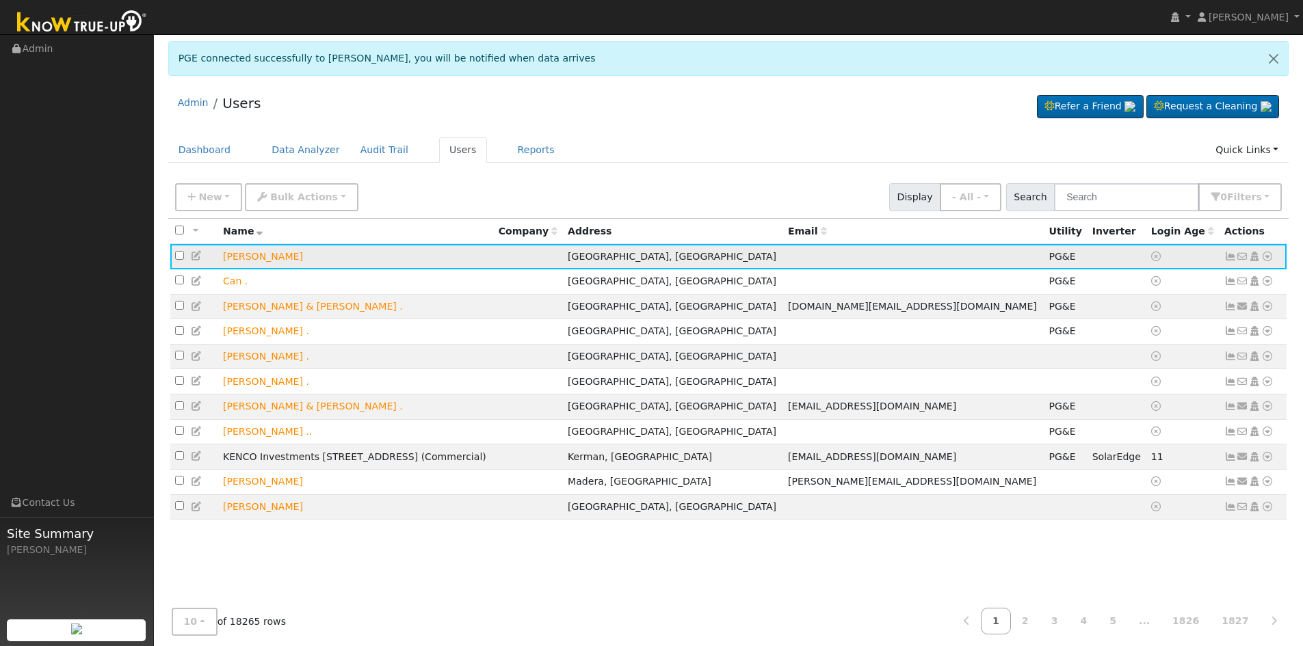
click at [1268, 256] on icon at bounding box center [1267, 257] width 12 height 10
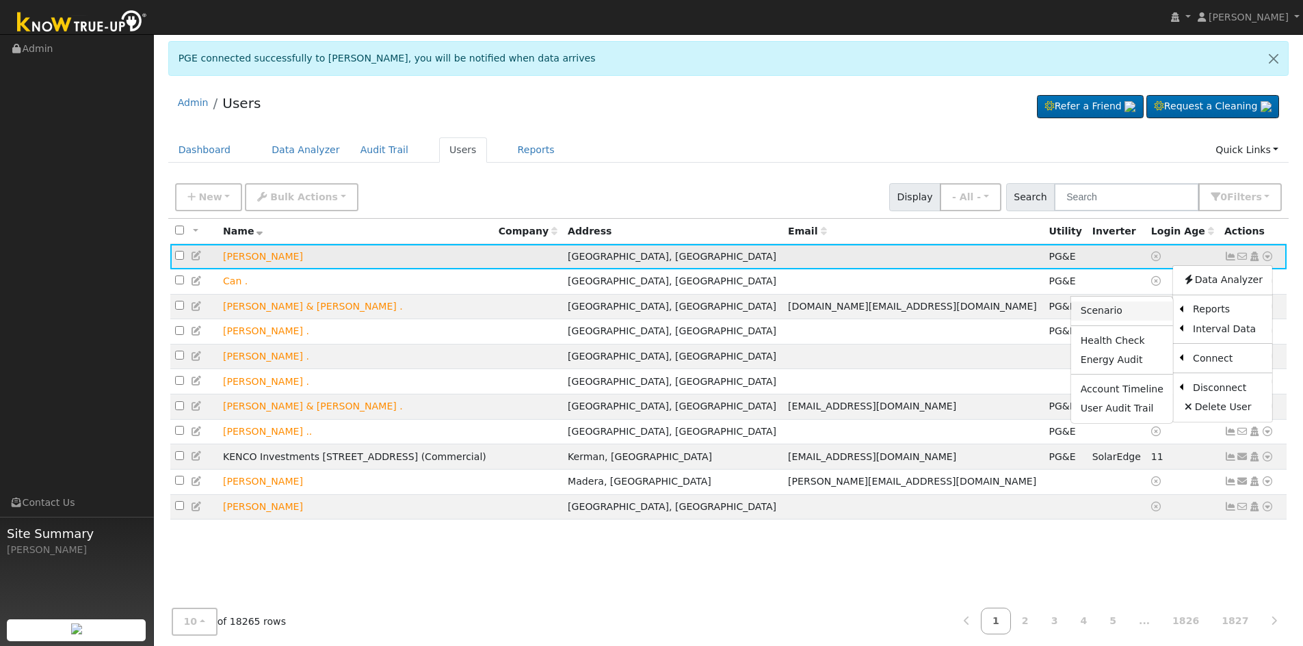
click at [1148, 311] on link "Scenario" at bounding box center [1122, 311] width 102 height 19
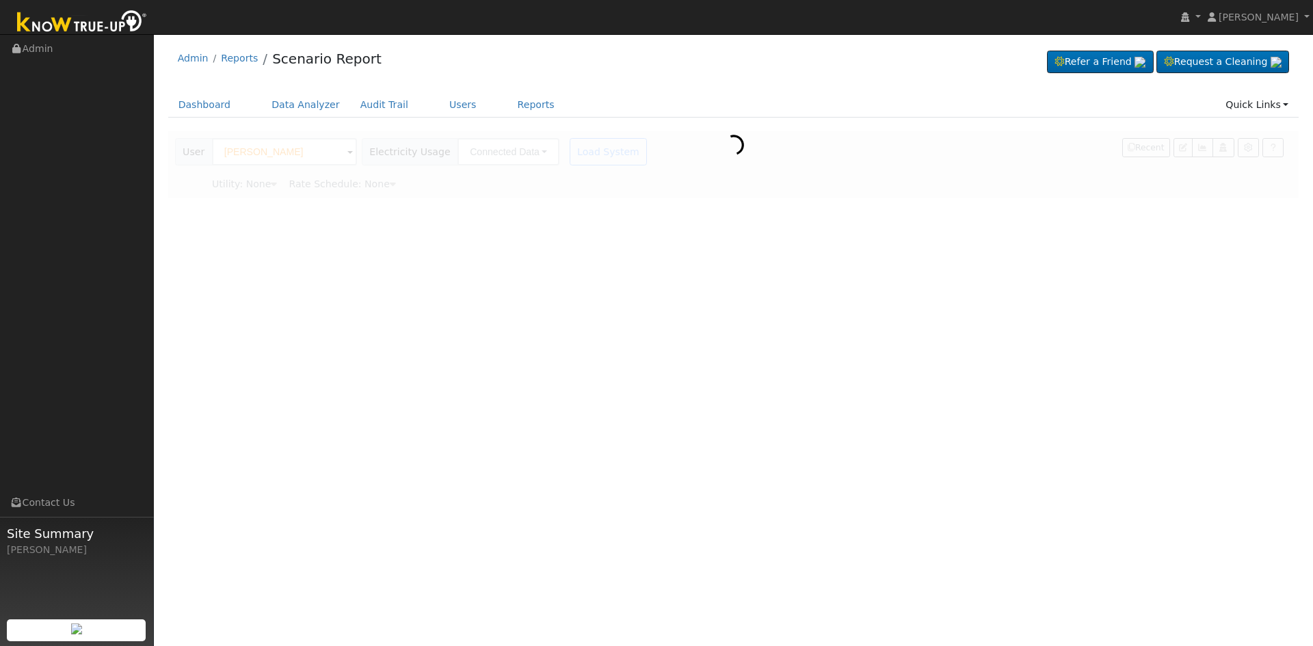
type input "Pacific Gas & Electric"
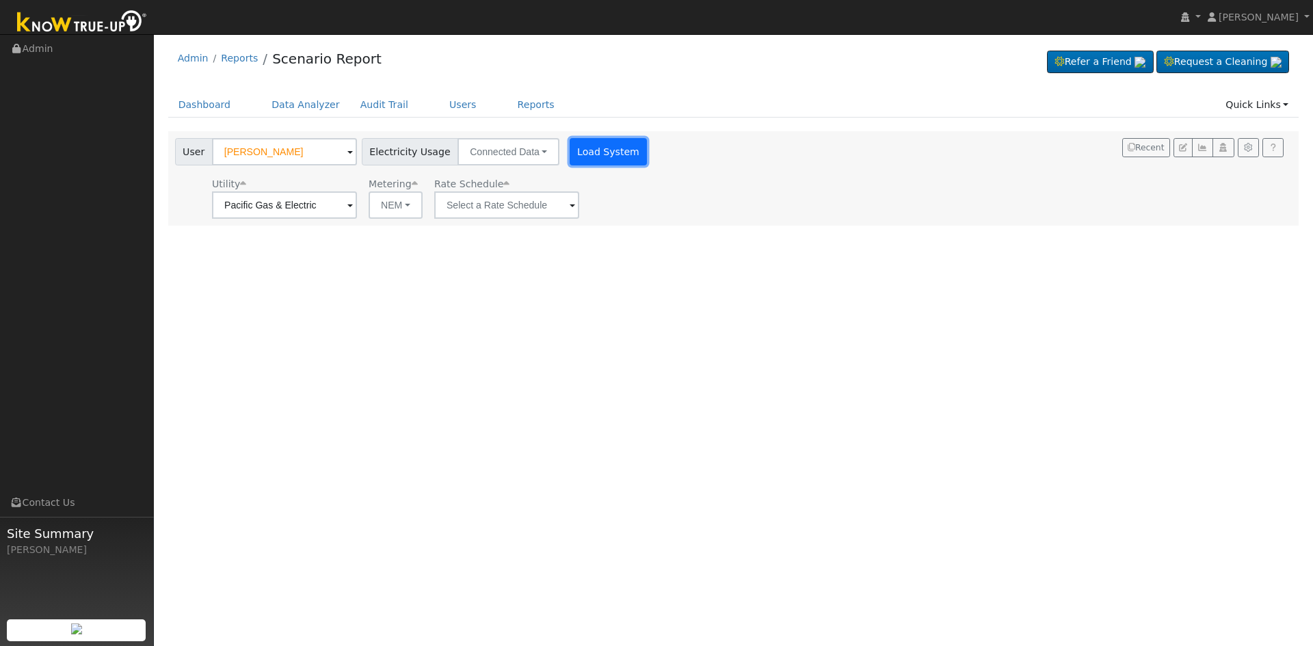
click at [586, 150] on button "Load System" at bounding box center [609, 151] width 78 height 27
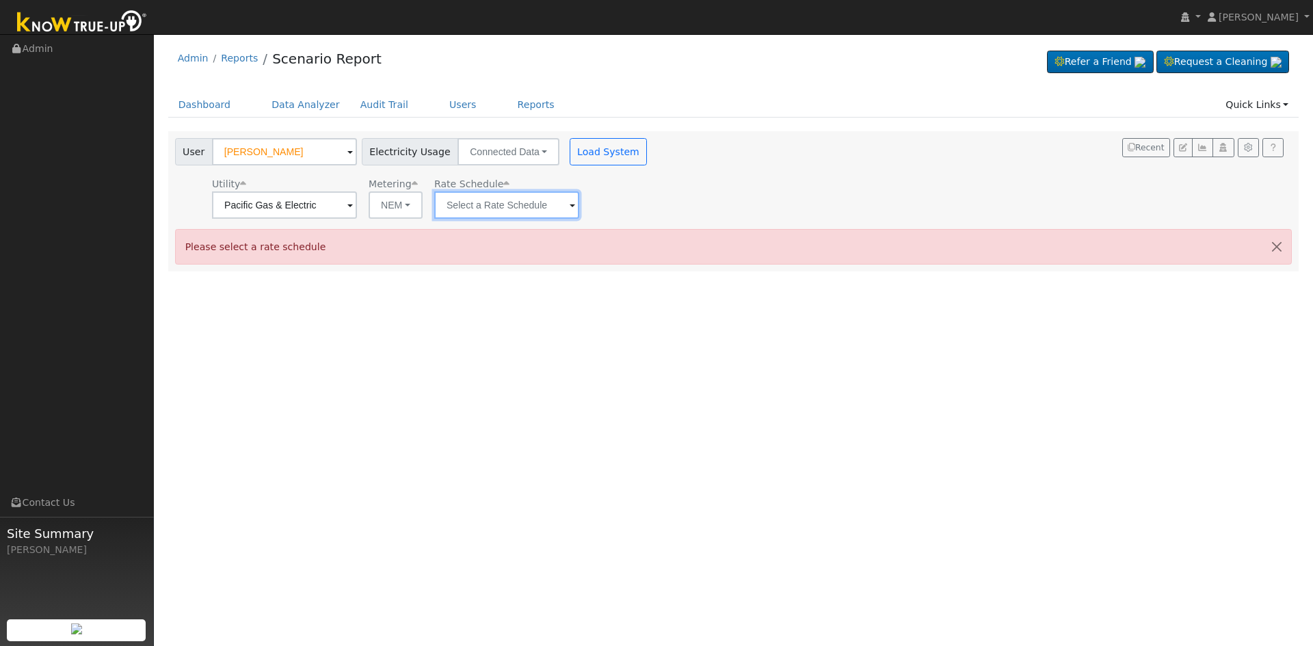
click at [544, 206] on input "text" at bounding box center [506, 205] width 145 height 27
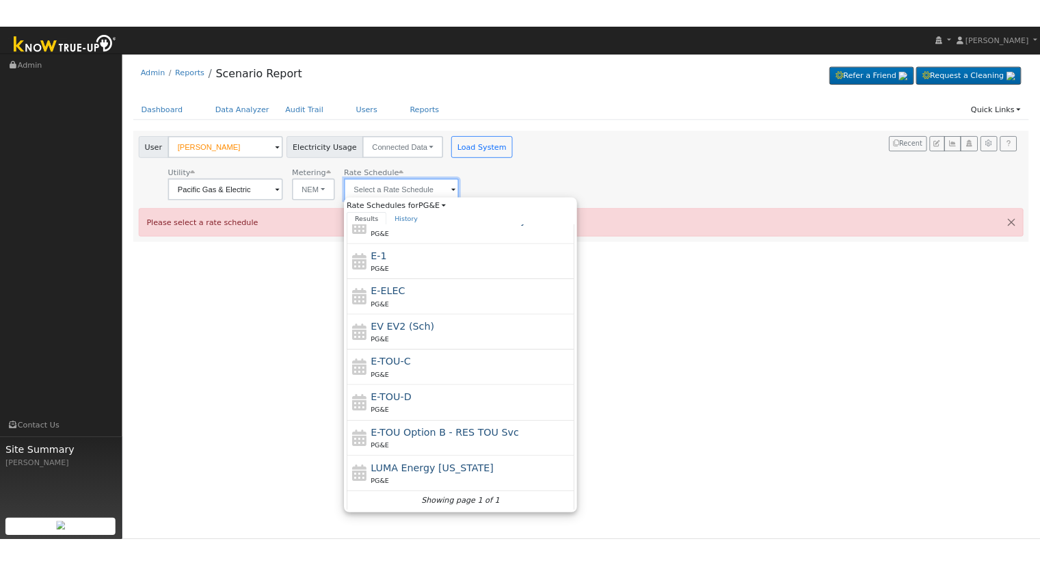
scroll to position [239, 0]
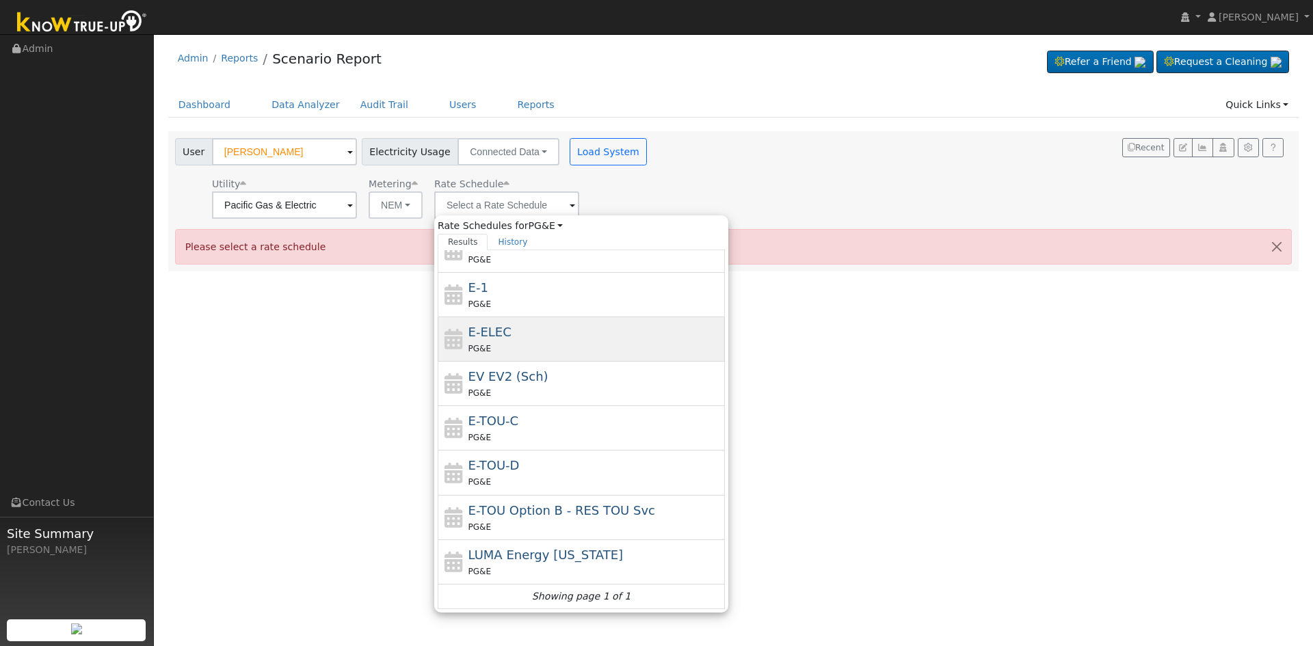
click at [526, 334] on div "E-ELEC PG&E" at bounding box center [596, 339] width 254 height 33
type input "E-ELEC"
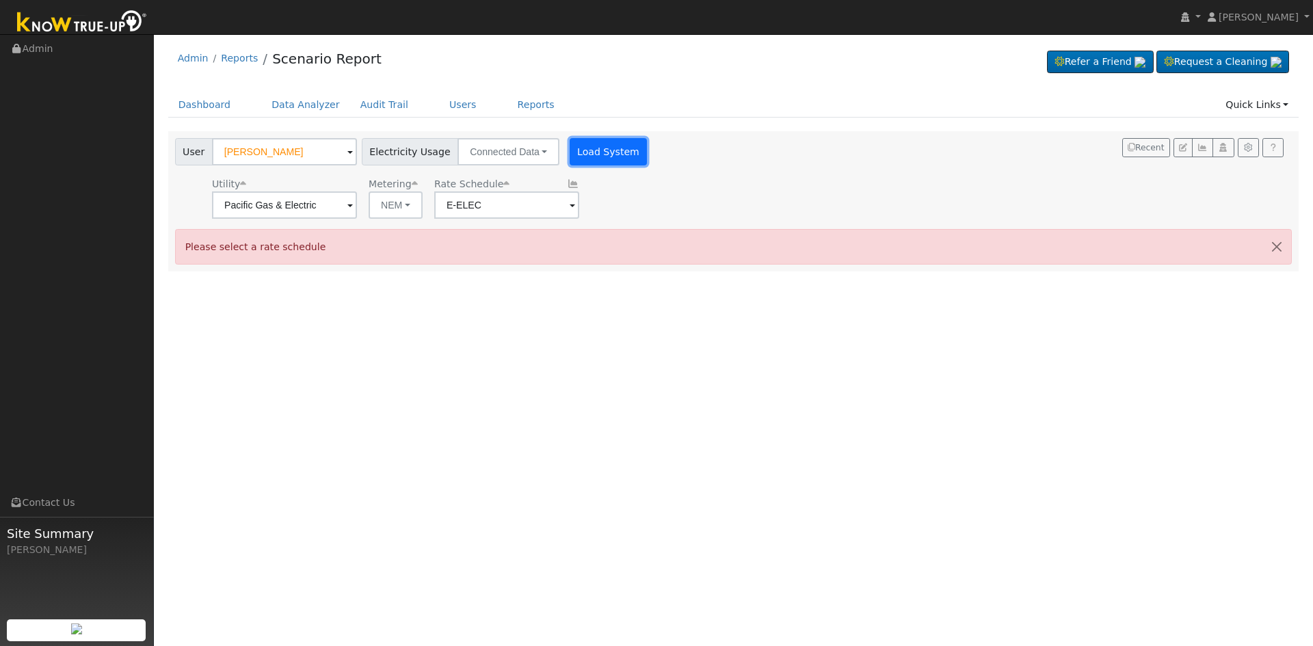
click at [579, 142] on button "Load System" at bounding box center [609, 151] width 78 height 27
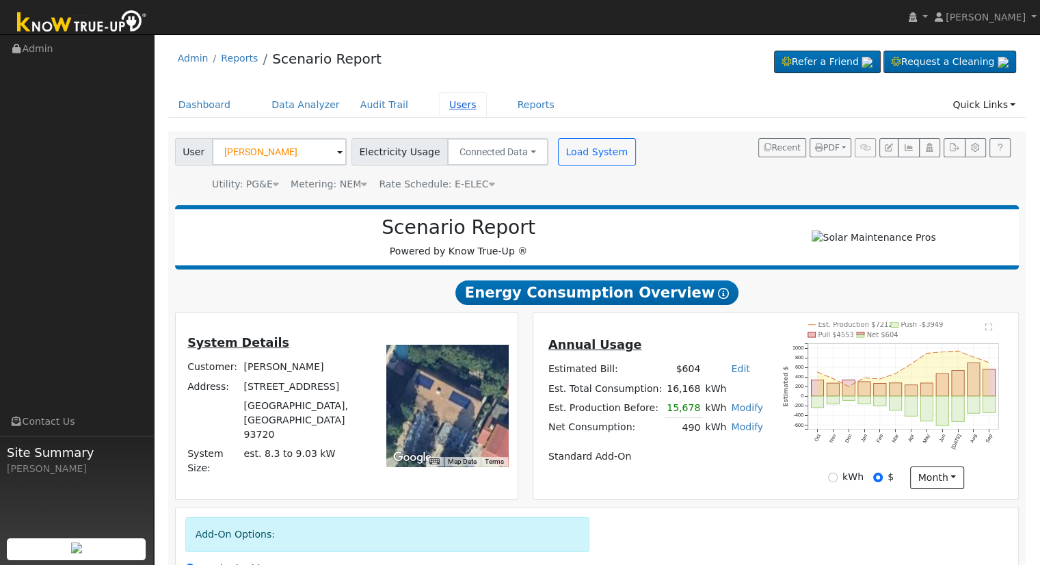
click at [439, 109] on link "Users" at bounding box center [463, 104] width 48 height 25
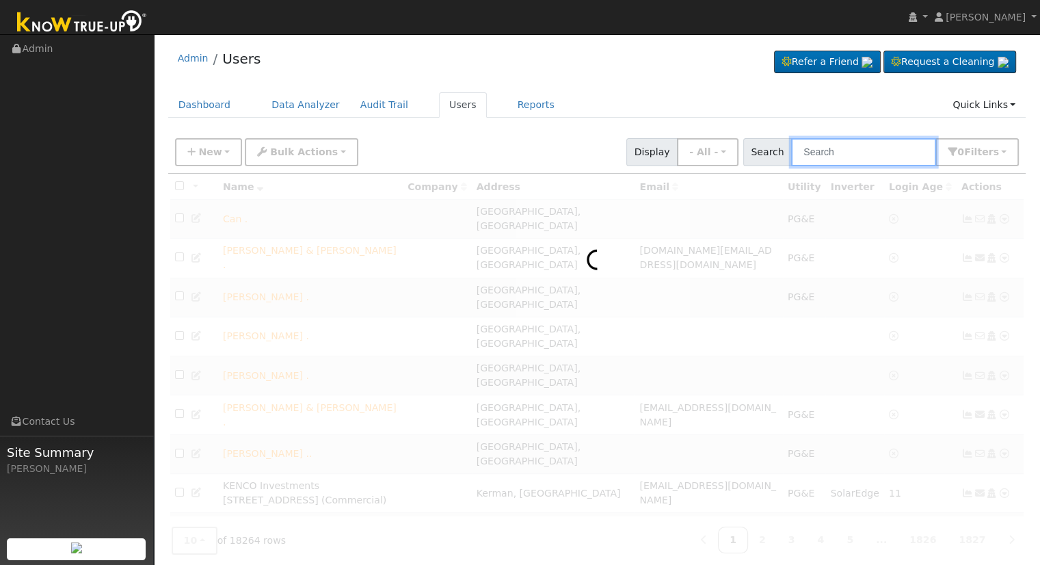
click at [869, 152] on input "text" at bounding box center [863, 152] width 145 height 28
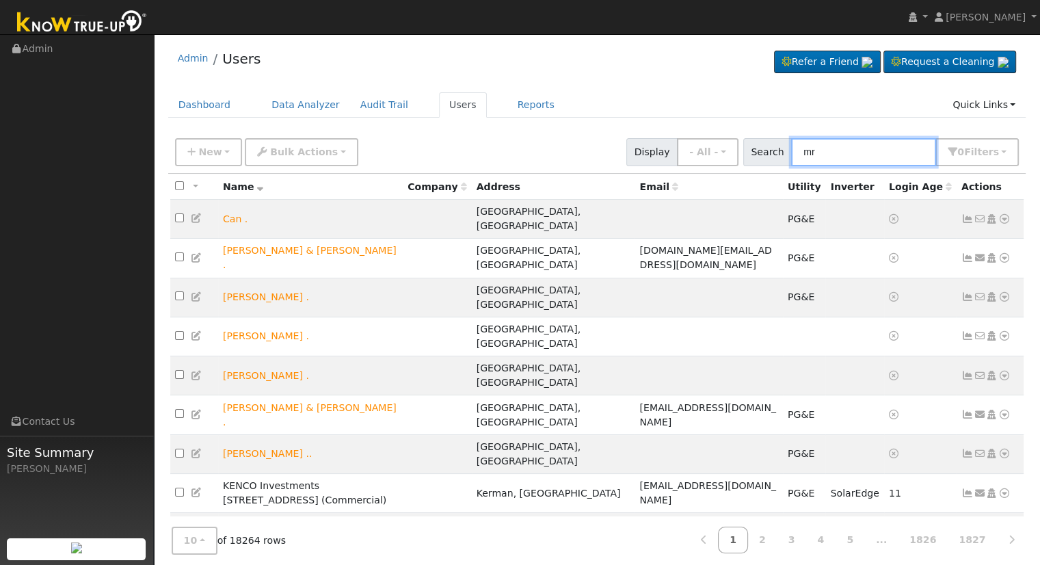
type input "m"
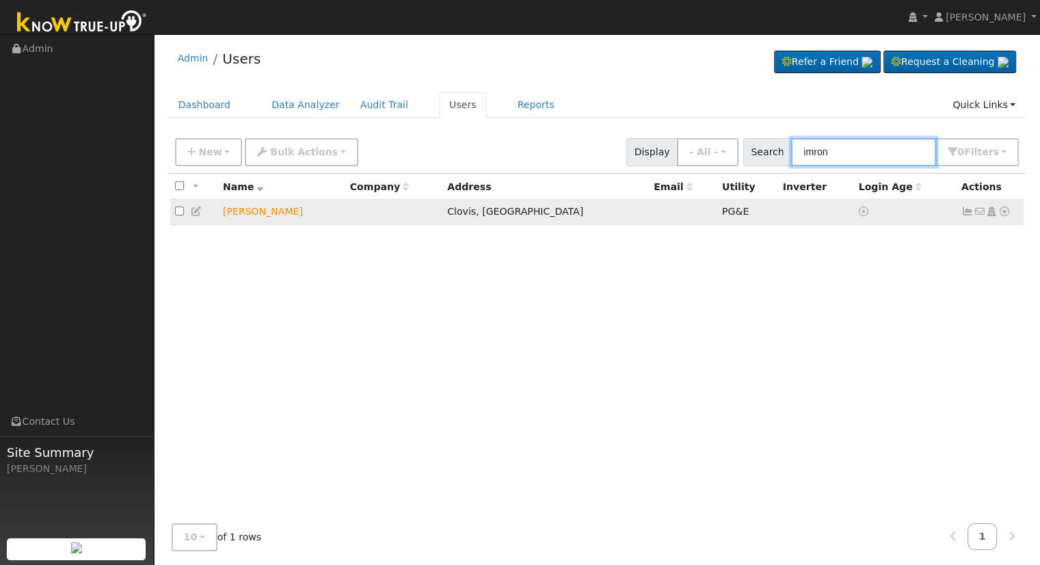
type input "imron"
click at [1004, 209] on icon at bounding box center [1005, 212] width 12 height 10
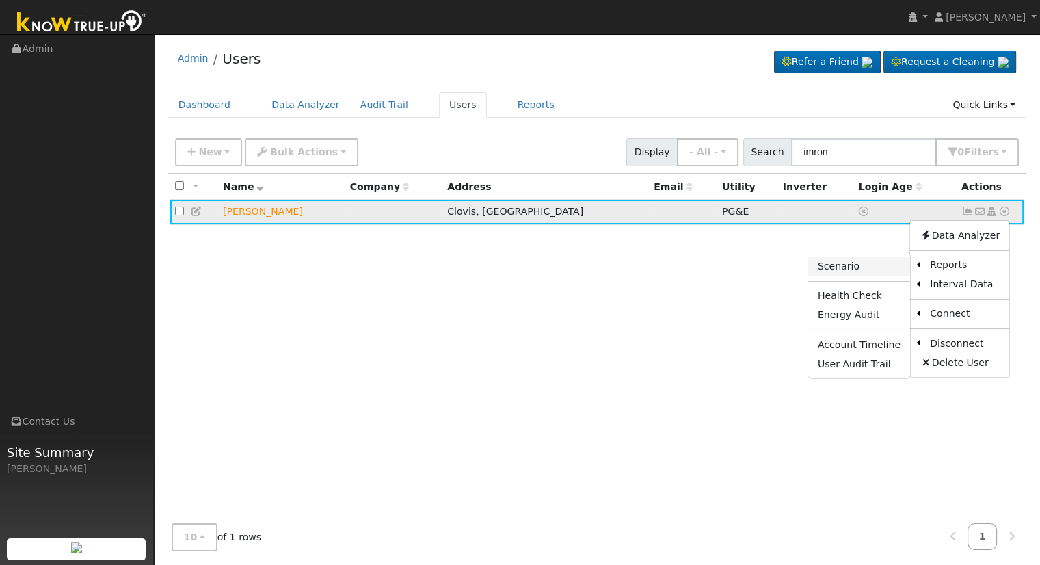
click at [862, 270] on link "Scenario" at bounding box center [860, 266] width 102 height 19
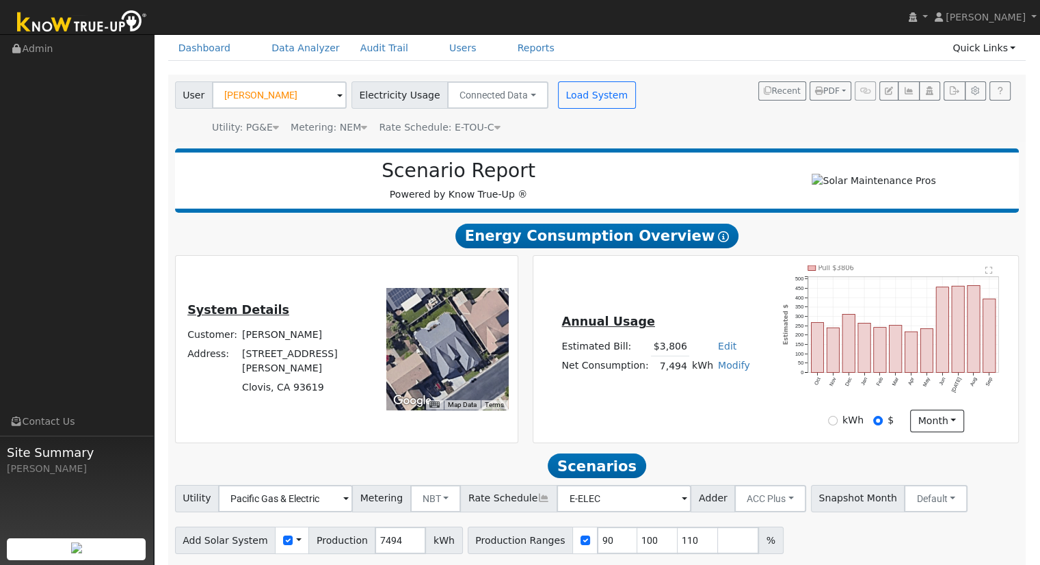
scroll to position [107, 0]
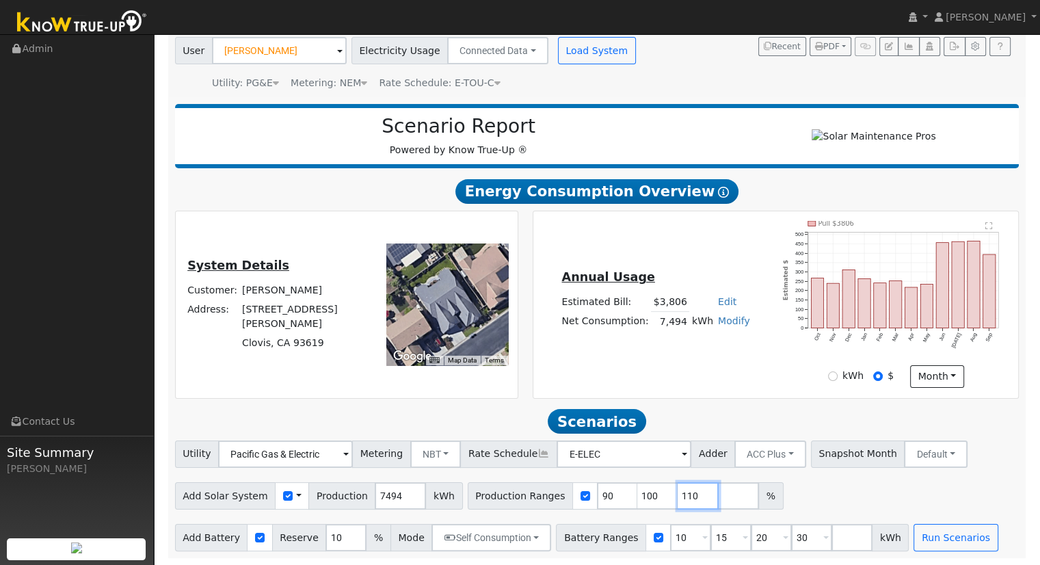
click at [678, 494] on input "110" at bounding box center [698, 495] width 41 height 27
type input "1"
type input "136.389111"
click at [791, 540] on input "30" at bounding box center [811, 537] width 41 height 27
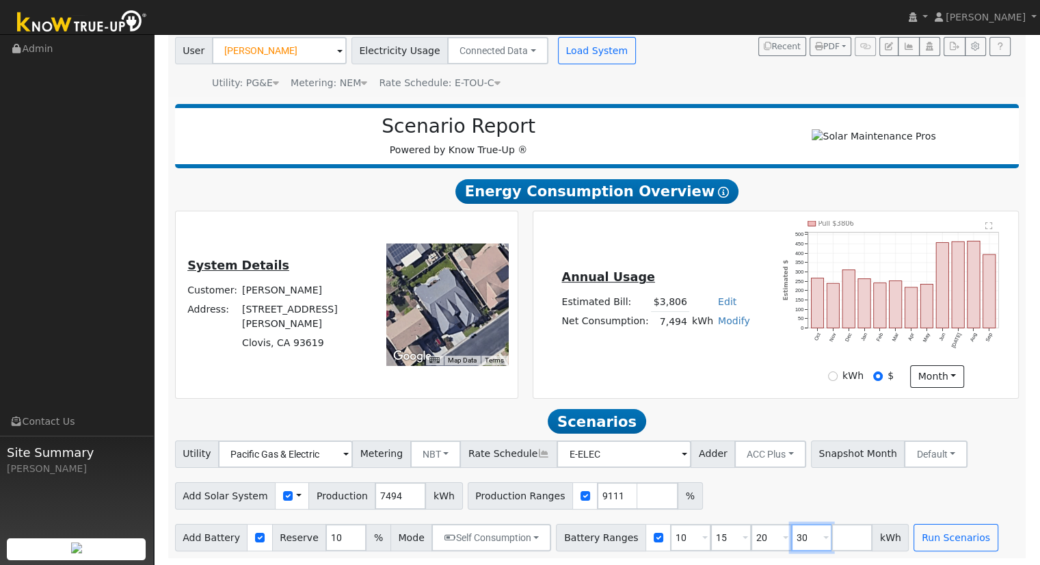
scroll to position [0, 0]
type input "3"
type input "13.5"
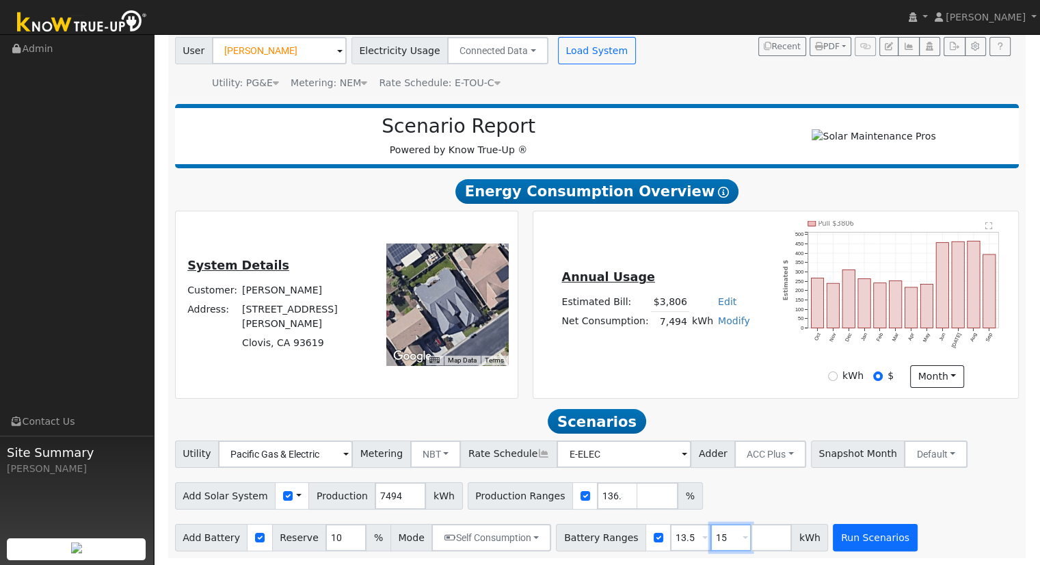
type input "15"
click at [851, 535] on button "Run Scenarios" at bounding box center [875, 537] width 84 height 27
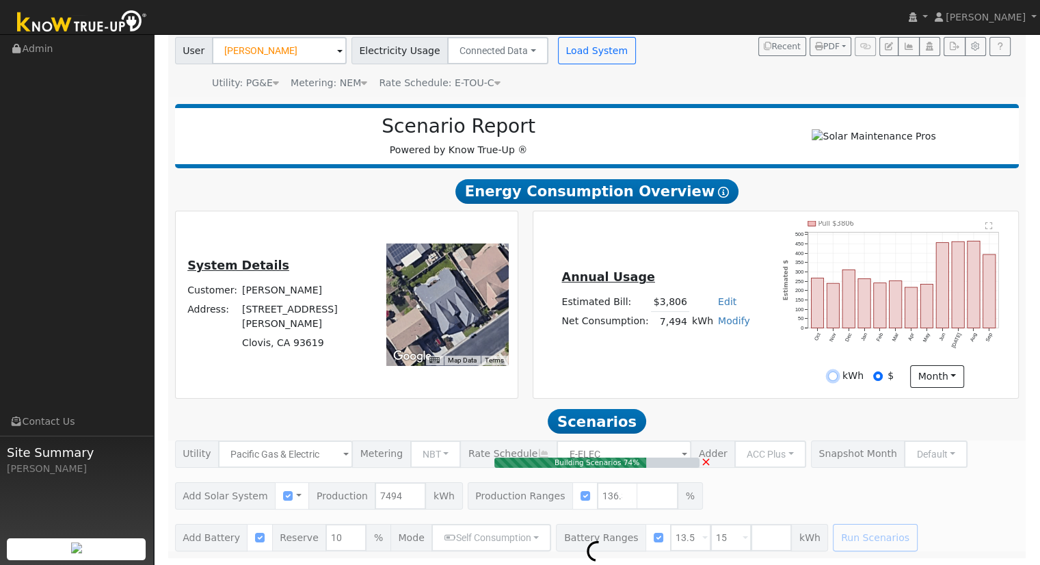
click at [837, 373] on input "kWh" at bounding box center [833, 376] width 10 height 10
radio input "true"
radio input "false"
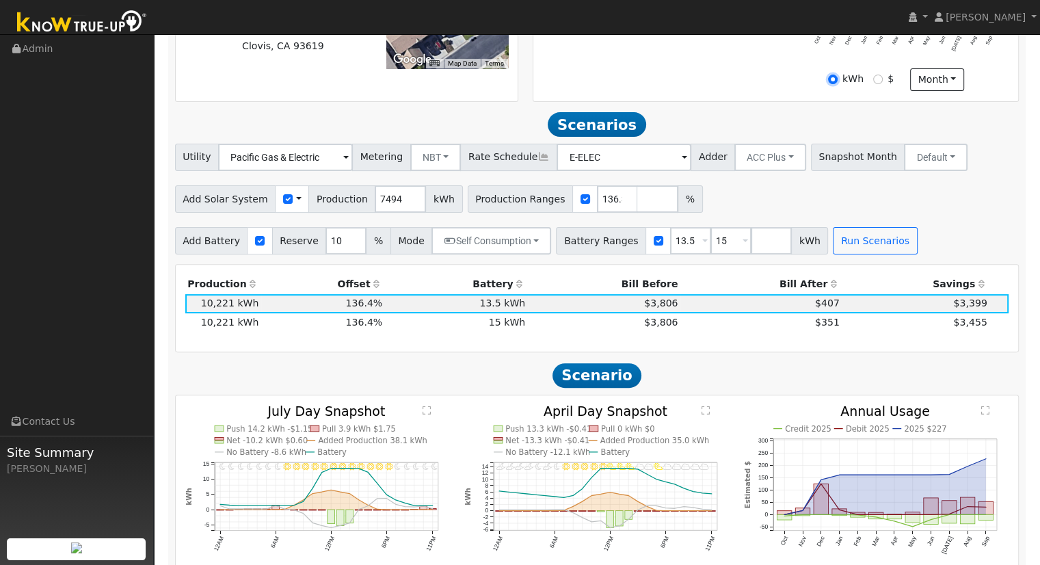
scroll to position [405, 0]
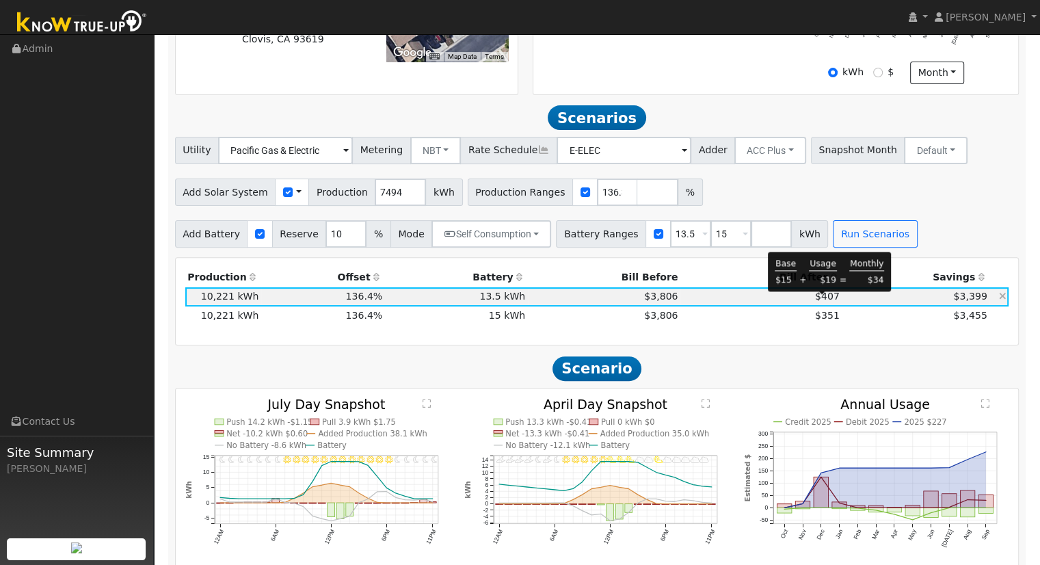
click at [818, 301] on span "$407" at bounding box center [827, 296] width 25 height 11
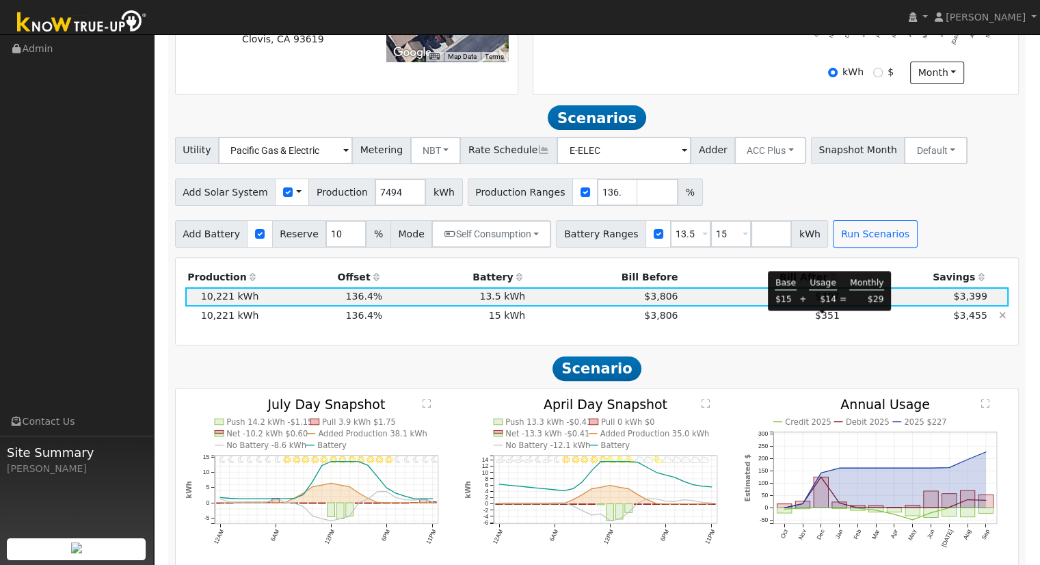
click at [822, 319] on span "$351" at bounding box center [827, 315] width 25 height 11
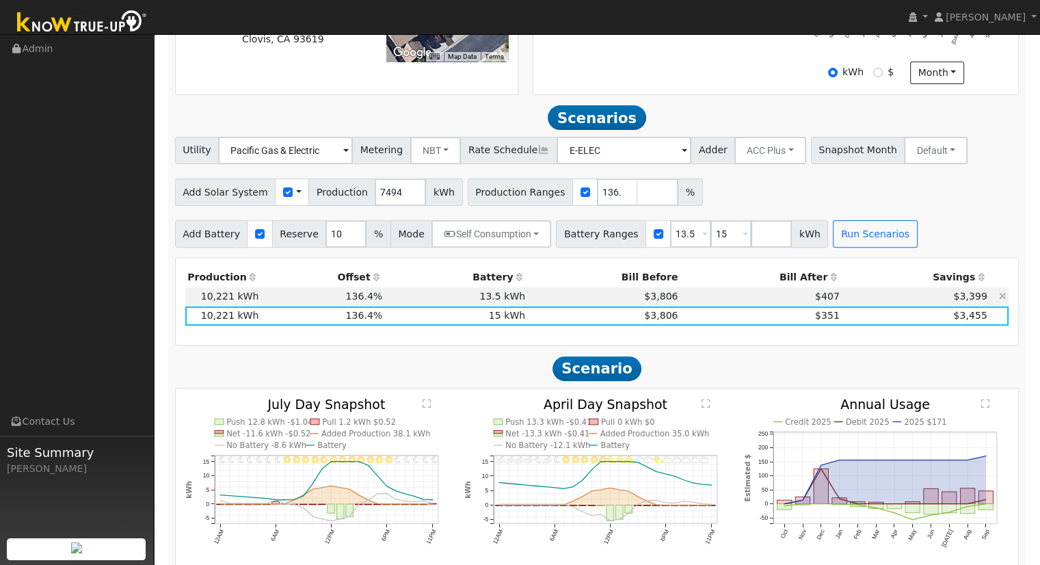
click at [821, 296] on span "$407" at bounding box center [827, 296] width 25 height 11
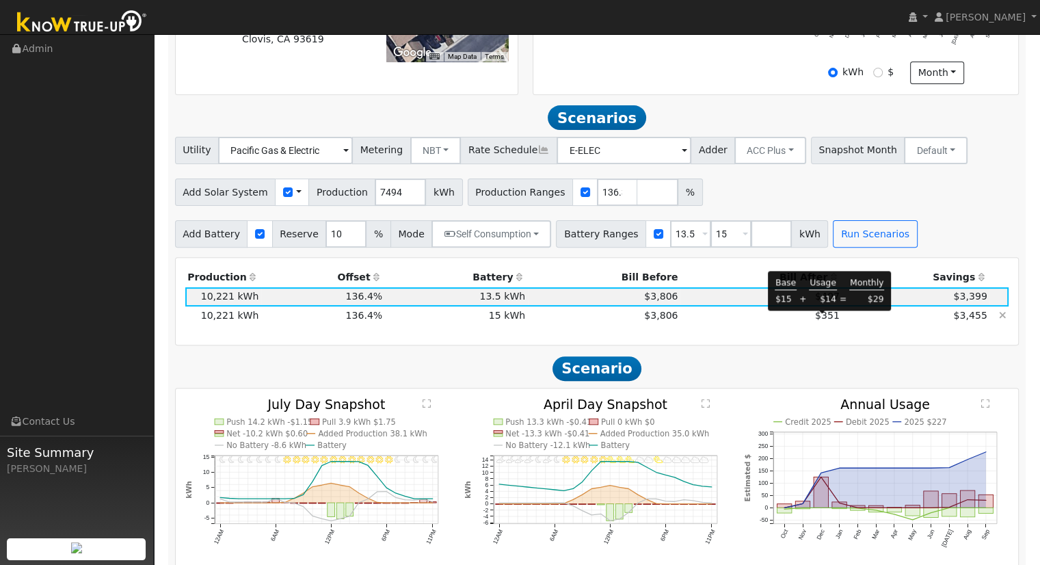
click at [826, 320] on span "$351" at bounding box center [827, 315] width 25 height 11
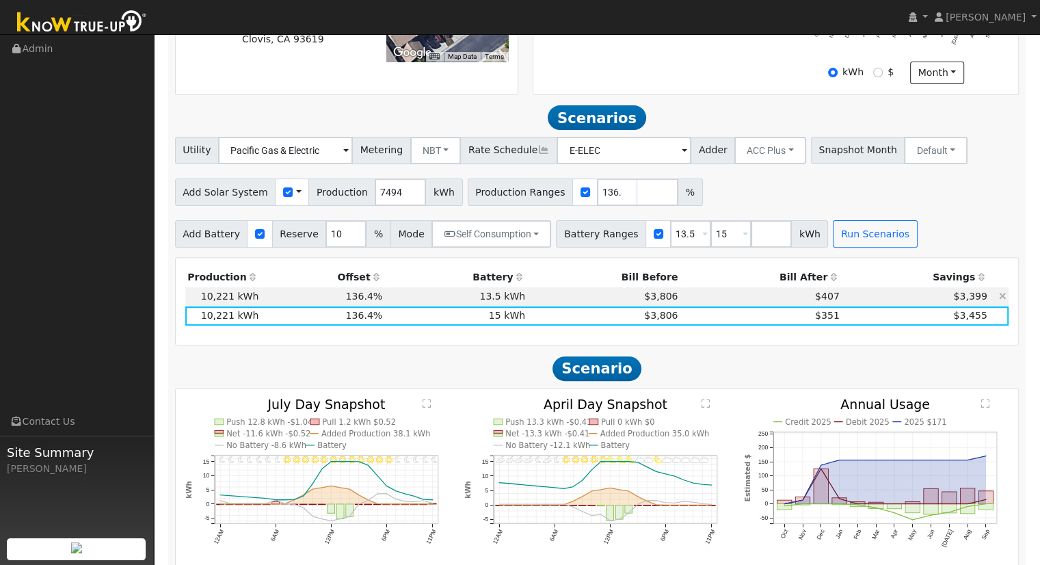
click at [842, 299] on td "$3,399" at bounding box center [916, 296] width 148 height 19
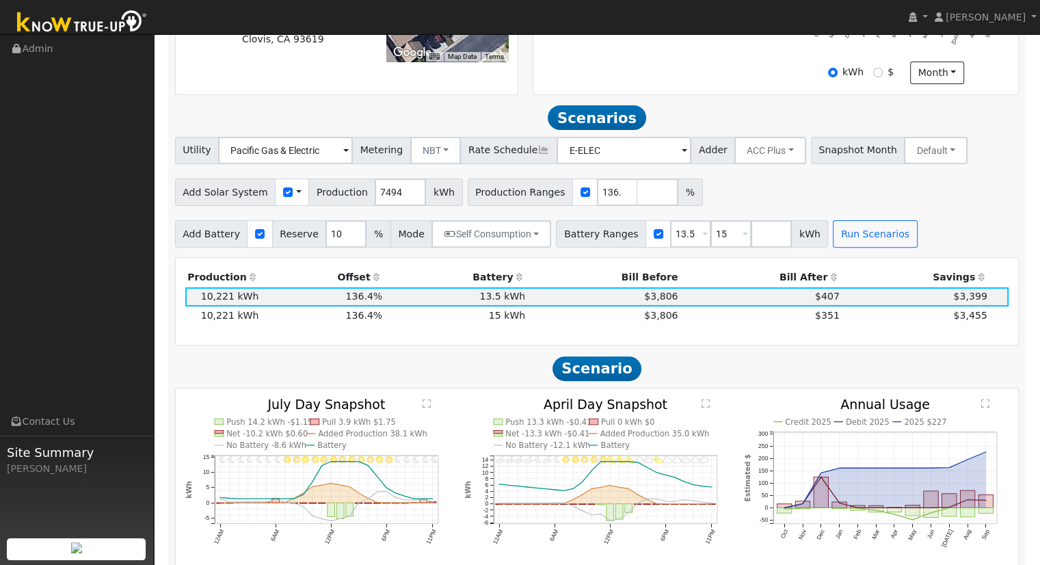
click at [720, 367] on h2 "Scenario" at bounding box center [597, 368] width 845 height 25
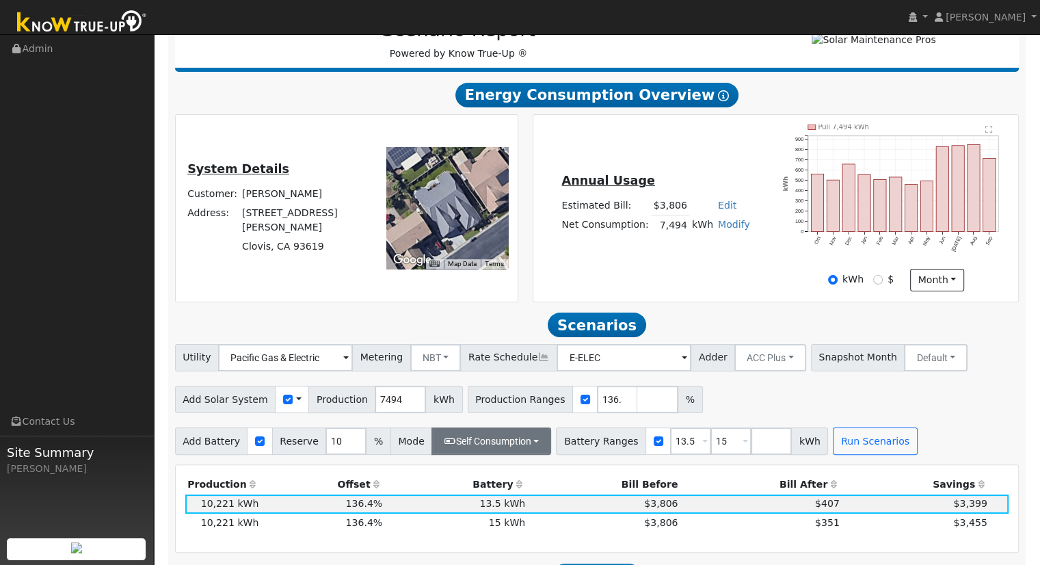
scroll to position [410, 0]
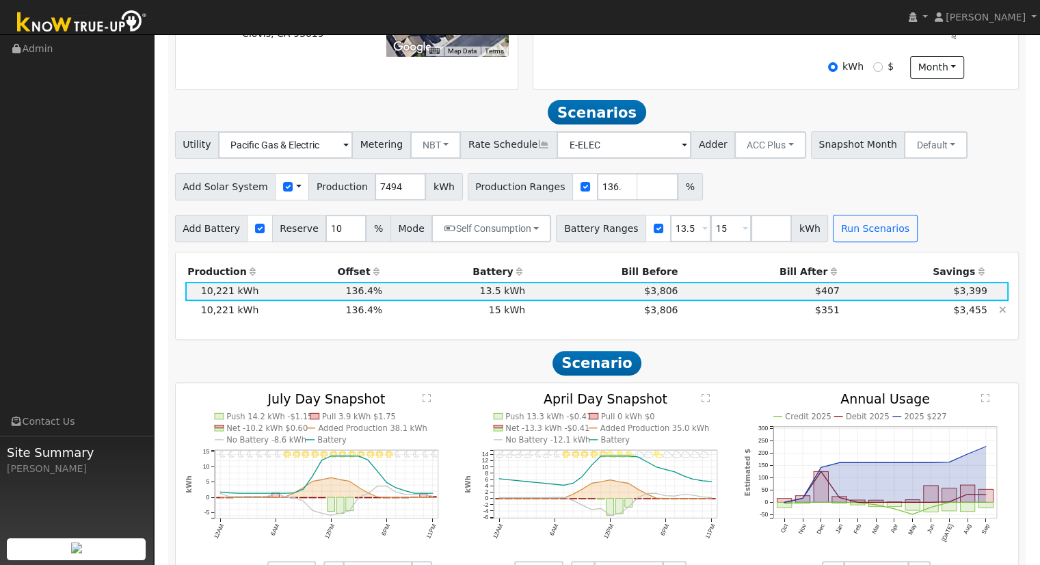
click at [825, 315] on span "$351" at bounding box center [827, 309] width 25 height 11
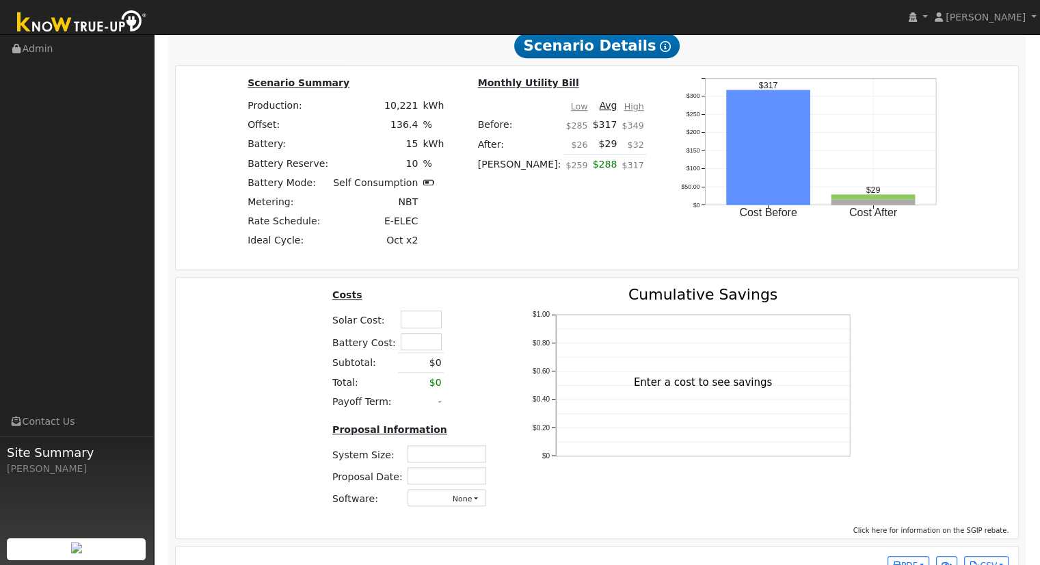
scroll to position [956, 0]
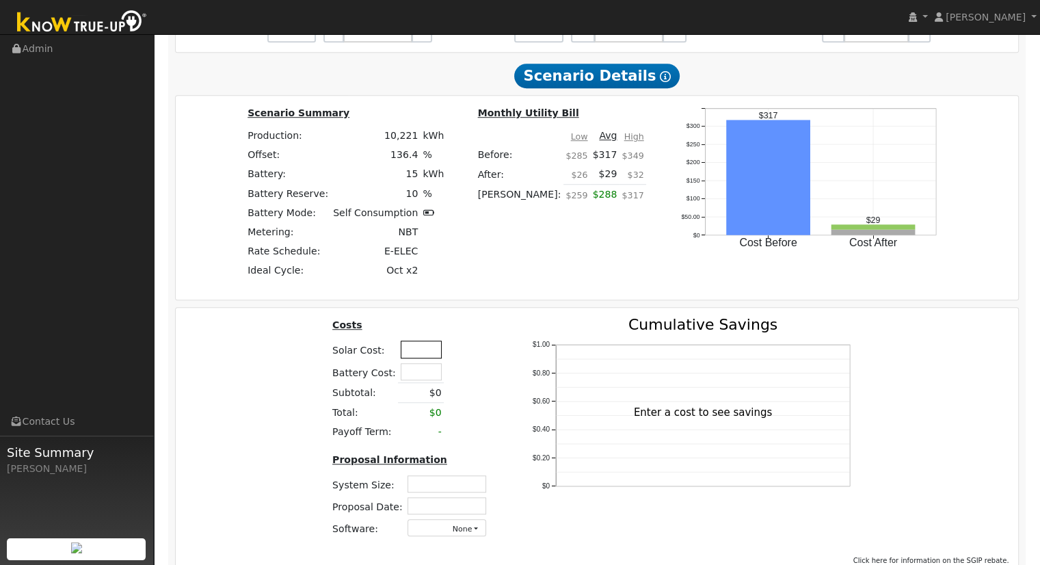
click at [416, 358] on input "text" at bounding box center [421, 349] width 41 height 17
click at [404, 356] on input "text" at bounding box center [421, 349] width 41 height 17
type input "$42,350"
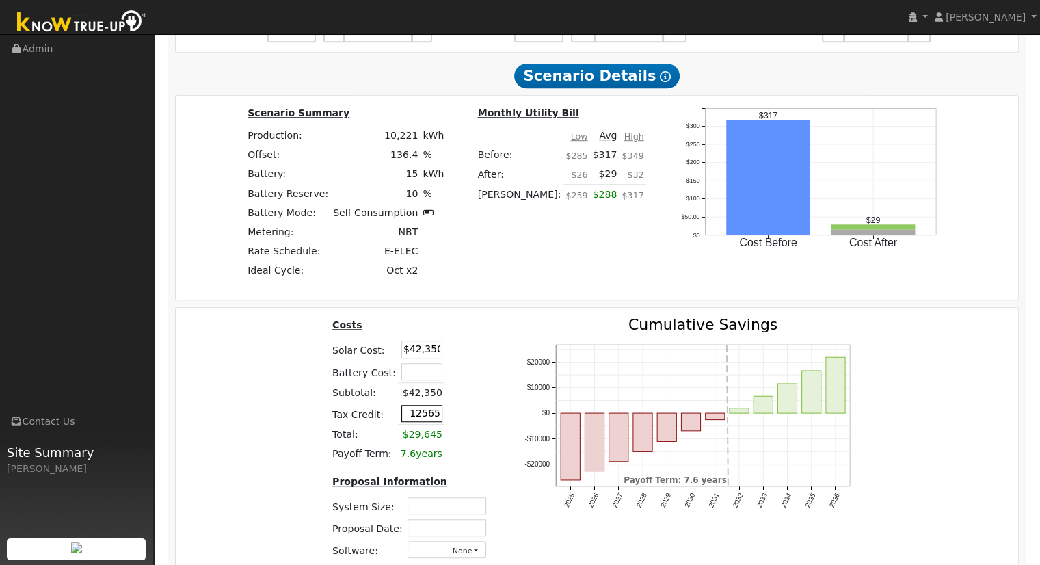
type input "$12,565"
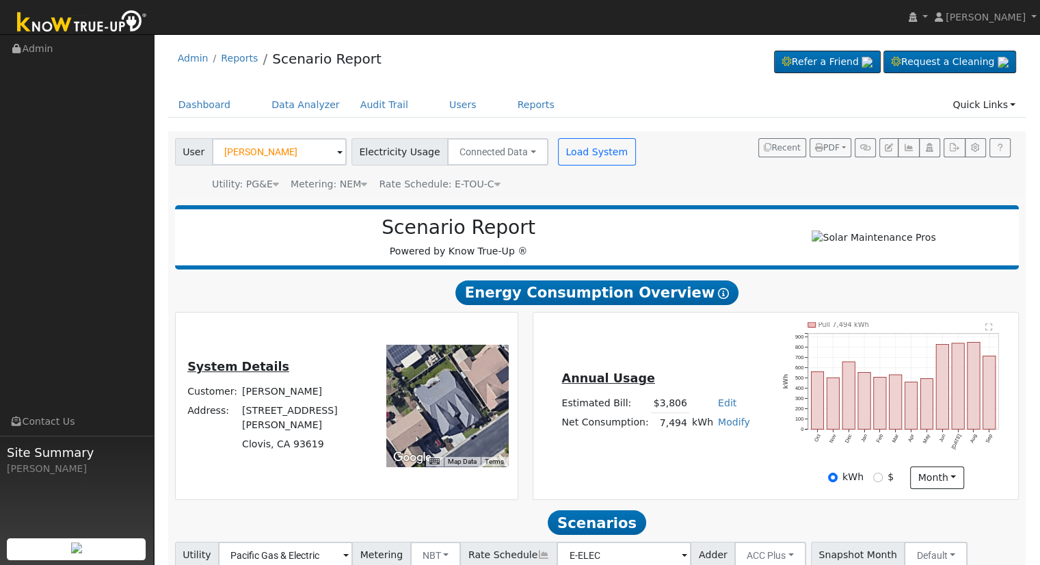
scroll to position [479, 0]
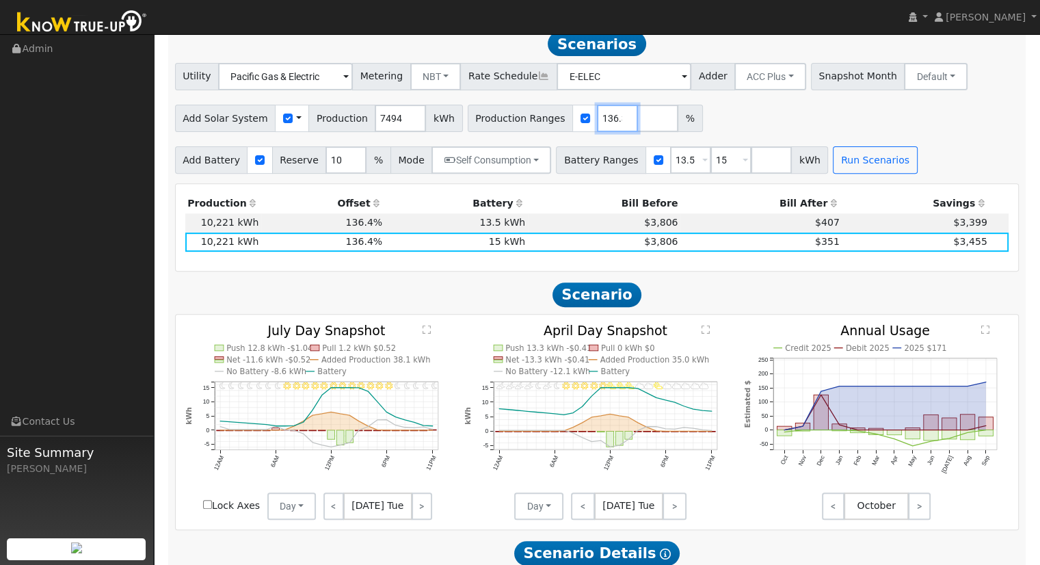
click at [597, 120] on input "136.389111" at bounding box center [617, 118] width 41 height 27
type input "136.015479049"
click at [670, 168] on input "13.5" at bounding box center [690, 159] width 41 height 27
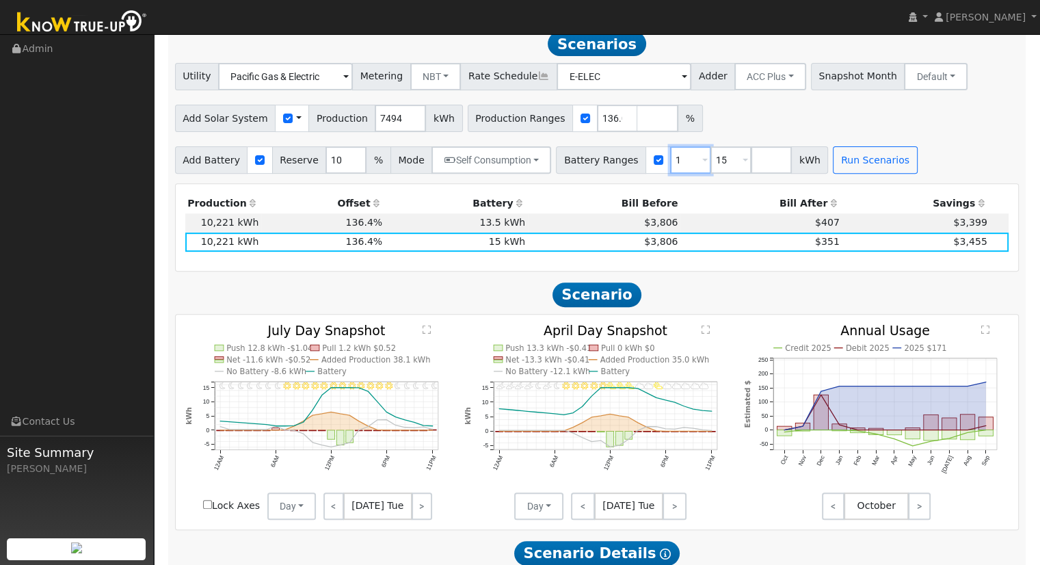
type input "15"
click at [796, 163] on button "Run Scenarios" at bounding box center [835, 159] width 84 height 27
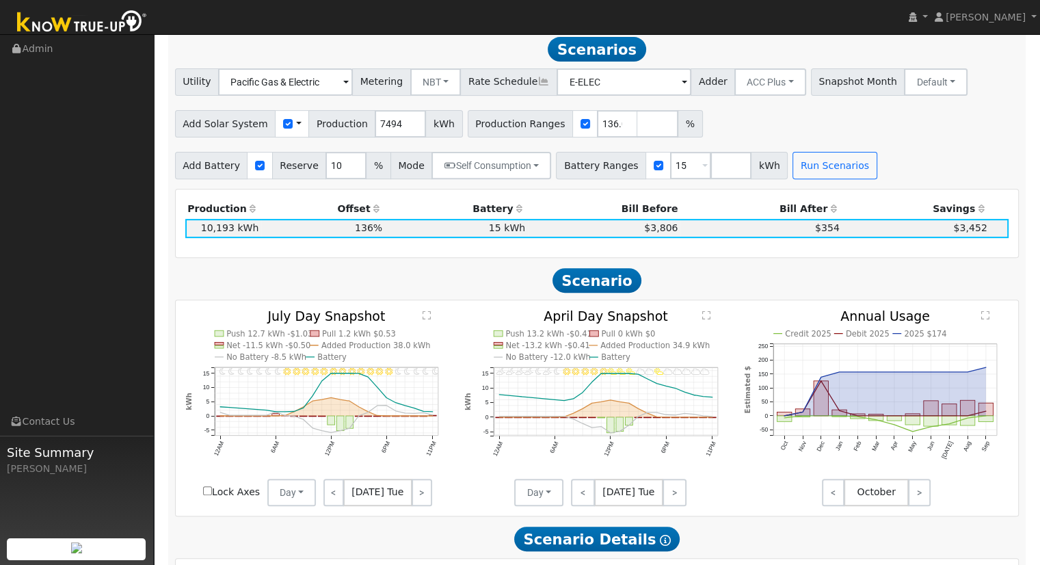
scroll to position [63, 0]
